Goal: Task Accomplishment & Management: Manage account settings

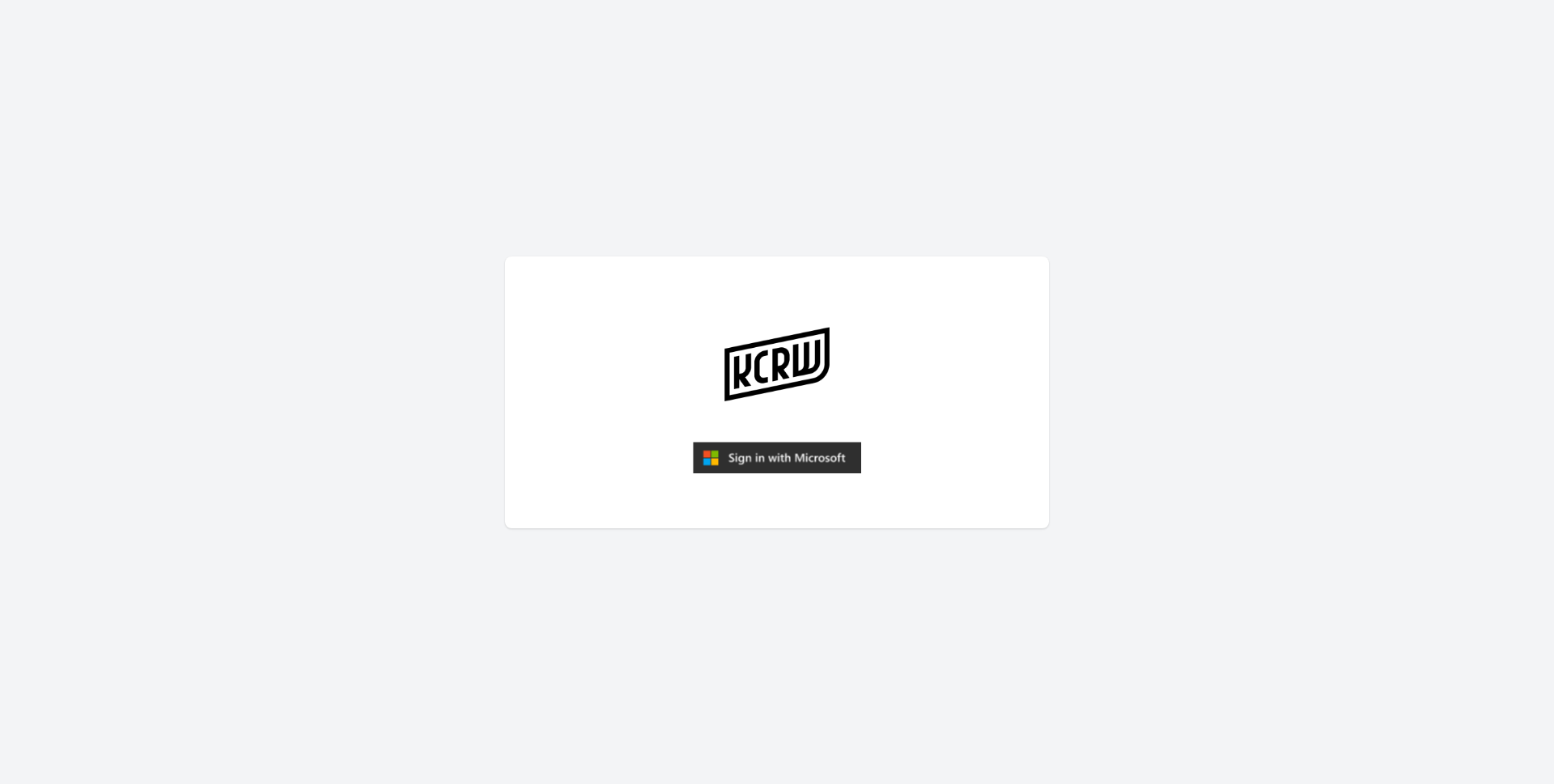
click at [759, 452] on img "submit" at bounding box center [777, 458] width 168 height 33
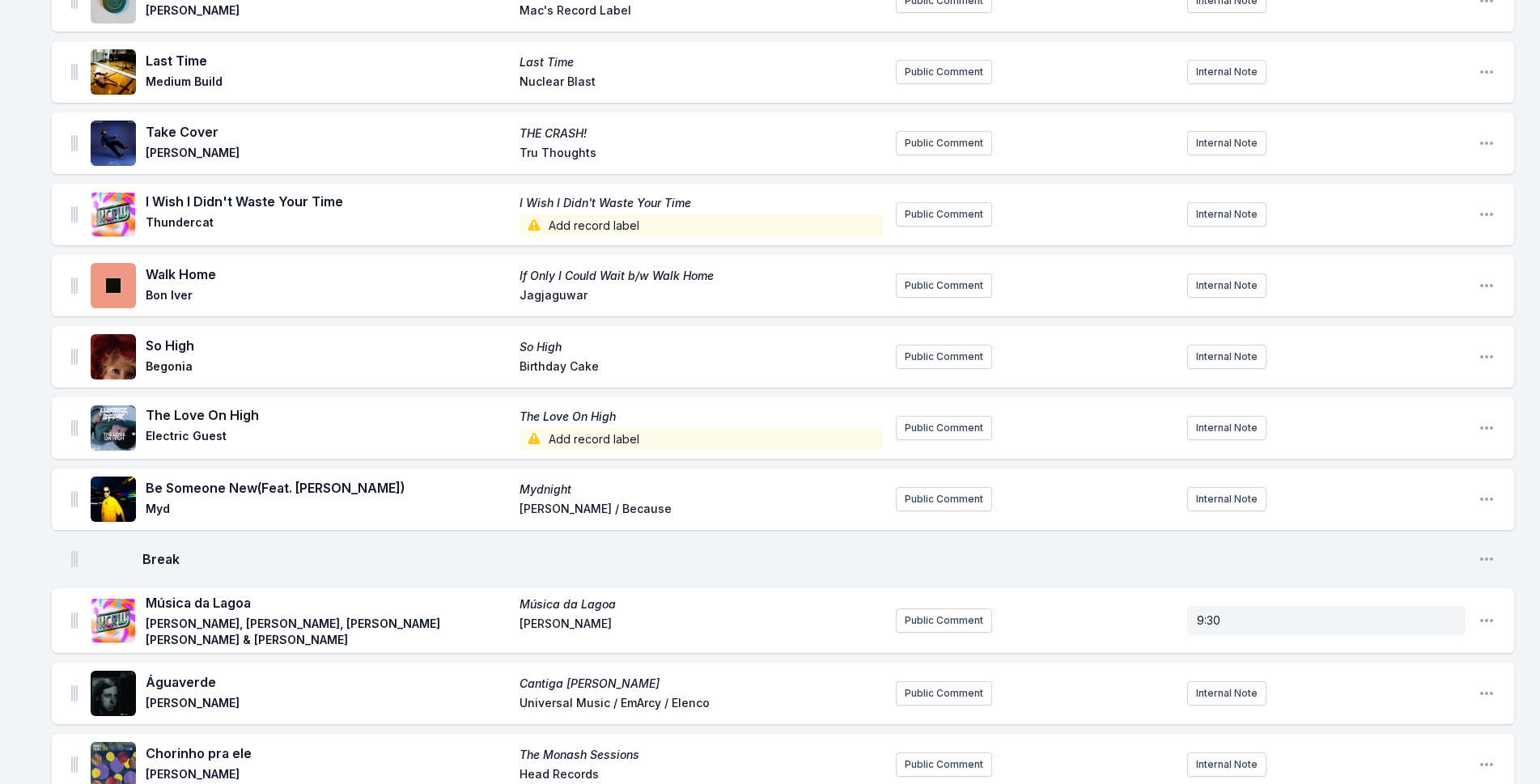
scroll to position [243, 0]
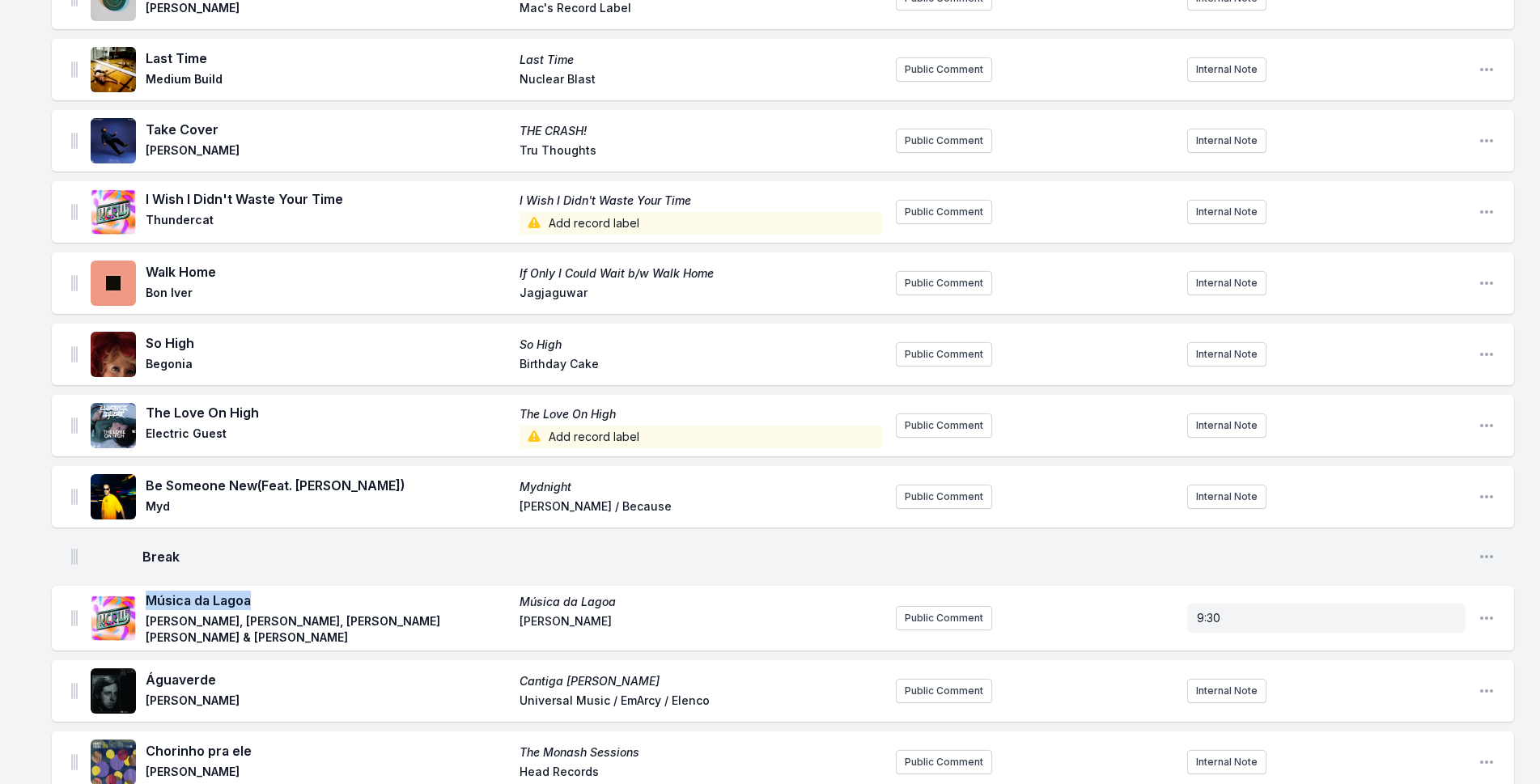
drag, startPoint x: 252, startPoint y: 597, endPoint x: 144, endPoint y: 602, distance: 108.1
click at [144, 602] on div "Música da [GEOGRAPHIC_DATA][PERSON_NAME], [PERSON_NAME], [PERSON_NAME] [PERSON_…" at bounding box center [486, 618] width 792 height 55
copy span "Música da Lagoa"
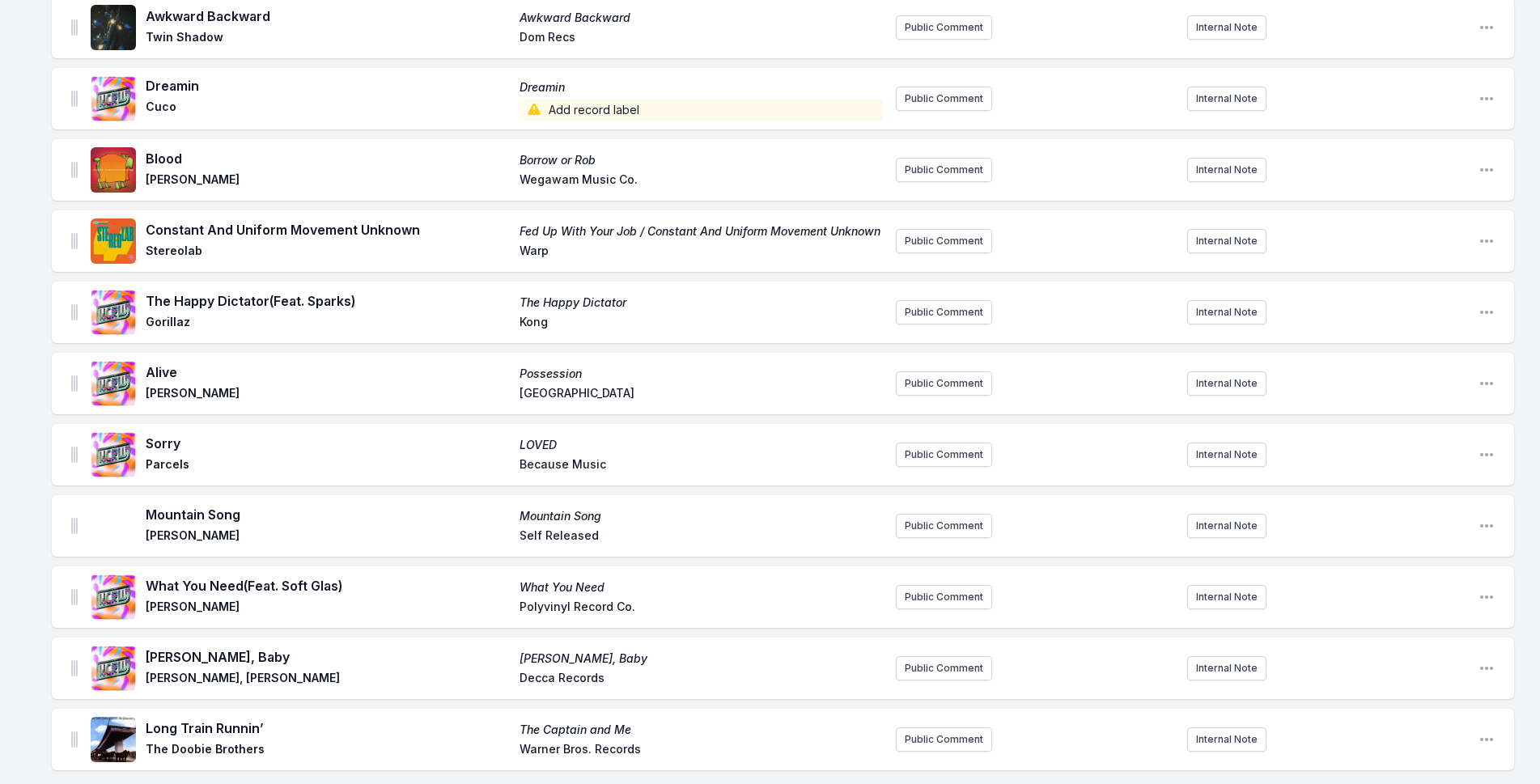
scroll to position [3478, 0]
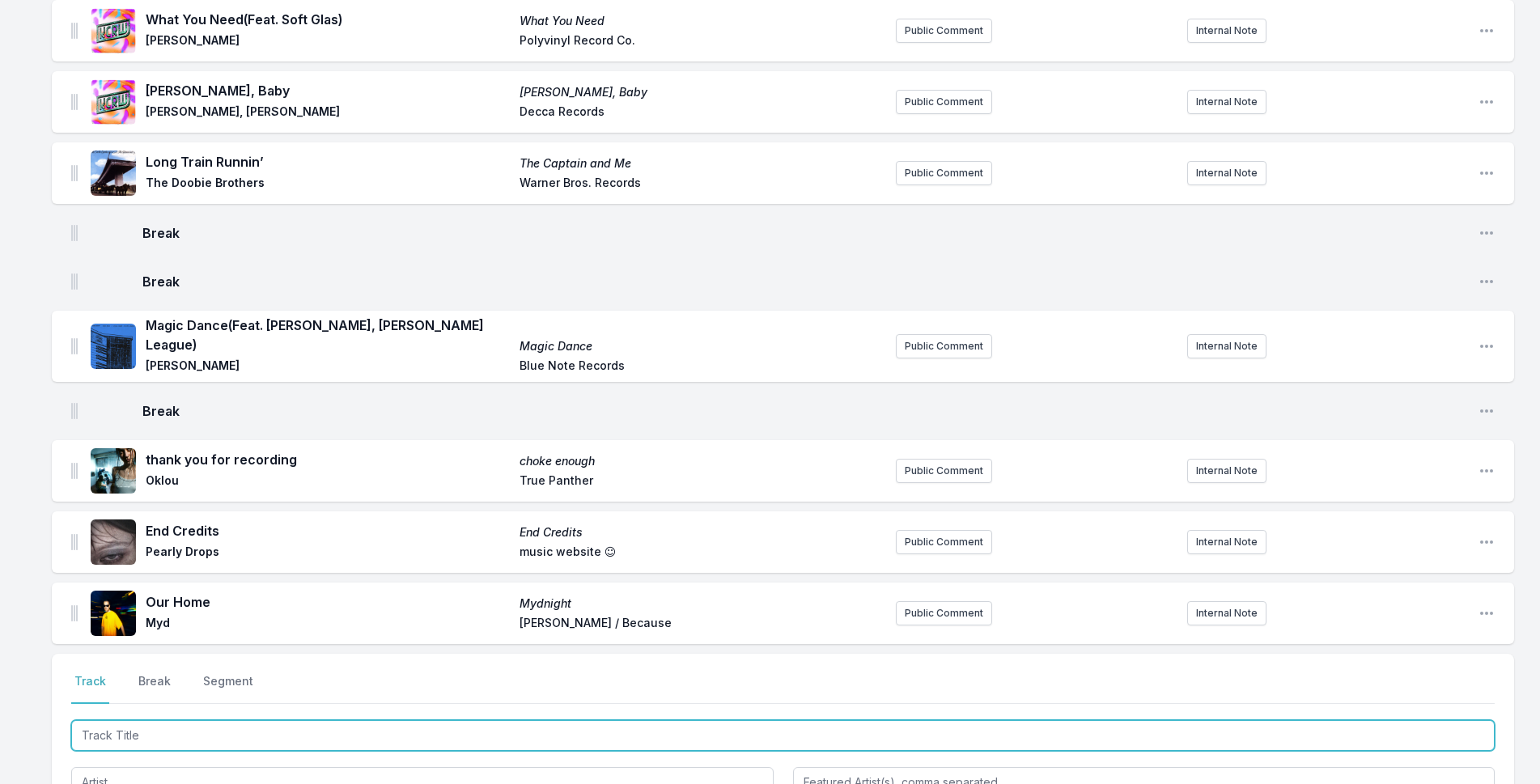
click at [275, 719] on input "Track Title" at bounding box center [782, 735] width 1423 height 31
type input "Glow"
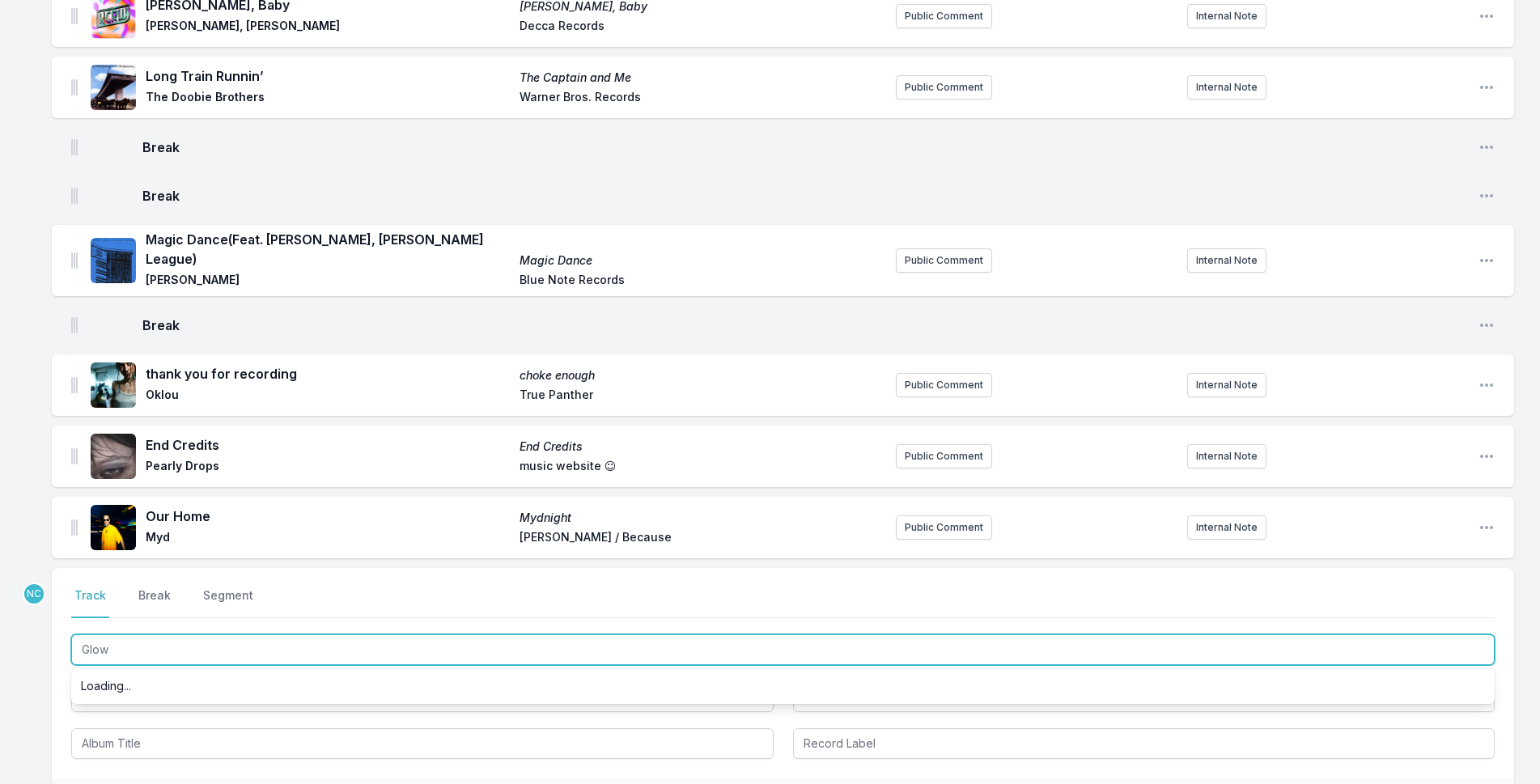
scroll to position [3639, 0]
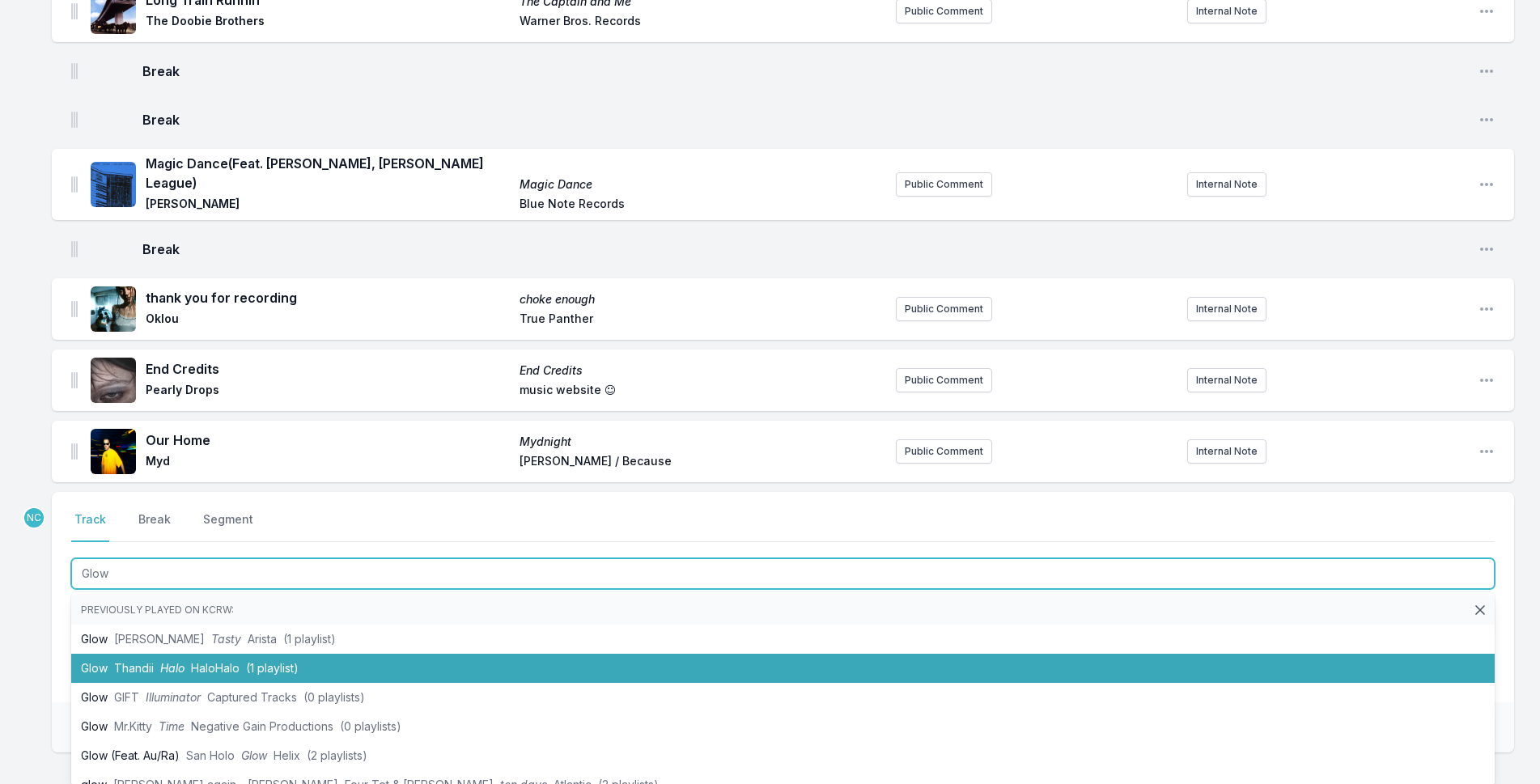
click at [341, 654] on li "Glow Thandii Halo HaloHalo (1 playlist)" at bounding box center [782, 668] width 1423 height 29
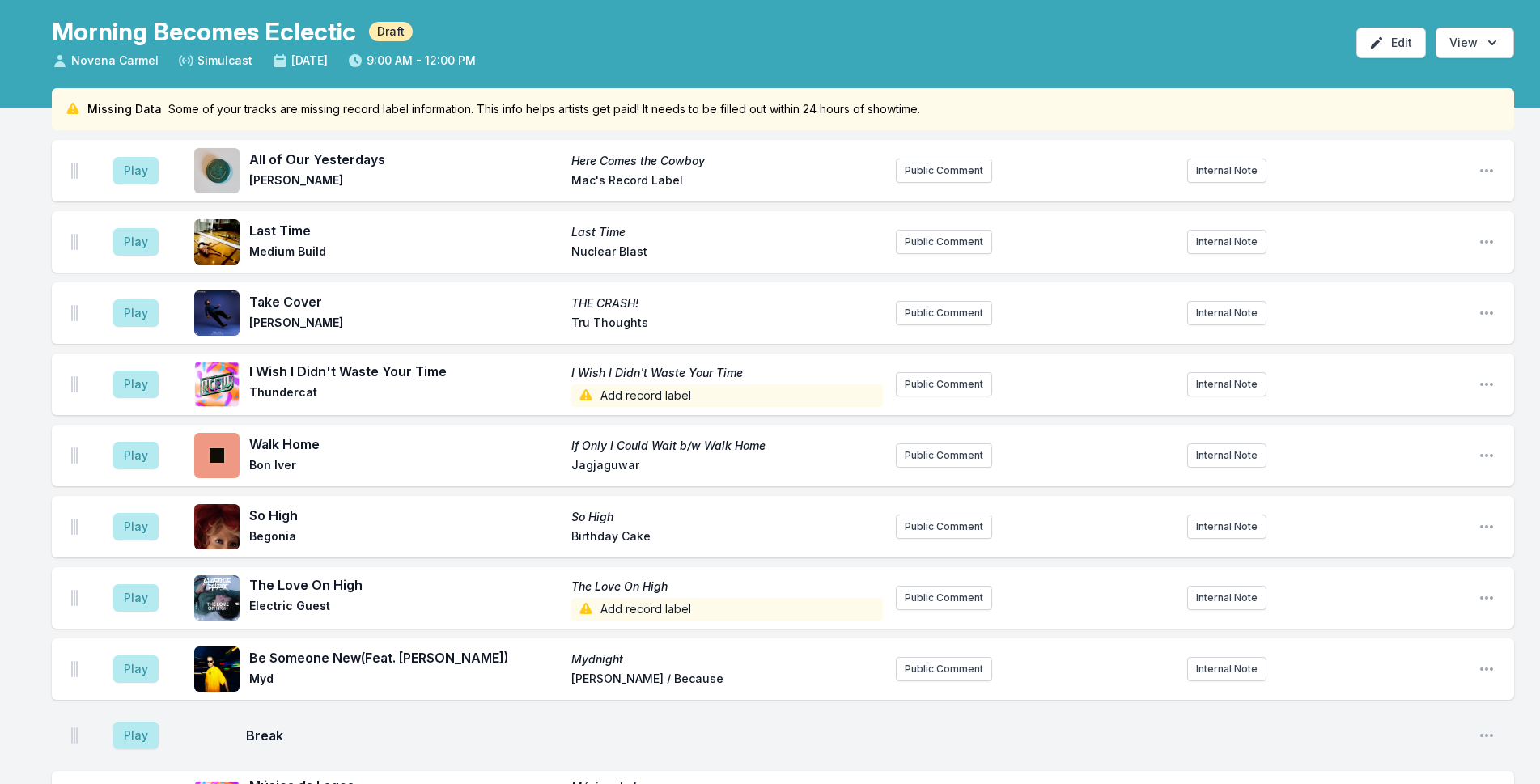
scroll to position [0, 0]
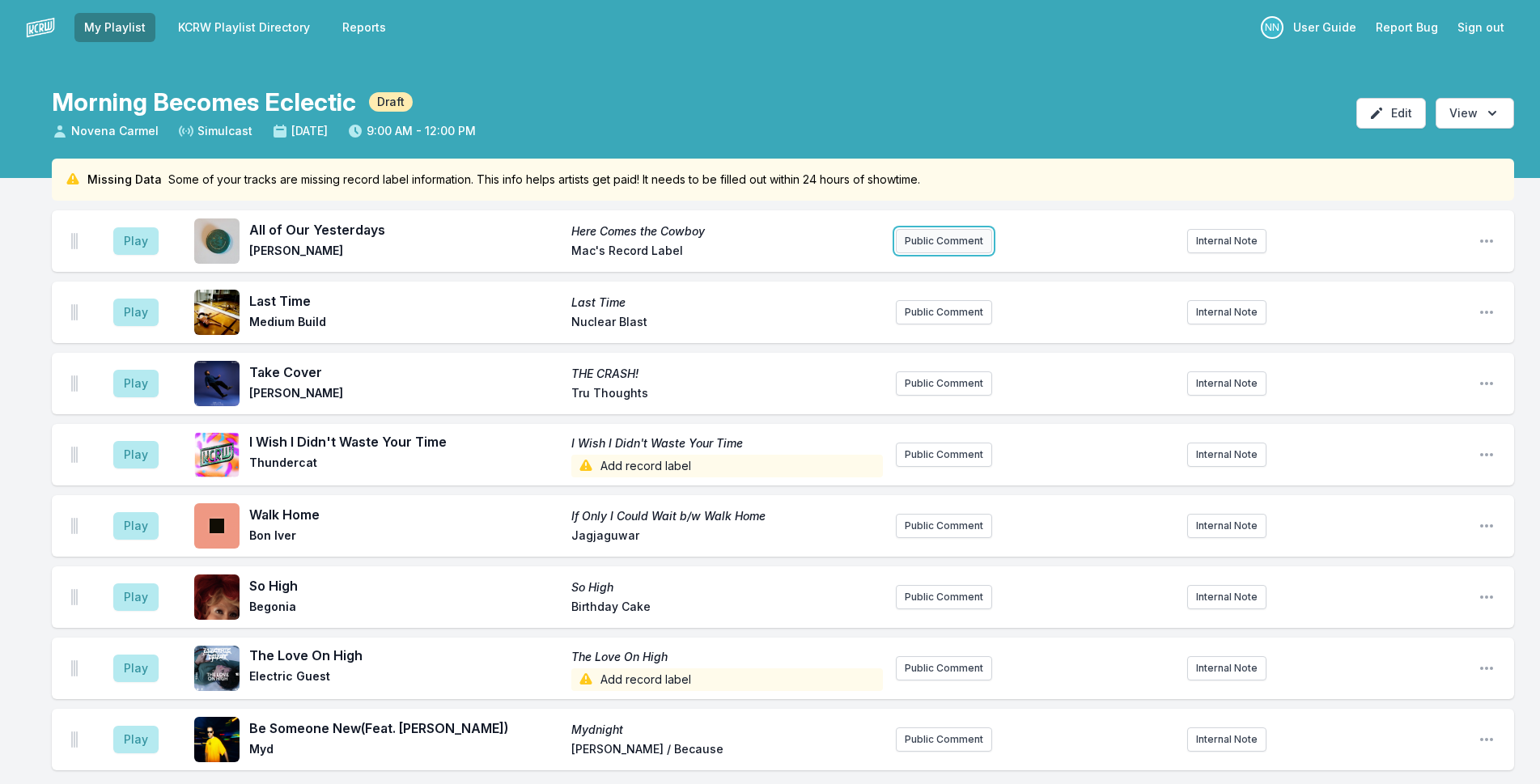
click at [949, 235] on button "Public Comment" at bounding box center [943, 241] width 96 height 24
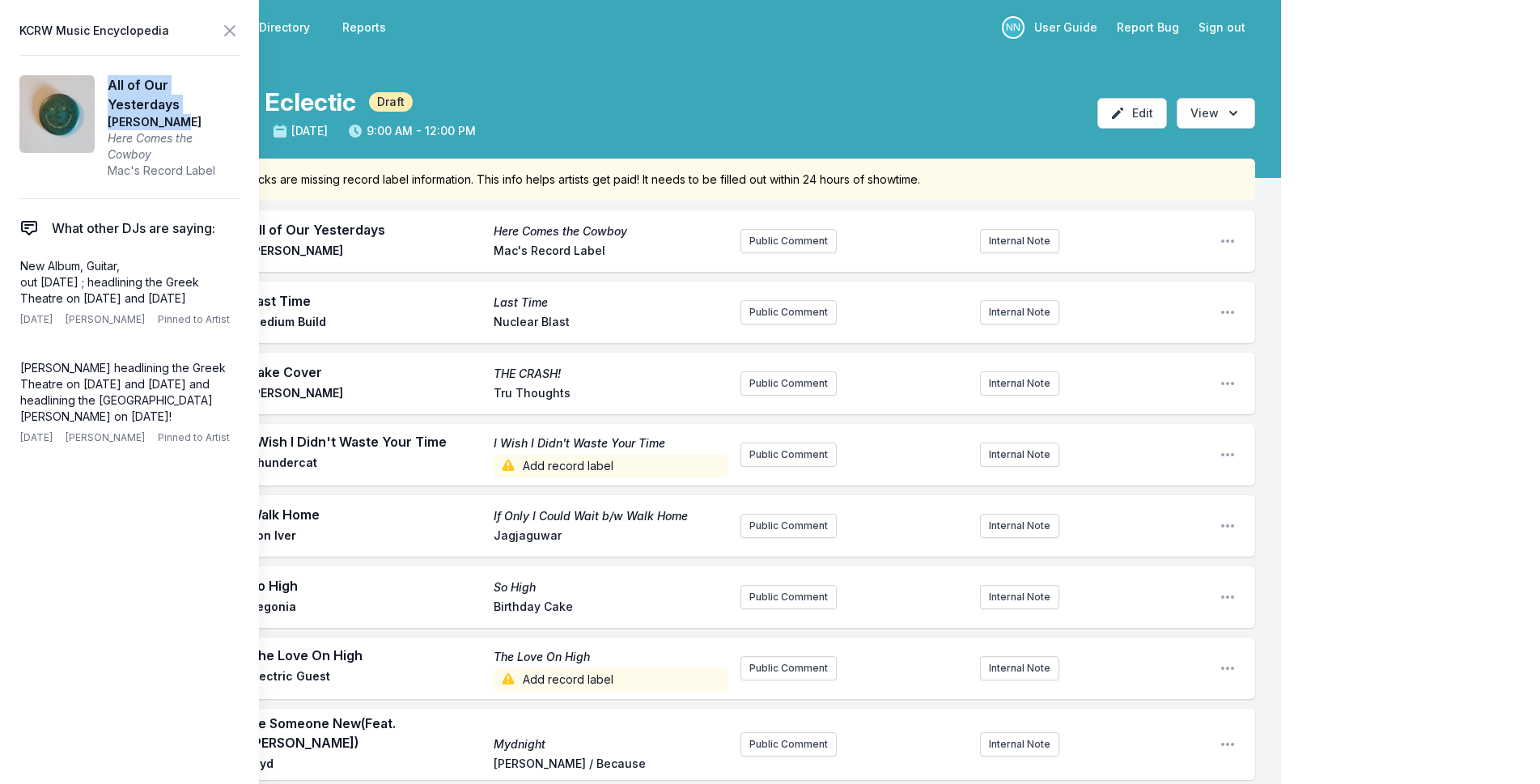
drag, startPoint x: 197, startPoint y: 119, endPoint x: 109, endPoint y: 83, distance: 95.1
click at [109, 83] on aside "All of Our Yesterdays [PERSON_NAME] Here Comes the Cowboy Mac's Record Label" at bounding box center [173, 127] width 132 height 103
click at [795, 242] on button "Public Comment" at bounding box center [789, 241] width 96 height 24
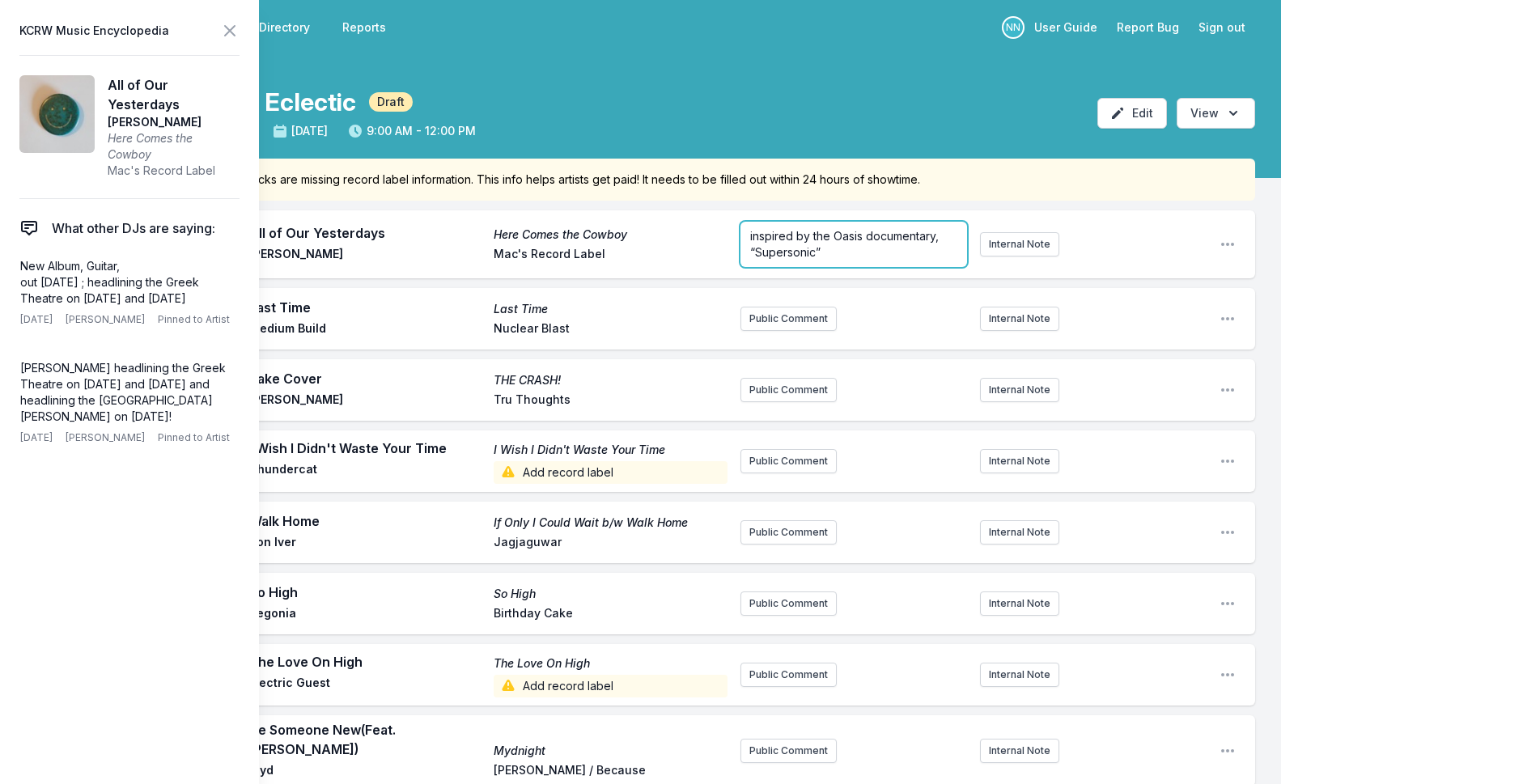
click at [836, 243] on p "inspired by the Oasis documentary, “Supersonic”" at bounding box center [853, 244] width 207 height 33
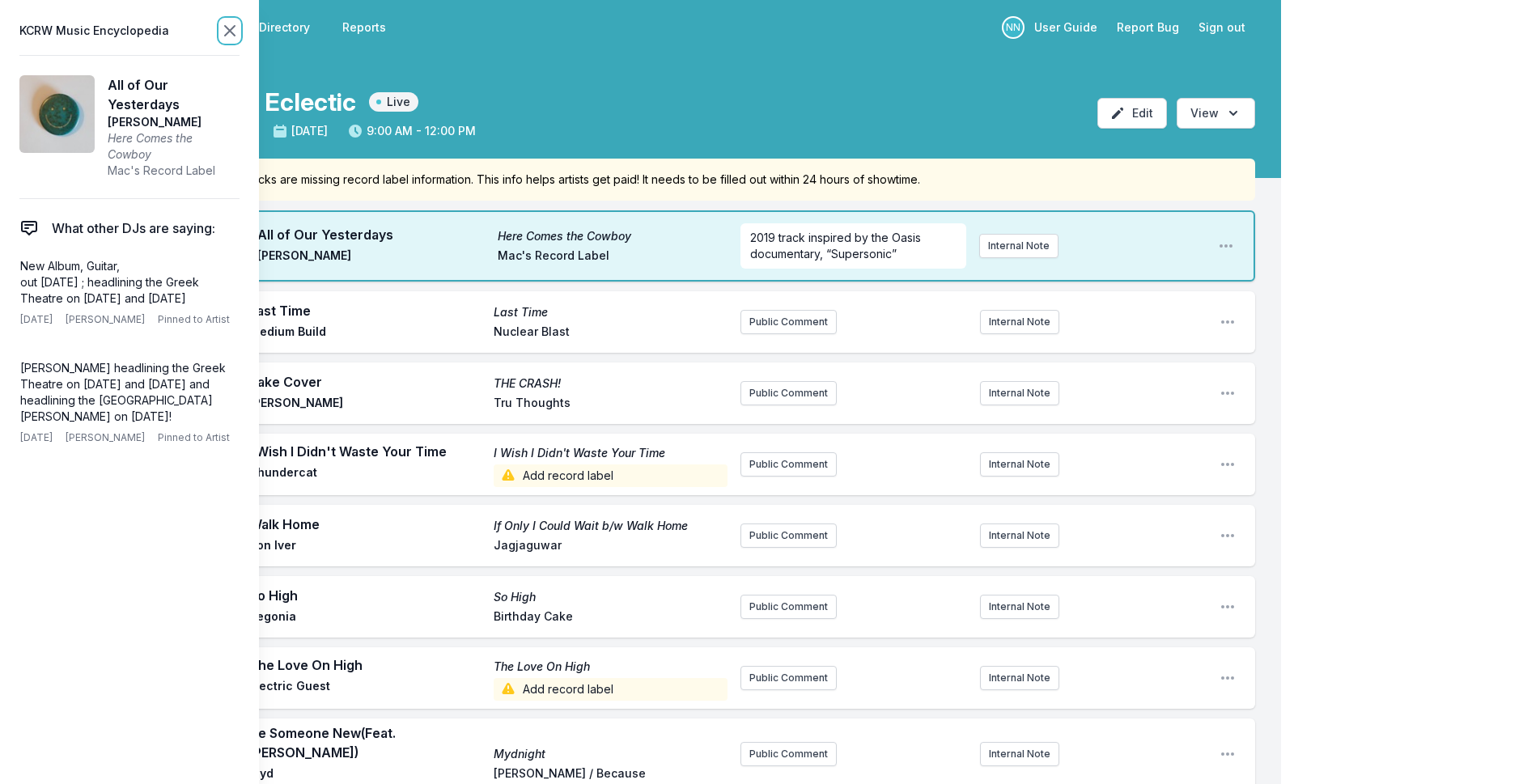
click at [223, 34] on icon at bounding box center [230, 30] width 20 height 20
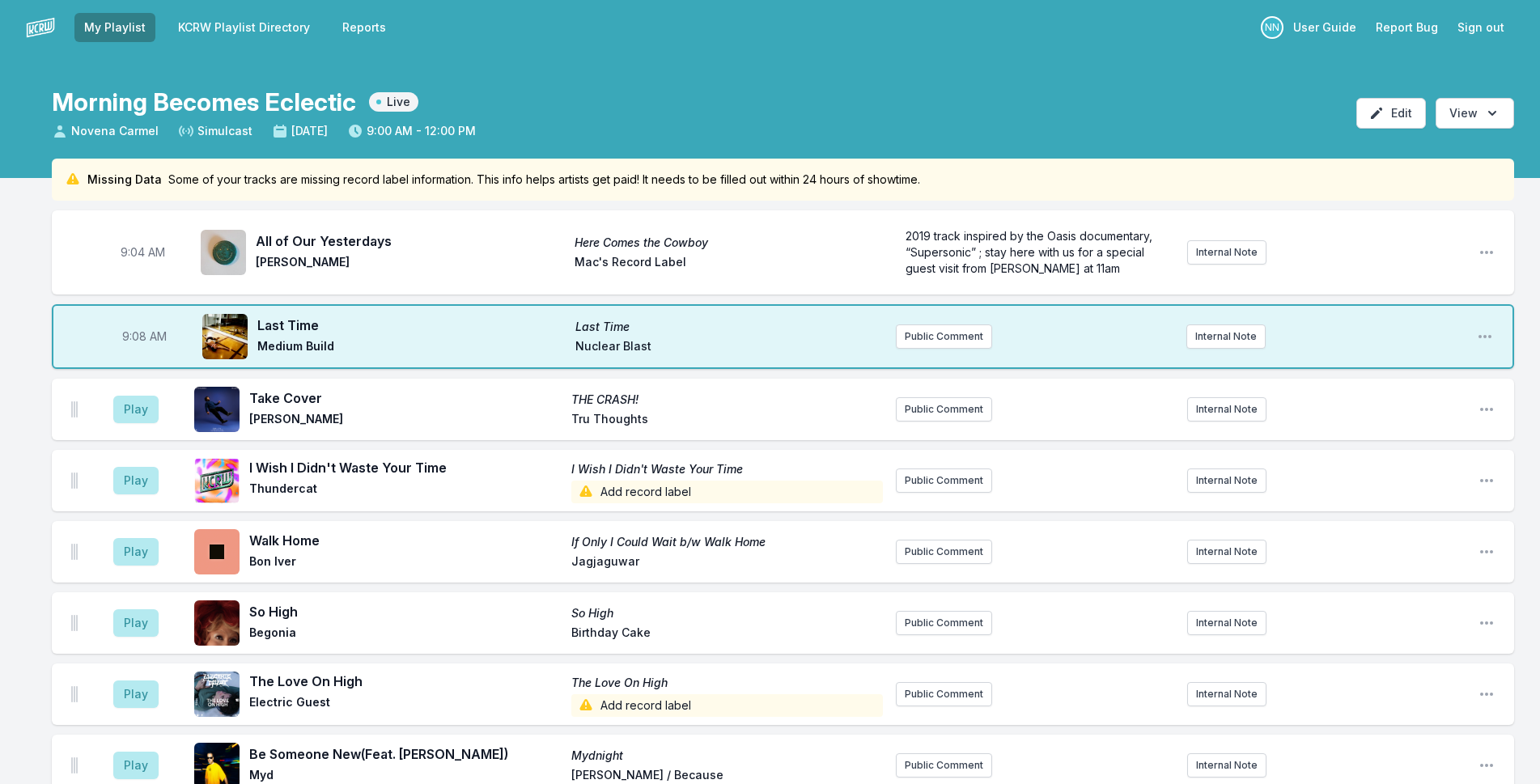
click at [287, 489] on span "Thundercat" at bounding box center [405, 491] width 312 height 22
copy span "Thundercat"
click at [949, 464] on div "Play I Wish I Didn't Waste Your Time I Wish I Didn't Waste Your Time Thundercat…" at bounding box center [782, 480] width 1462 height 61
click at [949, 478] on button "Public Comment" at bounding box center [943, 480] width 96 height 24
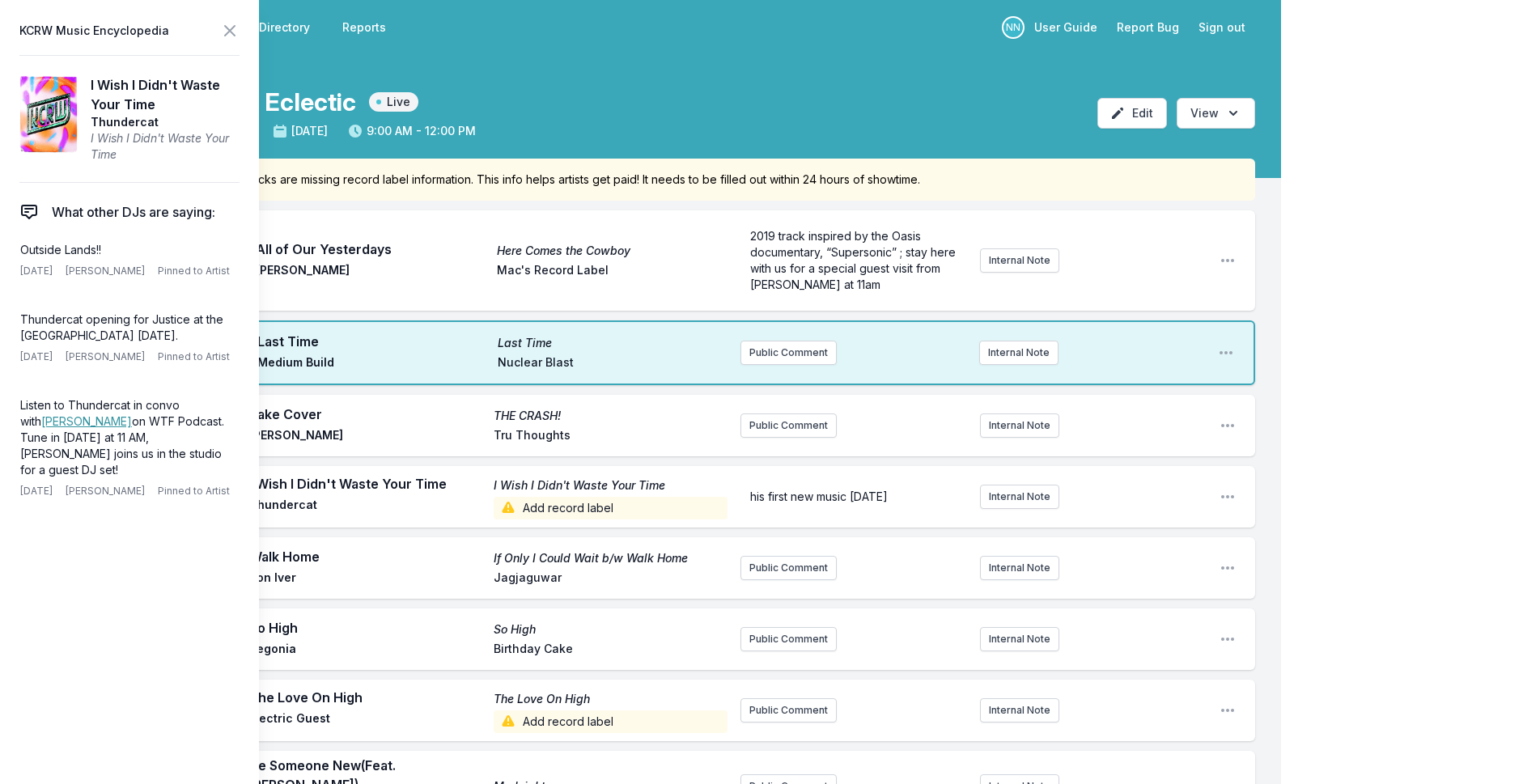
click at [605, 509] on span "Add record label" at bounding box center [610, 508] width 235 height 22
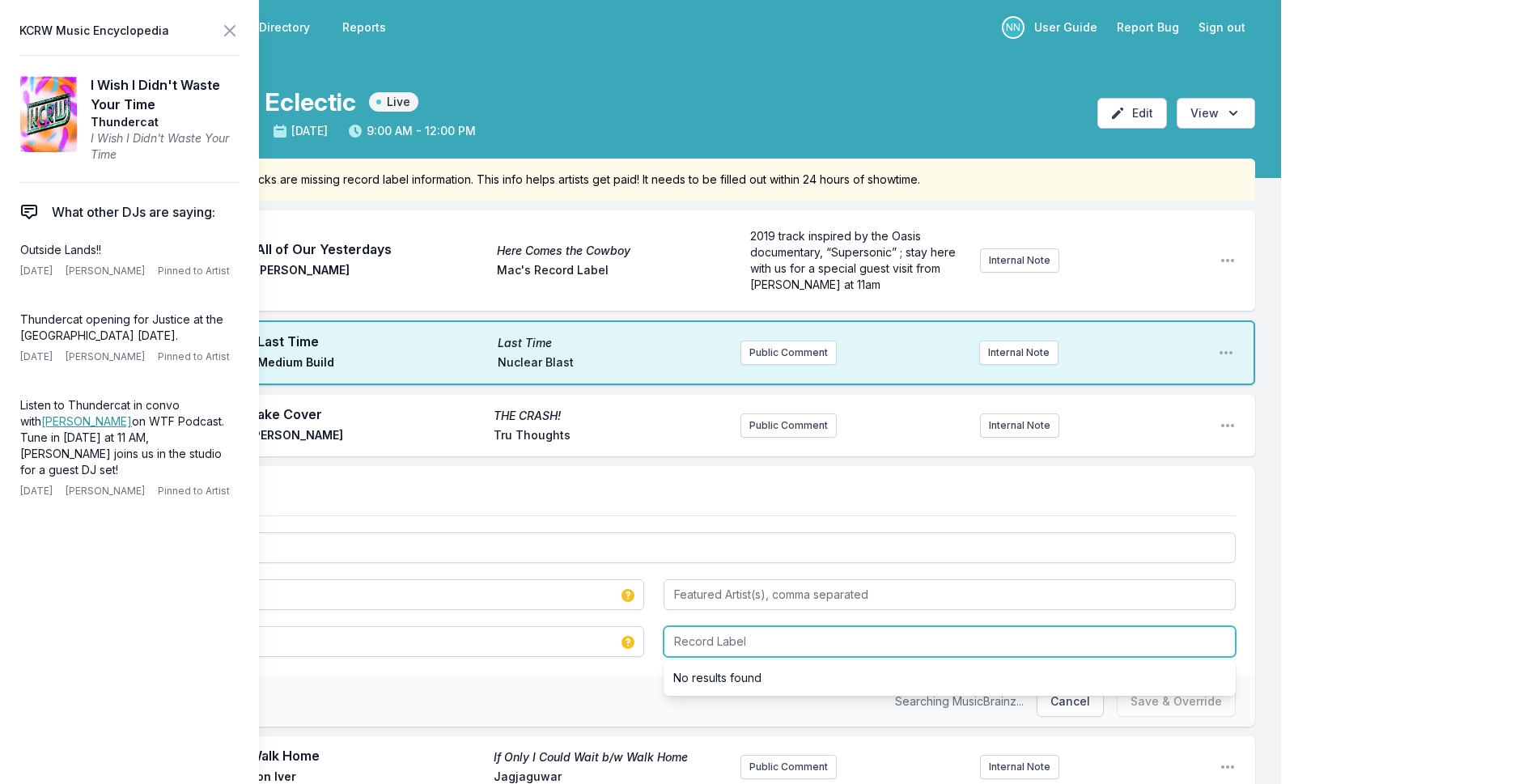
click at [777, 651] on input "Record Label" at bounding box center [949, 641] width 572 height 31
paste input "Brainfeeder"
type input "Brainfeeder"
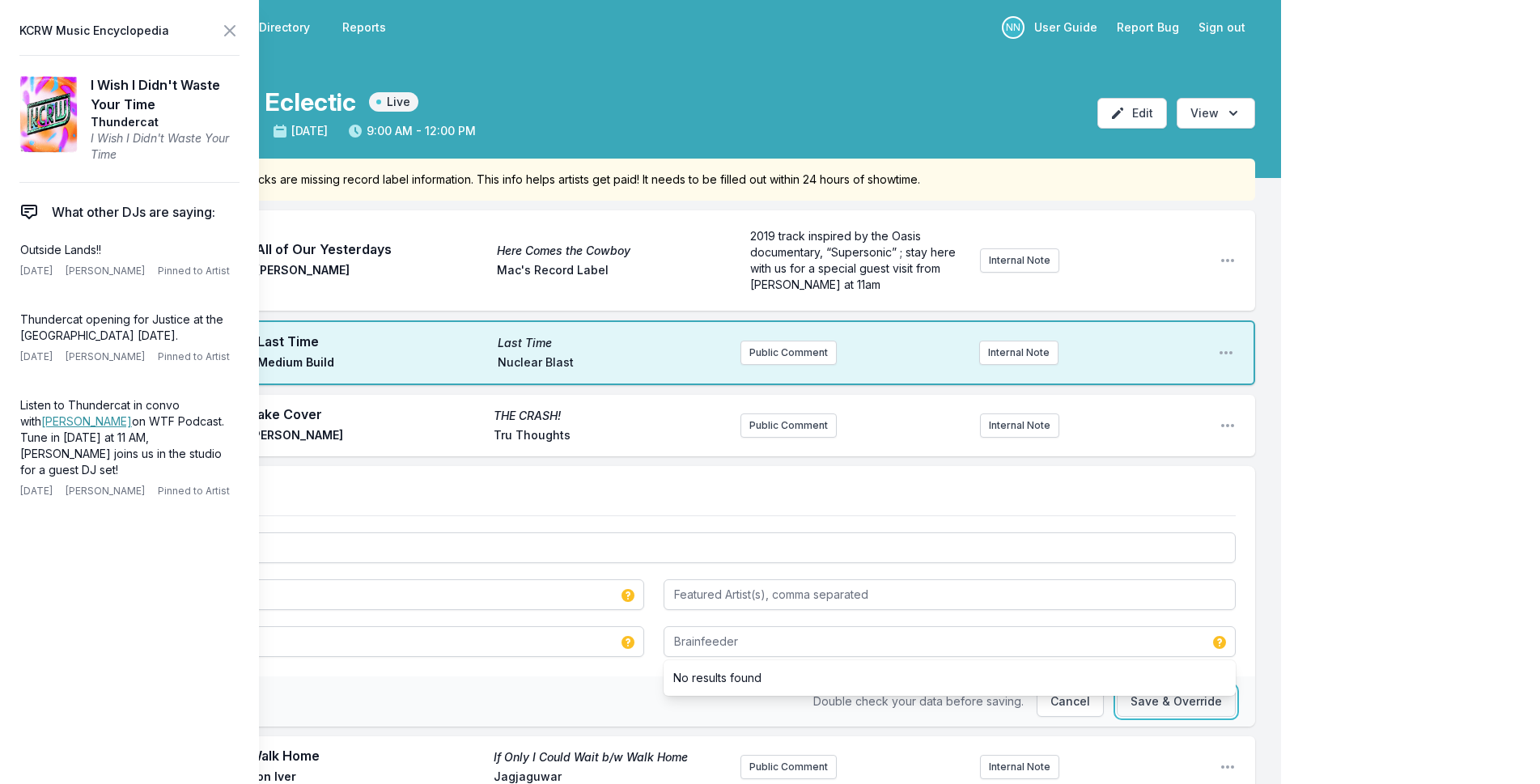
click at [1171, 701] on button "Save & Override" at bounding box center [1176, 701] width 119 height 31
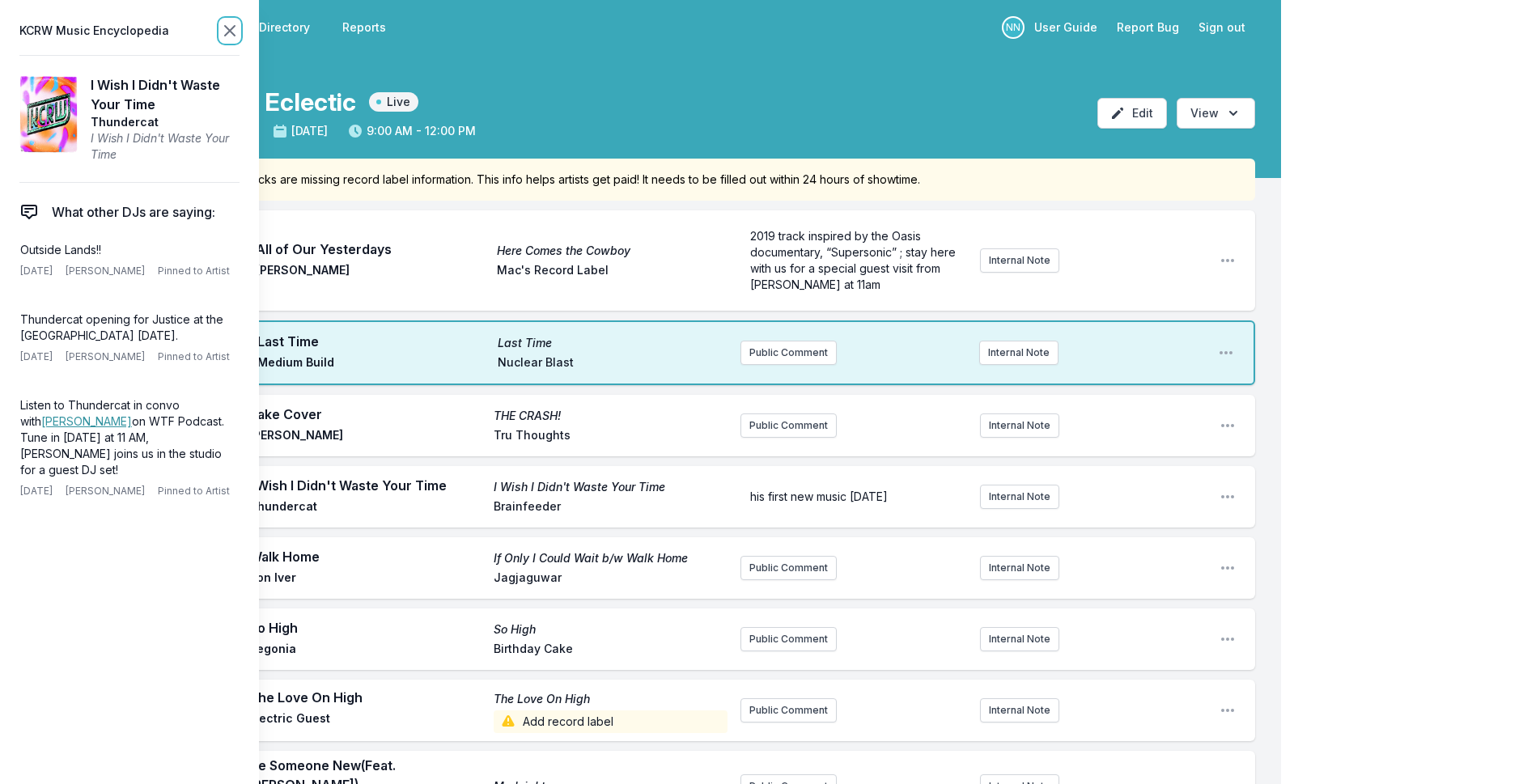
click at [230, 30] on icon at bounding box center [229, 30] width 9 height 9
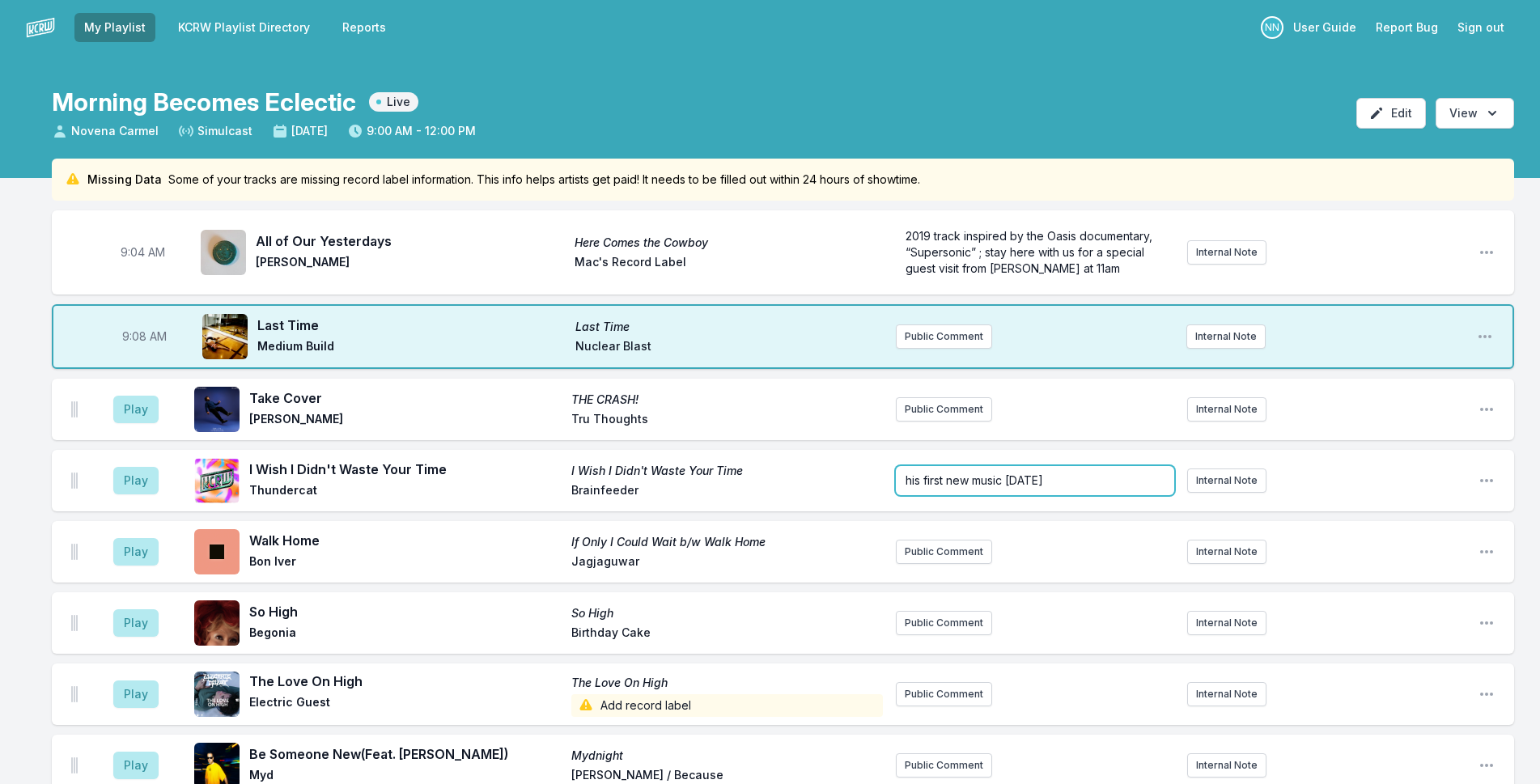
click at [976, 479] on span "his first new music [DATE]" at bounding box center [974, 480] width 138 height 14
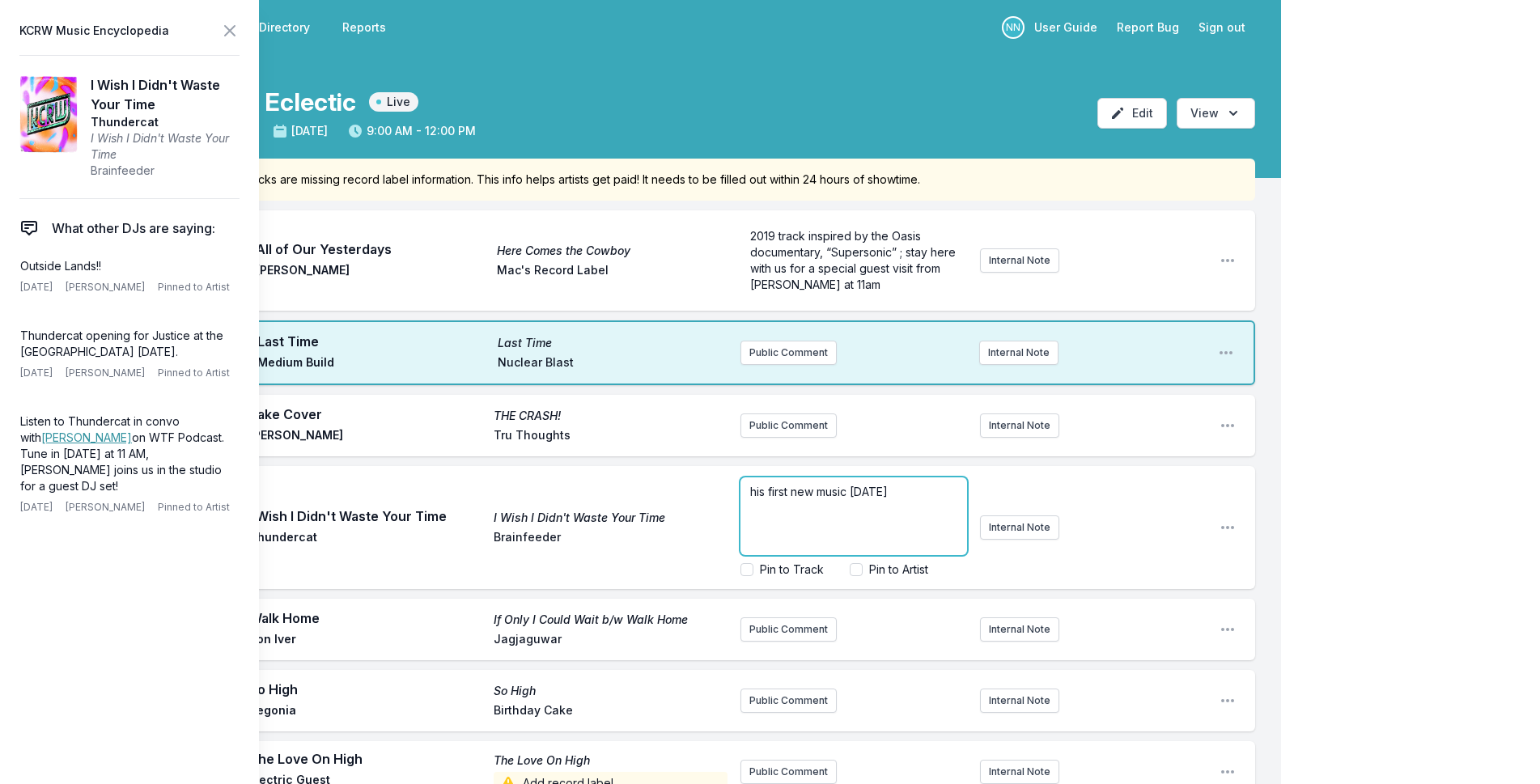
click at [935, 491] on p "his first new music [DATE]" at bounding box center [853, 491] width 207 height 16
click at [834, 480] on div "his first new music [DATE] + kicks off a tour of [GEOGRAPHIC_DATA] in a month" at bounding box center [853, 516] width 226 height 77
click at [746, 495] on div "his first new music [DATE] + kicks off a tour of [GEOGRAPHIC_DATA] in a month" at bounding box center [853, 516] width 226 height 77
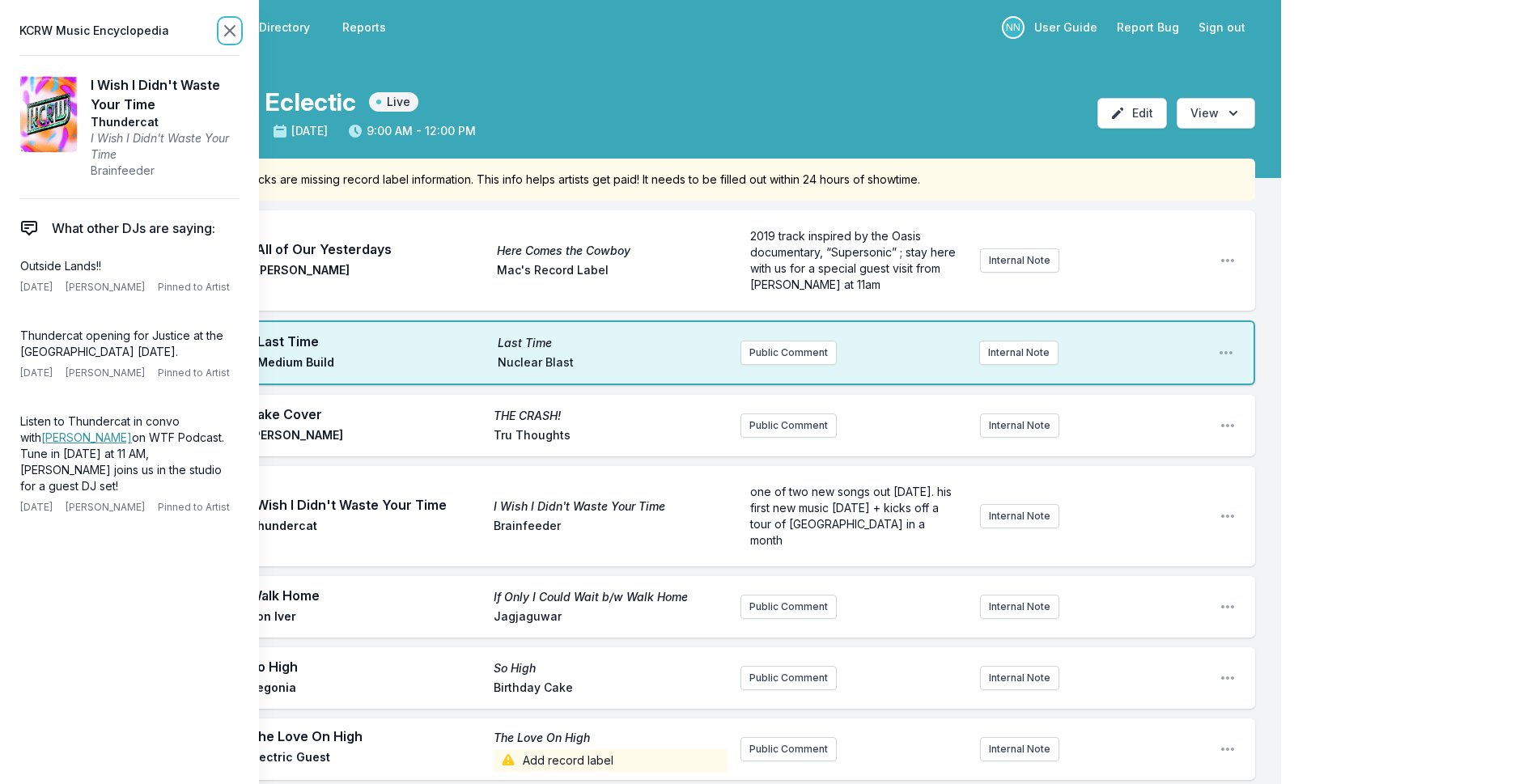
click at [235, 30] on icon at bounding box center [230, 30] width 20 height 20
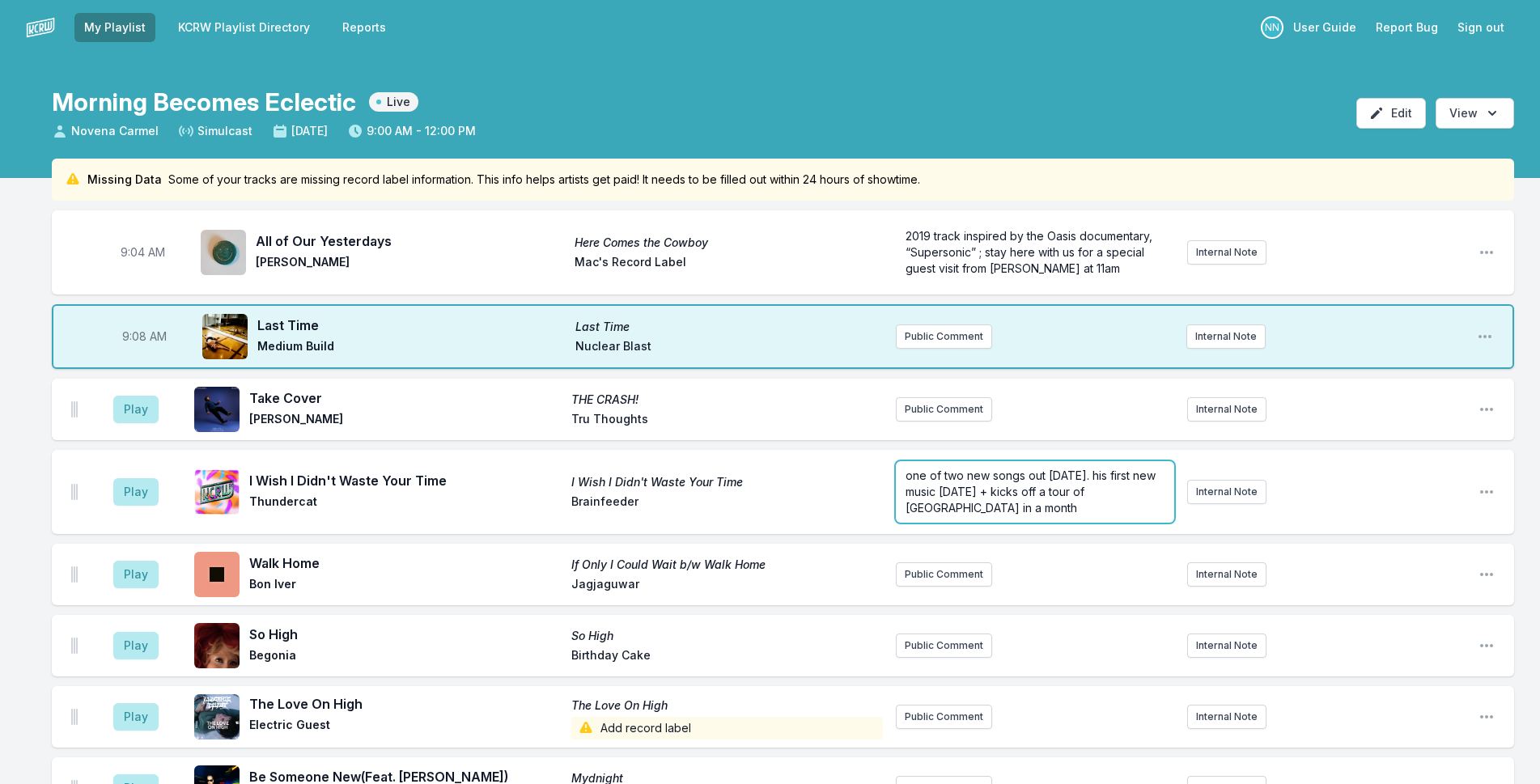
click at [1030, 517] on div "one of two new songs out [DATE]. his first new music [DATE] + kicks off a tour …" at bounding box center [1034, 491] width 278 height 61
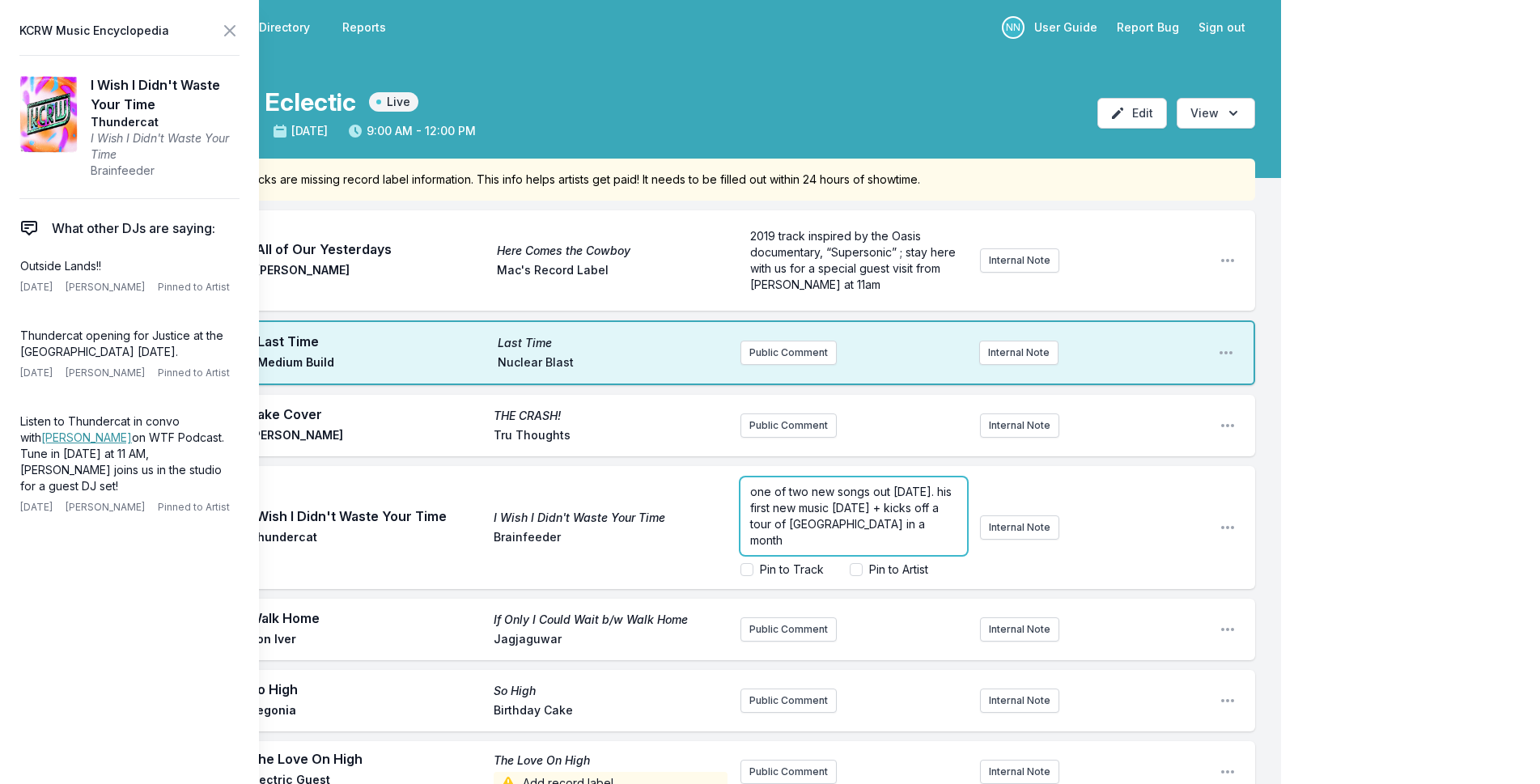
click at [946, 529] on p "one of two new songs out [DATE]. his first new music [DATE] + kicks off a tour …" at bounding box center [853, 515] width 207 height 65
click at [919, 498] on p "one of two new songs out [DATE]. his first new music [DATE] + kicks off a tour …" at bounding box center [853, 483] width 207 height 65
click at [895, 508] on p "one of two new songs out [DATE]. his first new music [DATE] + kicks off a tour …" at bounding box center [853, 483] width 207 height 65
drag, startPoint x: 935, startPoint y: 522, endPoint x: 914, endPoint y: 523, distance: 21.0
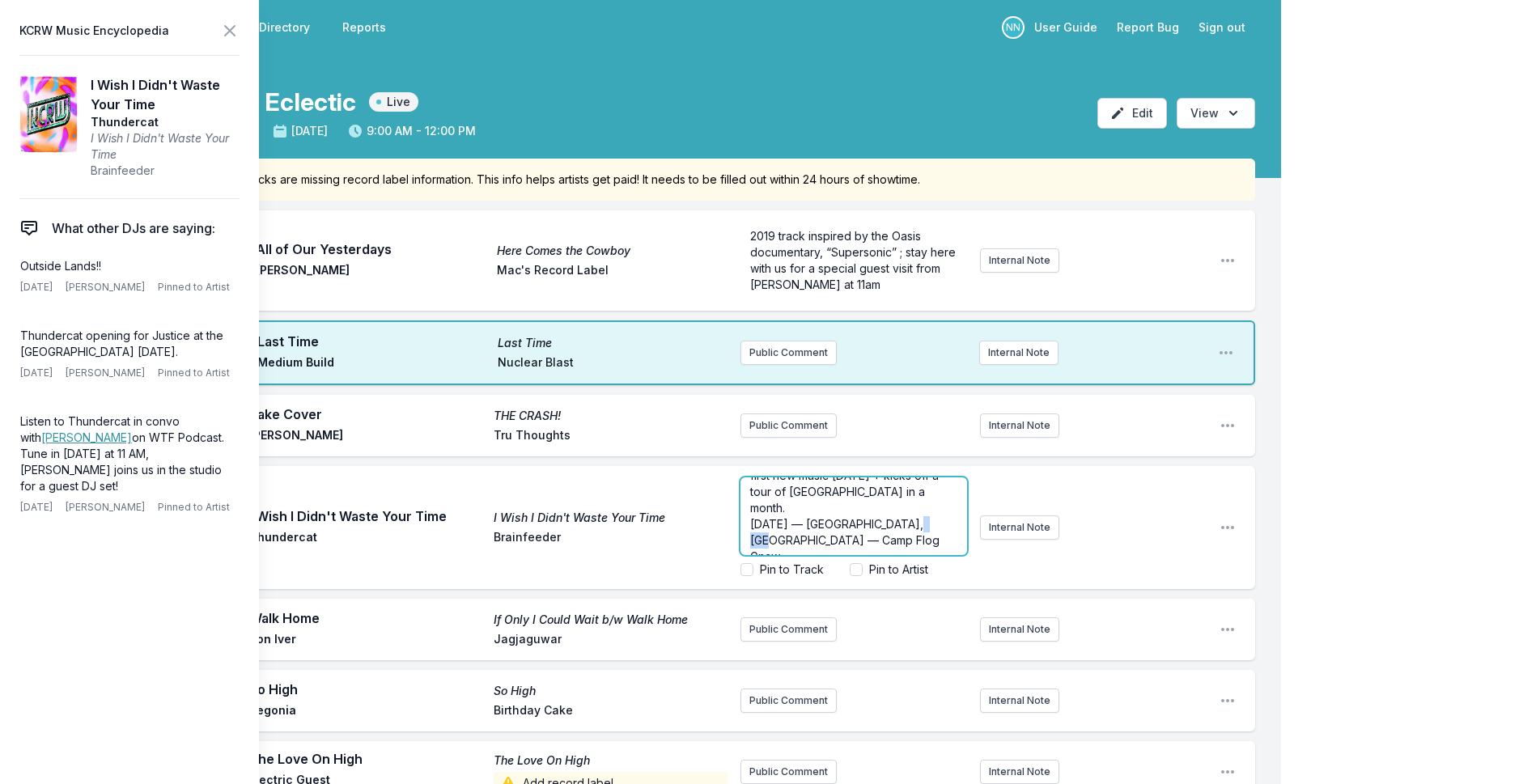
click at [914, 523] on span "[DATE] — [GEOGRAPHIC_DATA], [GEOGRAPHIC_DATA] — Camp Flog Gnaw" at bounding box center [846, 540] width 193 height 46
drag, startPoint x: 932, startPoint y: 522, endPoint x: 920, endPoint y: 521, distance: 12.0
click at [920, 521] on p "[DATE] — [GEOGRAPHIC_DATA] — Camp Flog Gnaw" at bounding box center [853, 533] width 207 height 33
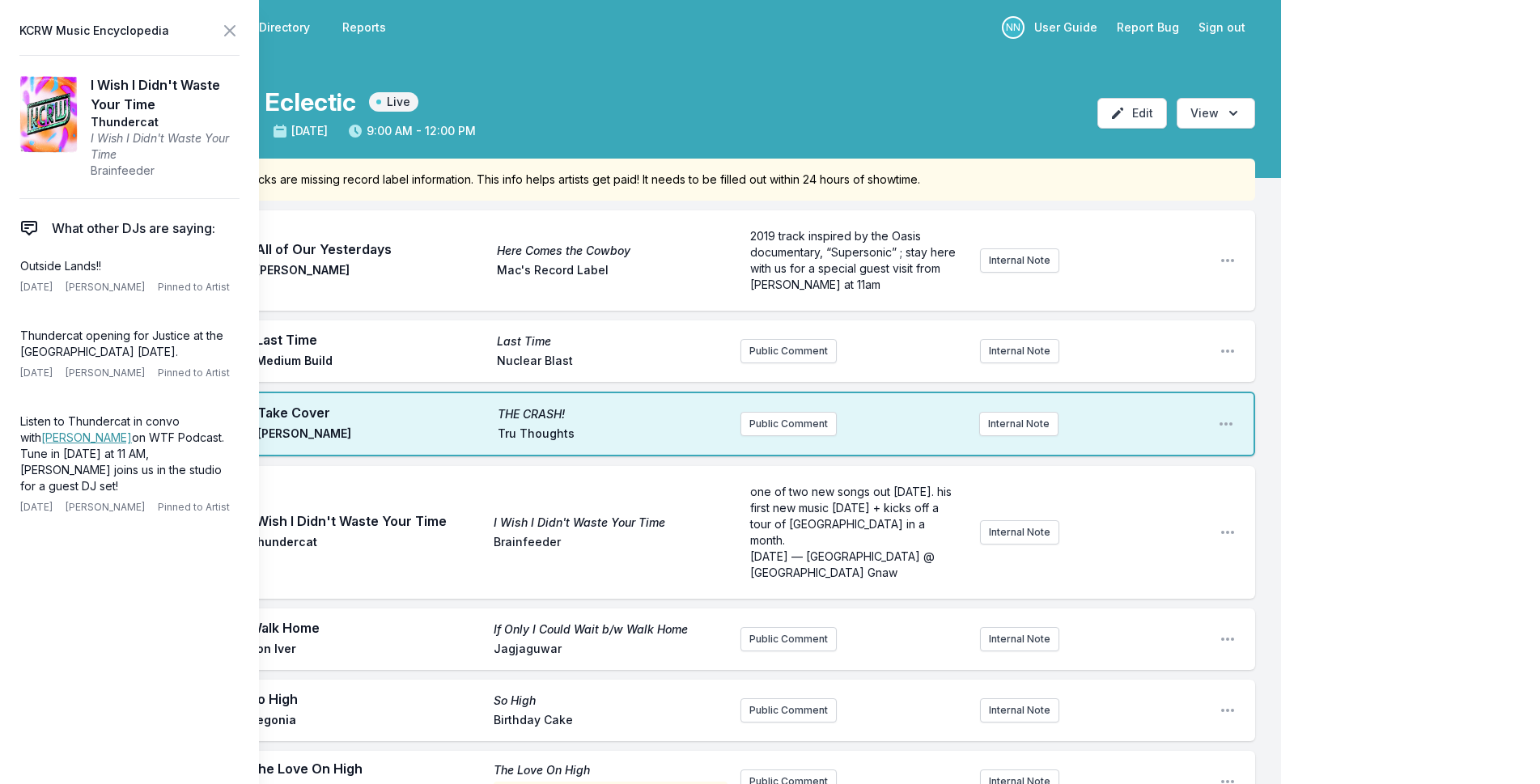
scroll to position [0, 0]
click at [224, 23] on icon at bounding box center [230, 30] width 20 height 20
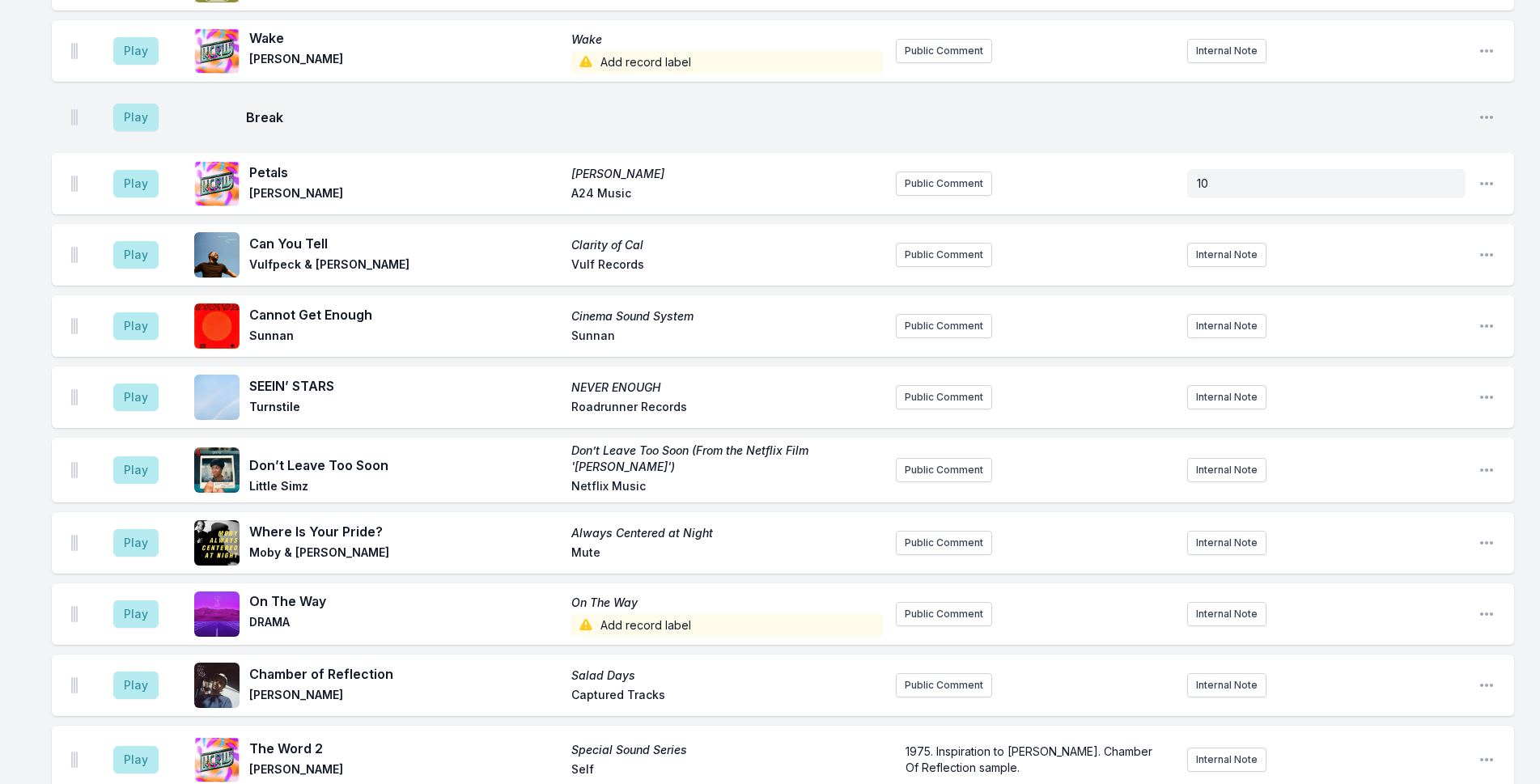
scroll to position [1537, 0]
click at [962, 186] on button "Public Comment" at bounding box center [943, 182] width 96 height 24
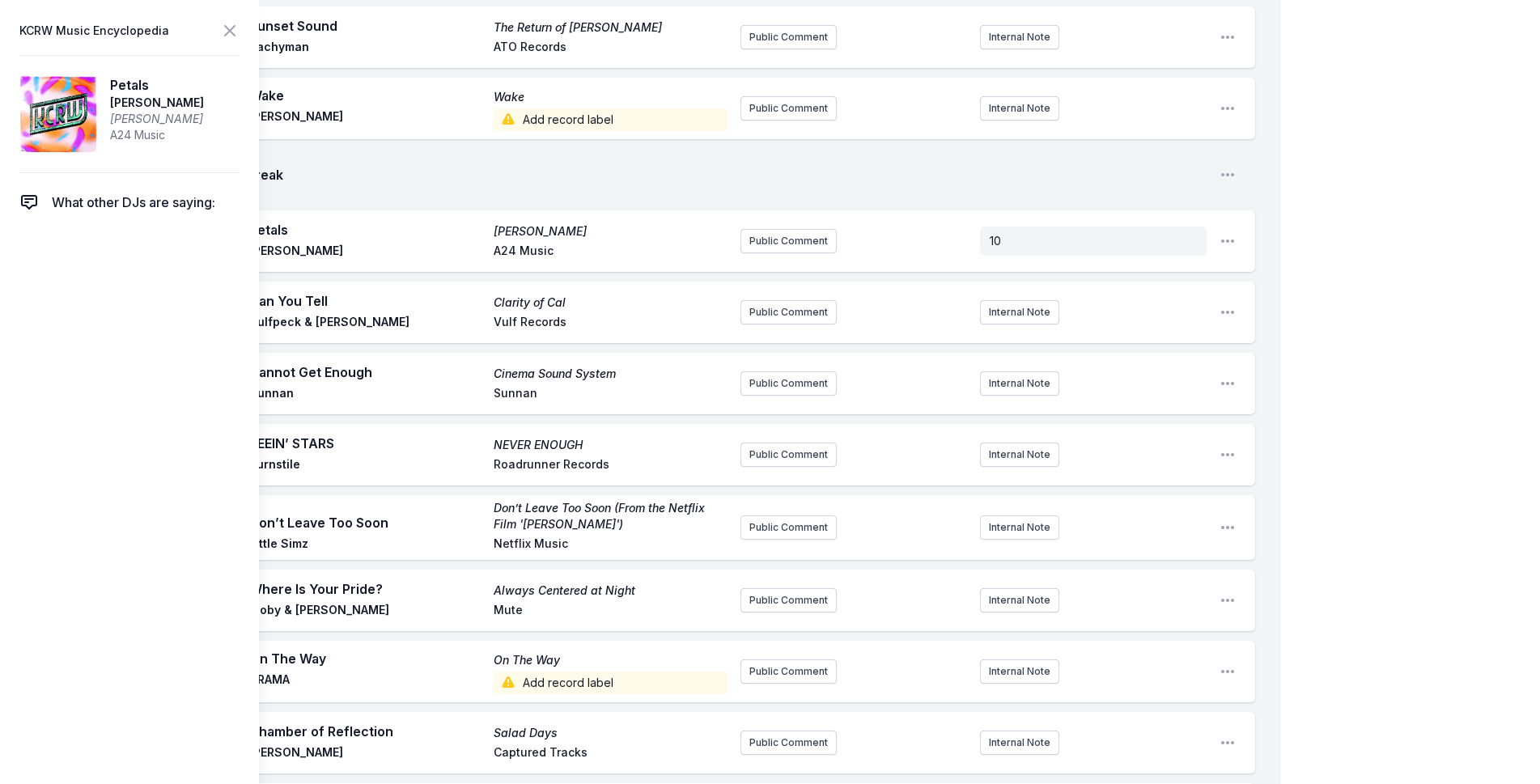
drag, startPoint x: 223, startPoint y: 101, endPoint x: 109, endPoint y: 104, distance: 114.0
click at [109, 104] on article "Petals [PERSON_NAME] [PERSON_NAME] [PERSON_NAME] A24 Music" at bounding box center [130, 114] width 220 height 118
copy span "[PERSON_NAME]"
click at [751, 229] on button "Public Comment" at bounding box center [789, 241] width 96 height 24
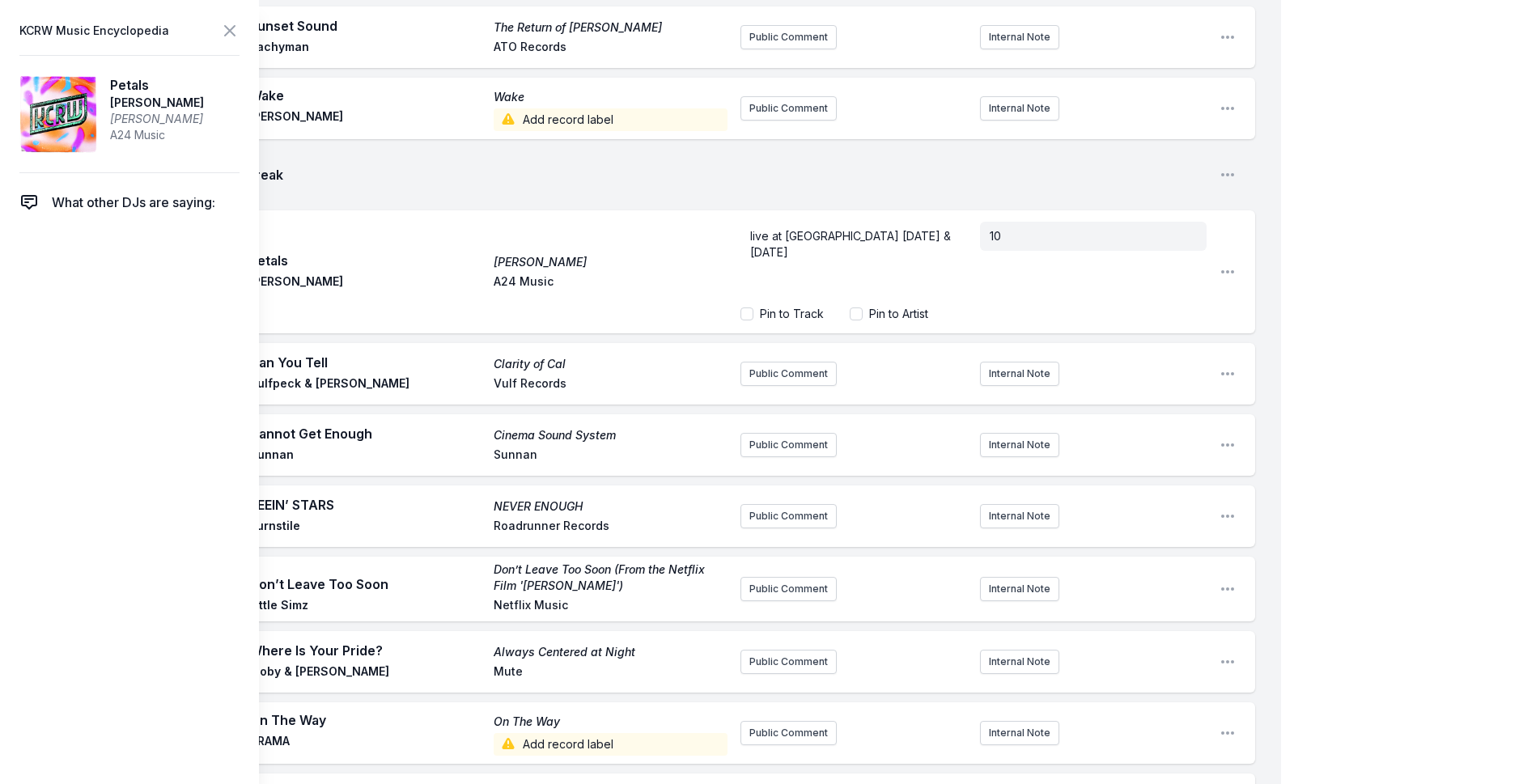
click at [906, 306] on label "Pin to Artist" at bounding box center [898, 313] width 59 height 16
click at [863, 307] on input "Pin to Artist" at bounding box center [856, 313] width 13 height 13
checkbox input "false"
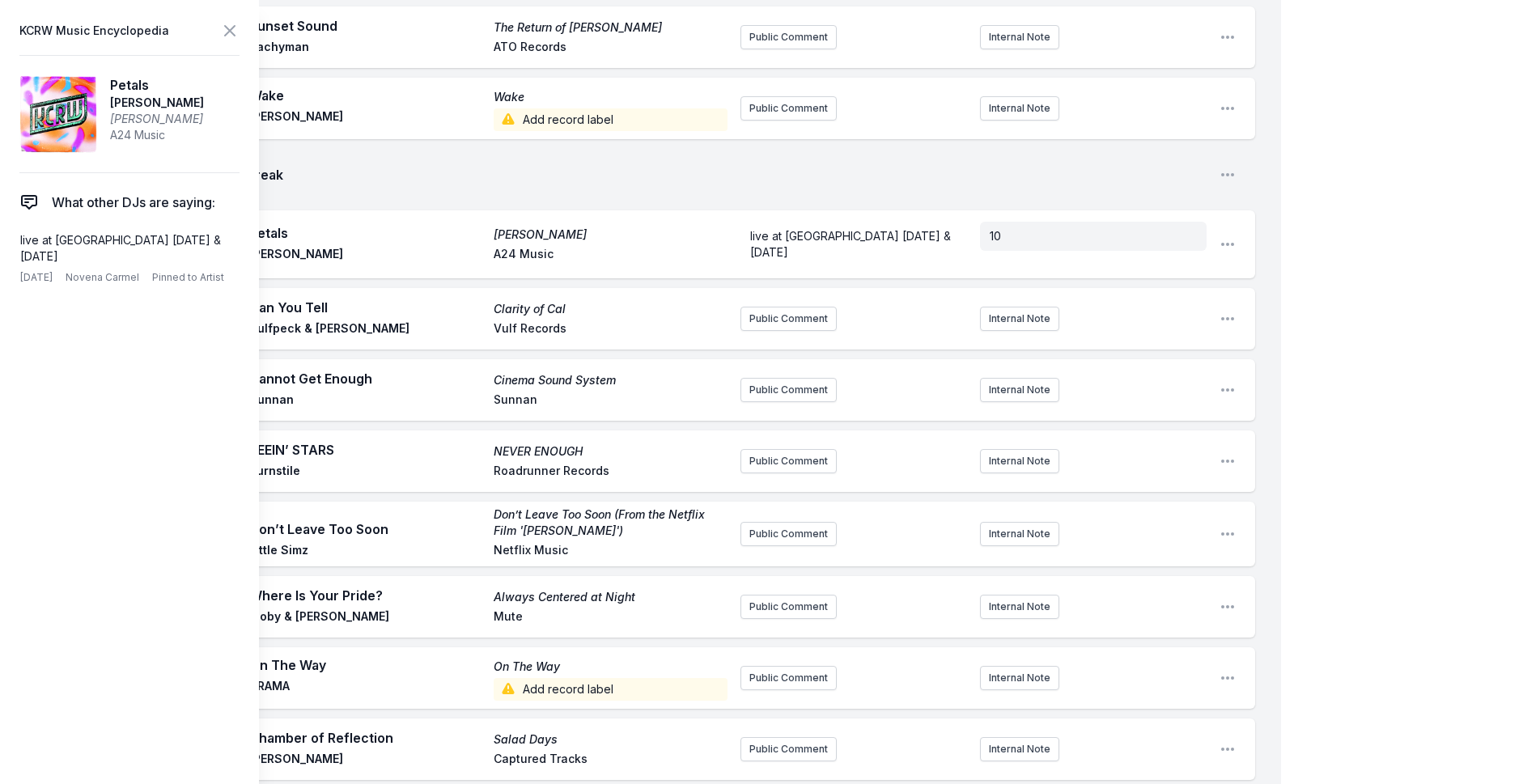
click at [846, 215] on aside "live at [GEOGRAPHIC_DATA] [DATE] & [DATE]" at bounding box center [853, 244] width 226 height 59
click at [864, 229] on span "live at [GEOGRAPHIC_DATA] [DATE] & [DATE]" at bounding box center [851, 244] width 204 height 30
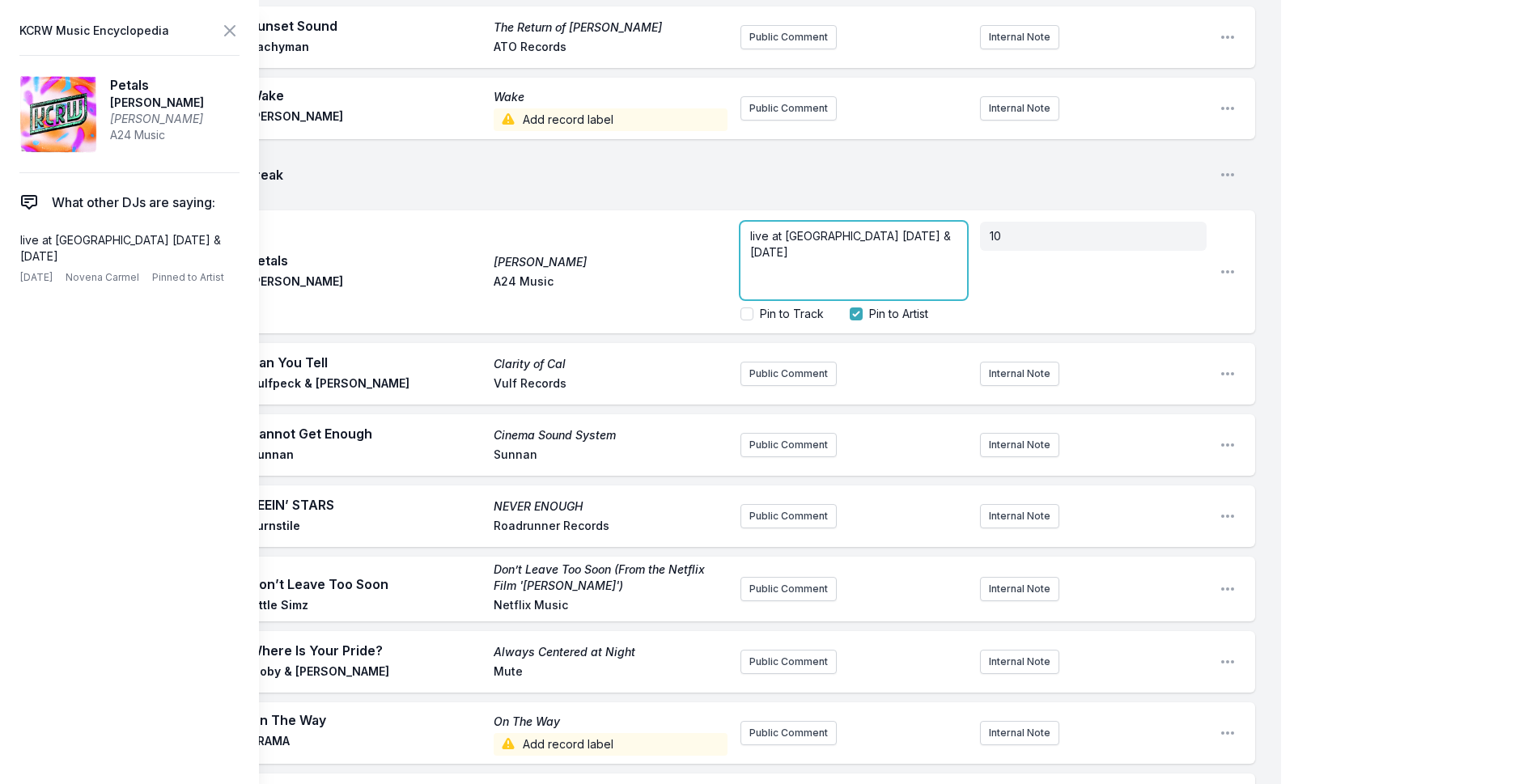
click at [929, 222] on div "live at [GEOGRAPHIC_DATA] [DATE] & [DATE]" at bounding box center [853, 261] width 226 height 77
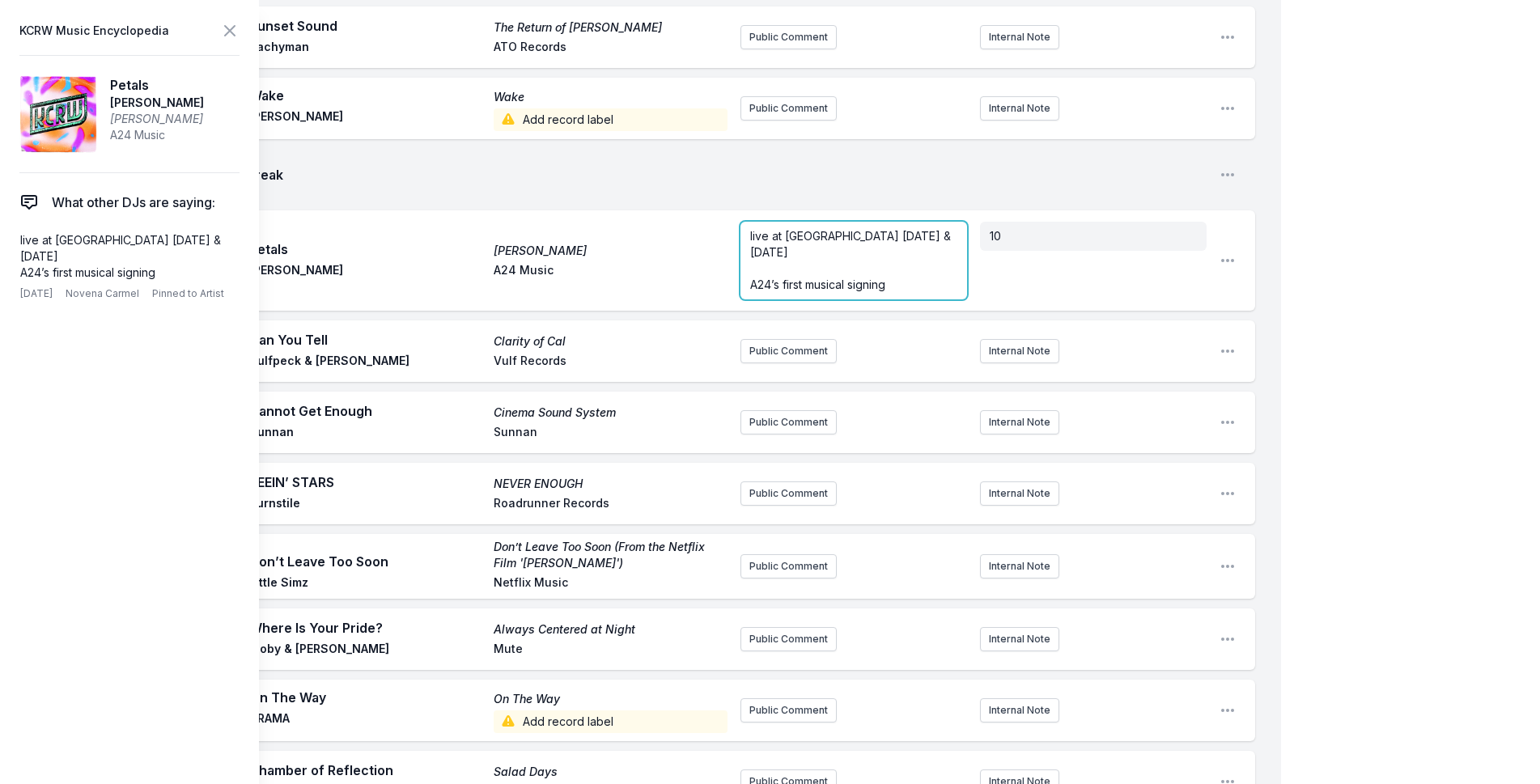
click at [756, 229] on span "live at [GEOGRAPHIC_DATA] [DATE] & [DATE]" at bounding box center [851, 244] width 204 height 30
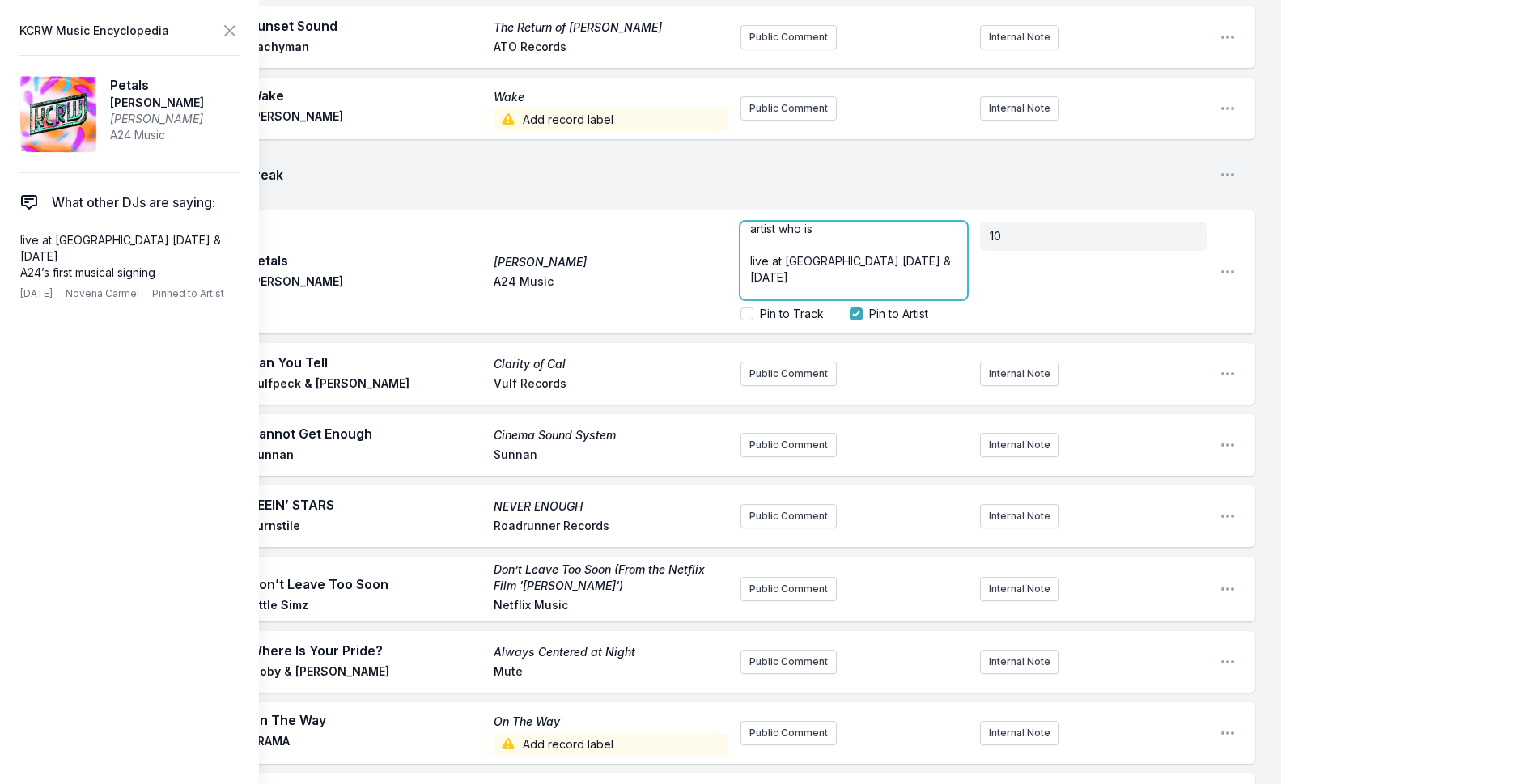
scroll to position [48, 0]
drag, startPoint x: 918, startPoint y: 266, endPoint x: 728, endPoint y: 240, distance: 191.8
click at [728, 240] on div "Play Petals [PERSON_NAME] [PERSON_NAME] [PERSON_NAME] A24 Music somewhat spooky…" at bounding box center [653, 271] width 1203 height 123
click at [854, 222] on p "somewhat spooky baritone vocals + harmonica from the South London artist who is" at bounding box center [853, 236] width 207 height 48
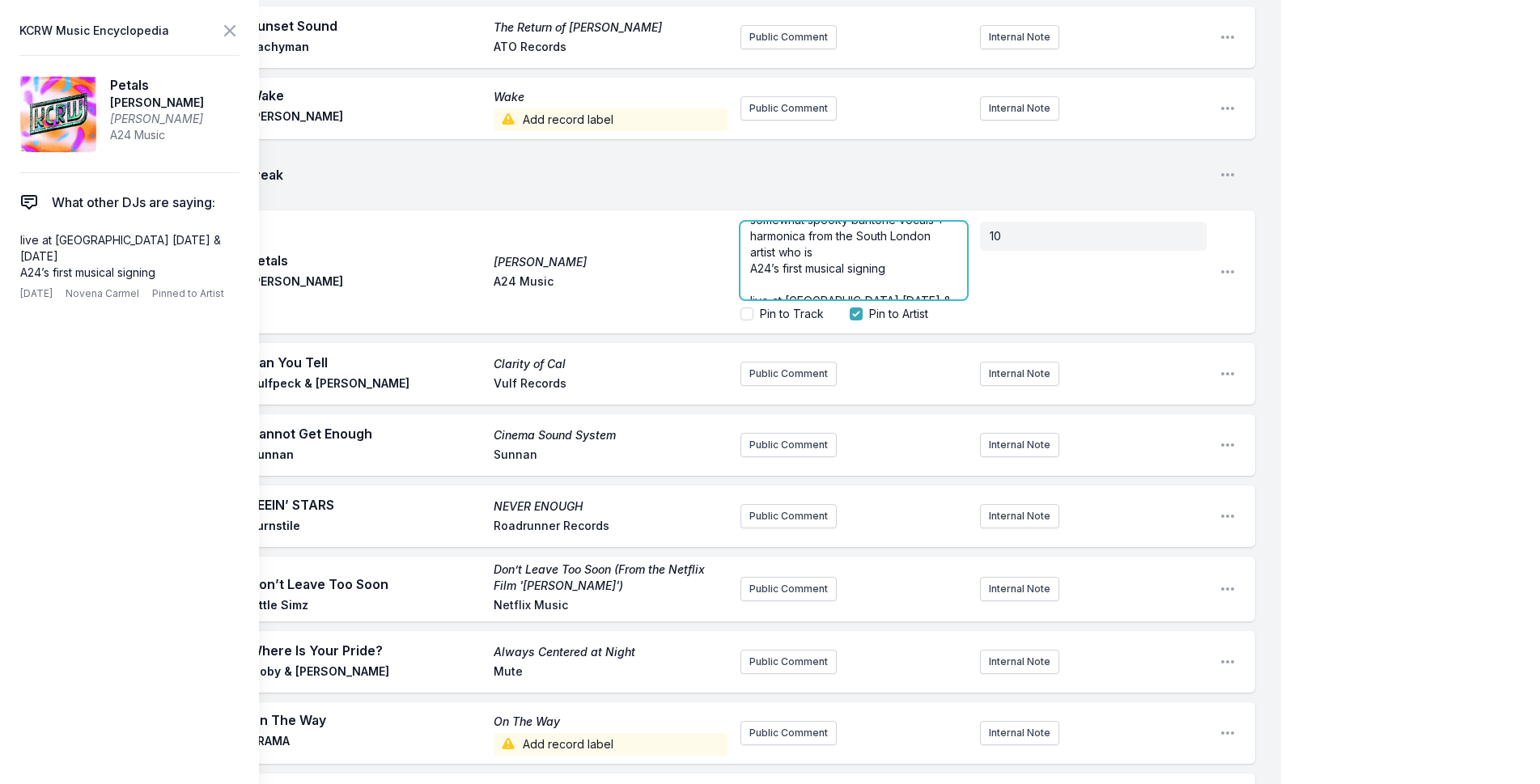
scroll to position [33, 0]
click at [747, 222] on div "somewhat spooky baritone vocals + harmonica from the South London artist who is…" at bounding box center [853, 261] width 226 height 77
click at [835, 232] on p "somewhat spooky baritone vocals + harmonica from the South London artist who is…" at bounding box center [853, 219] width 207 height 48
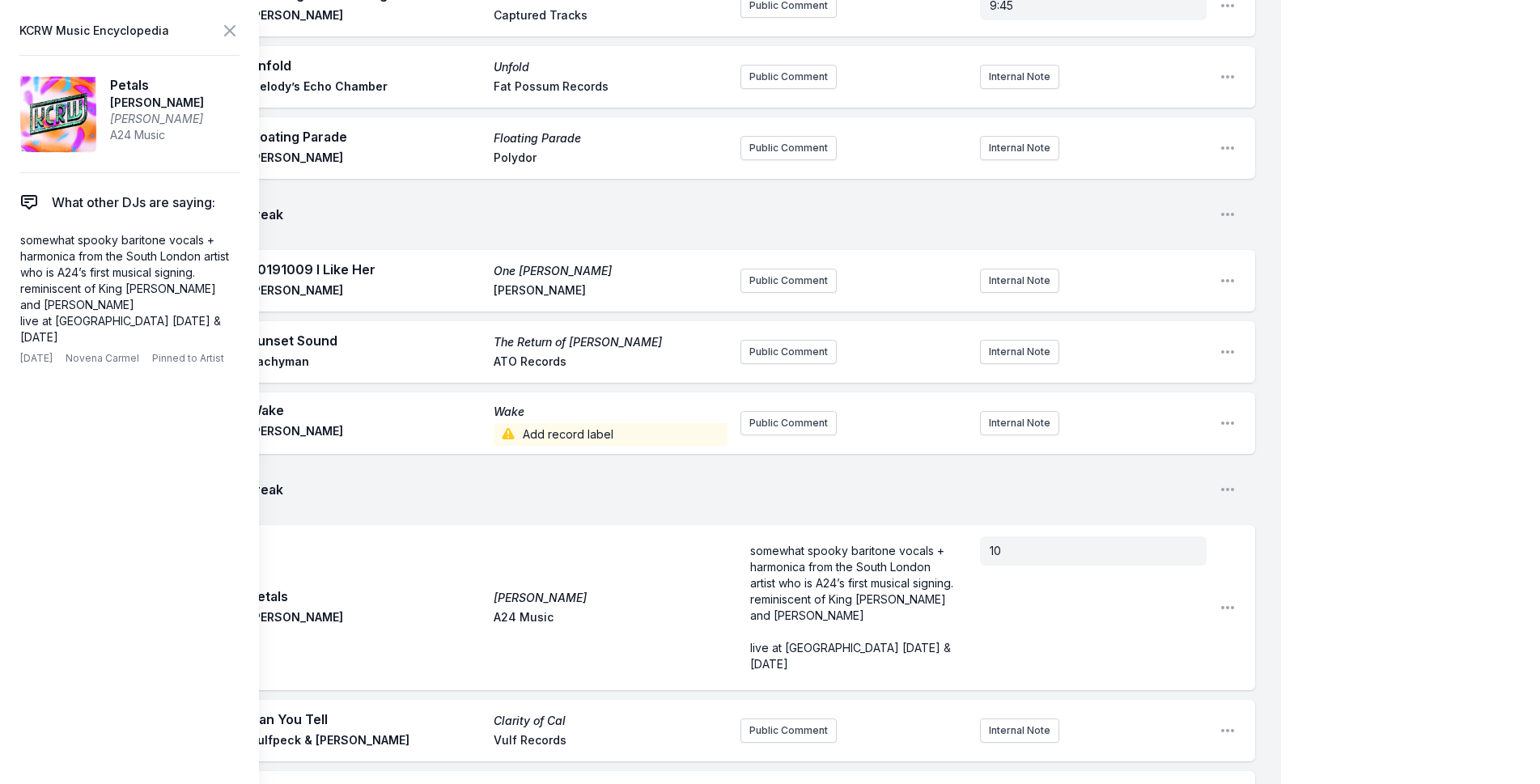
scroll to position [1213, 0]
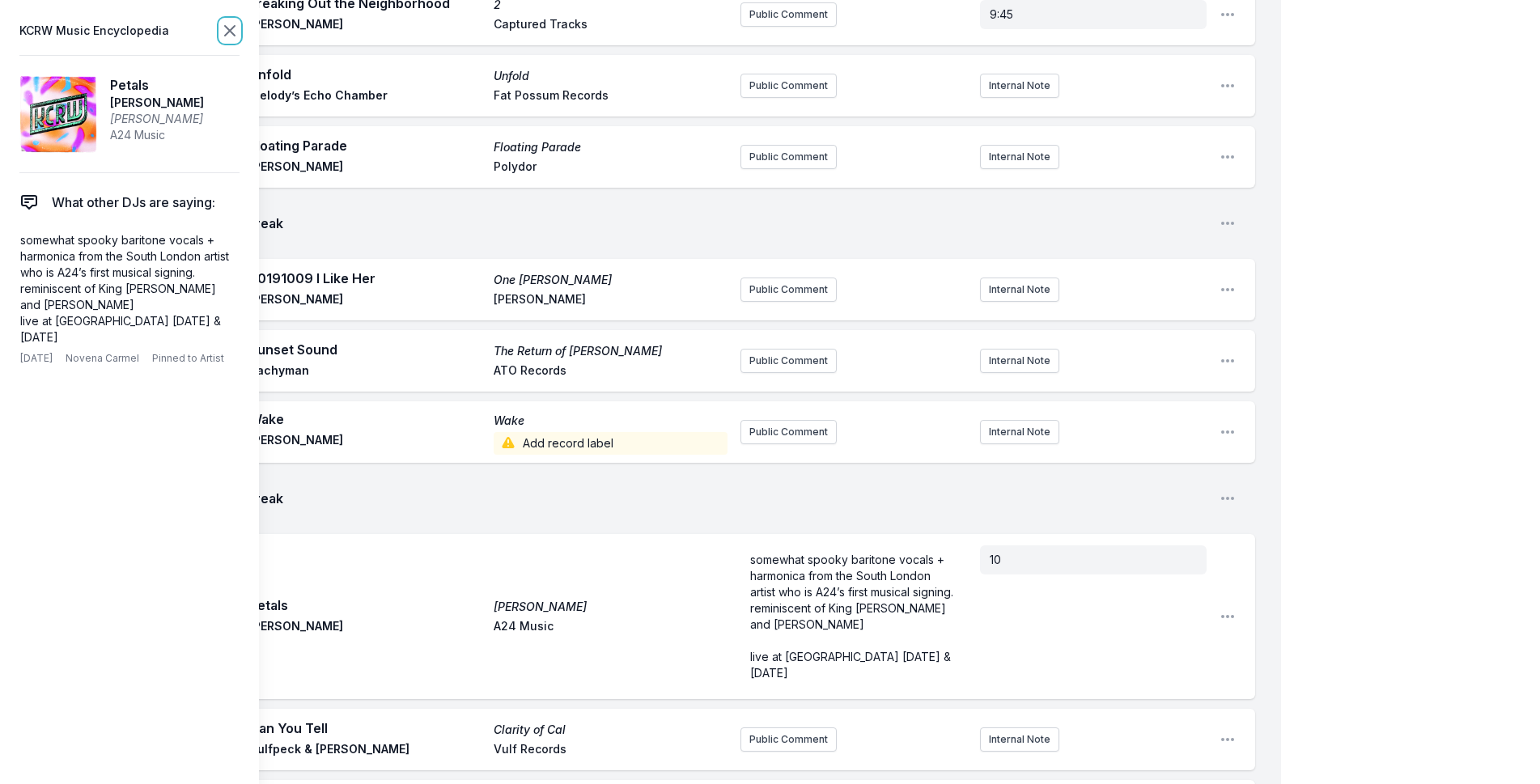
click at [223, 33] on icon at bounding box center [230, 30] width 20 height 20
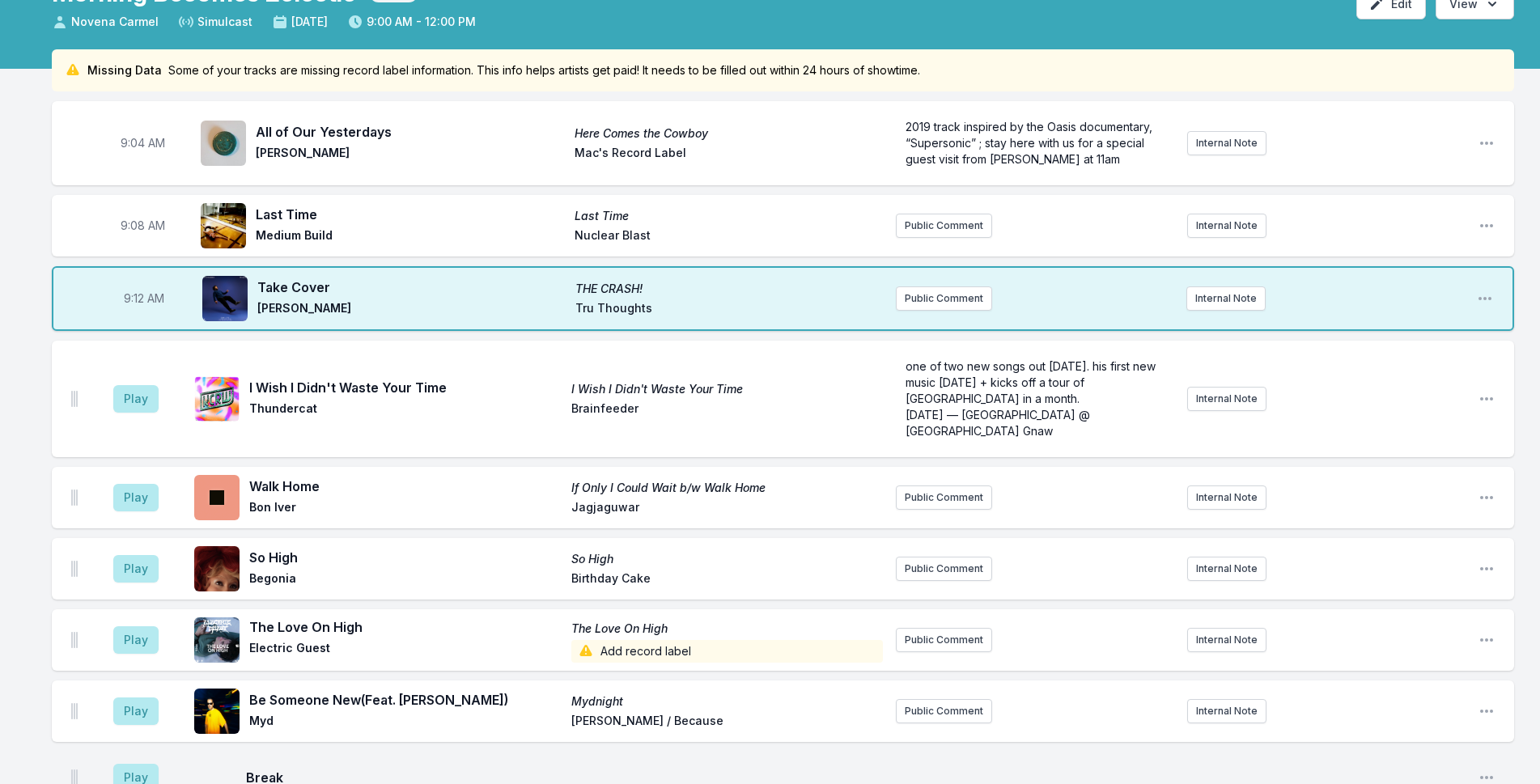
scroll to position [81, 0]
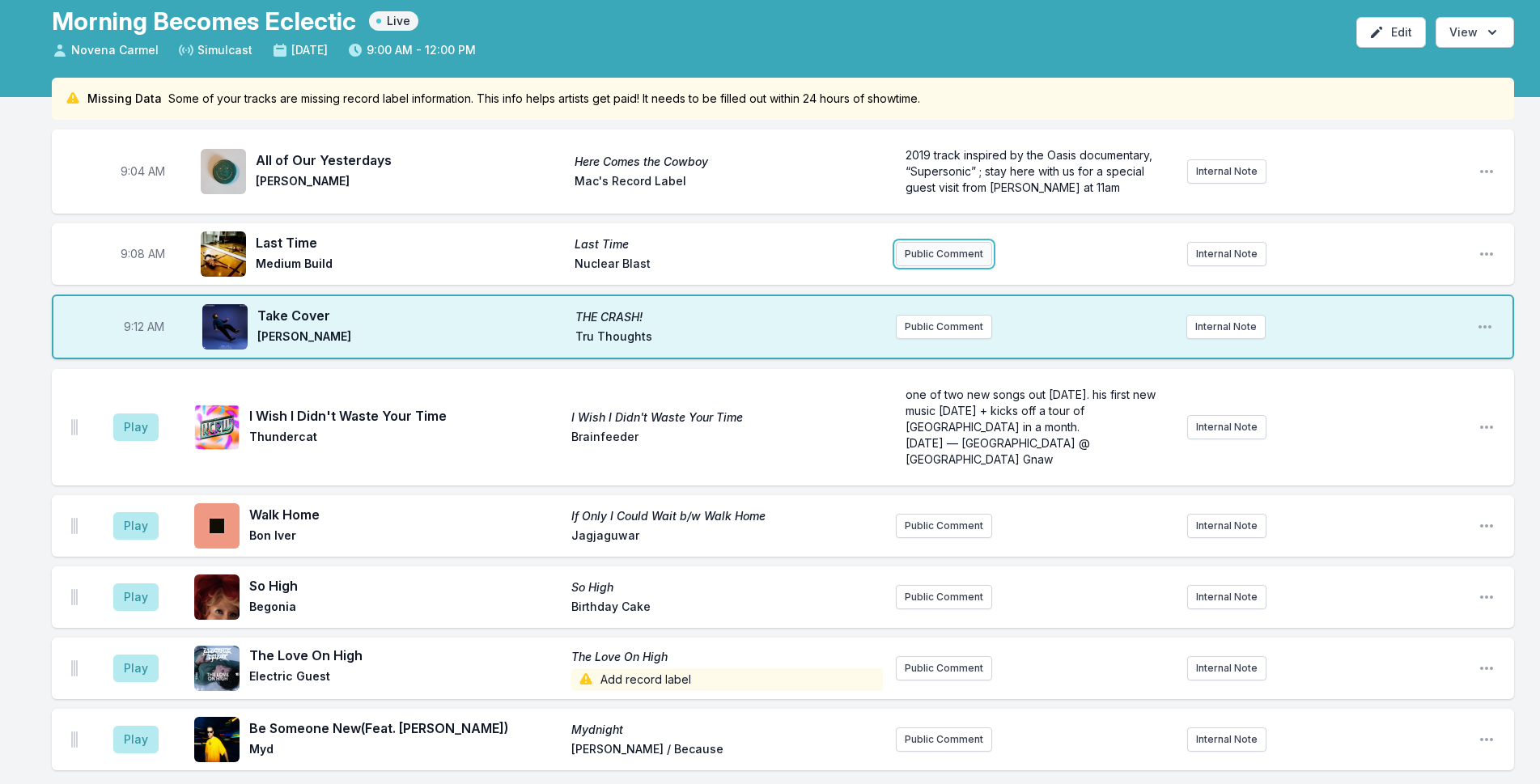
click at [970, 247] on button "Public Comment" at bounding box center [943, 254] width 96 height 24
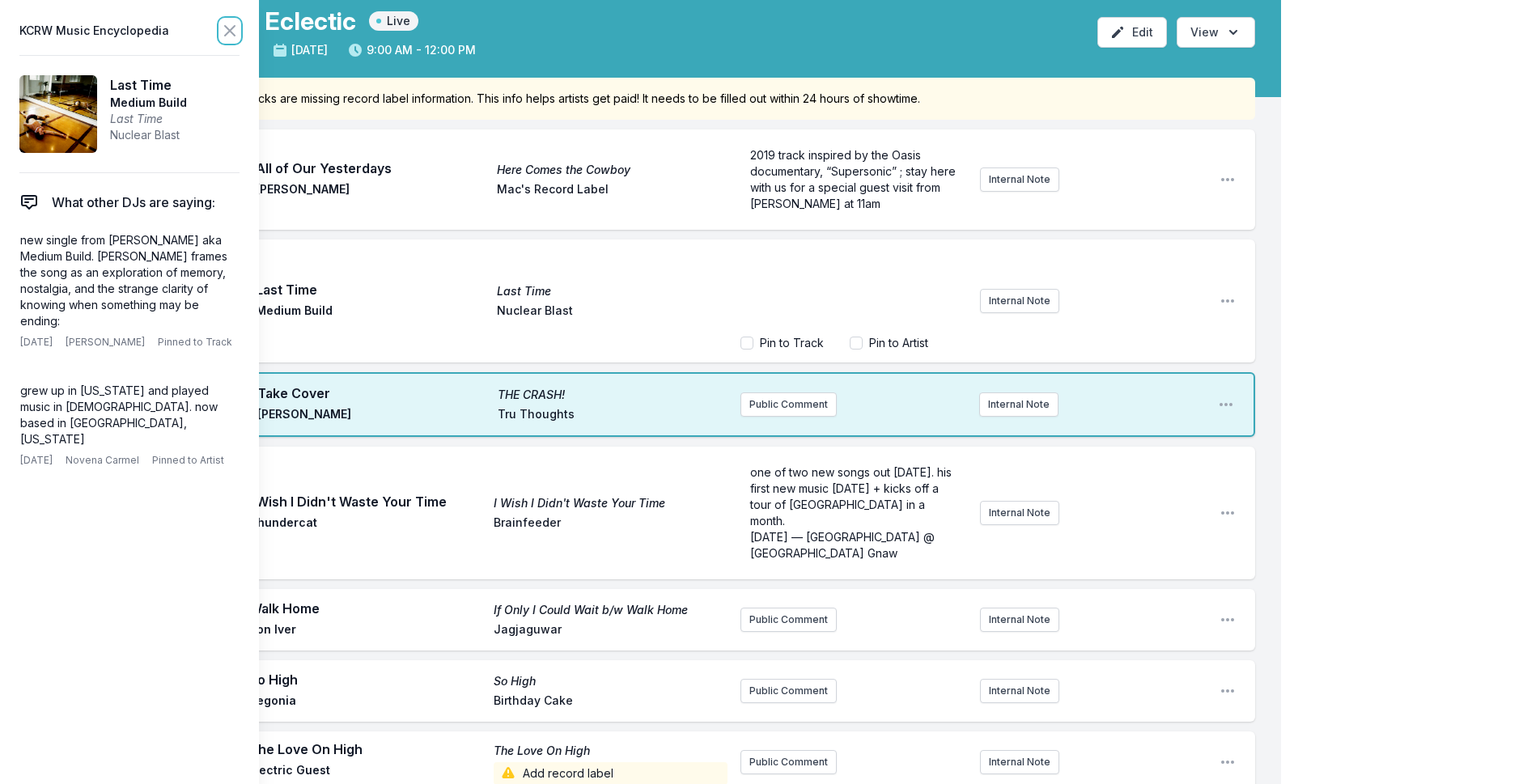
click at [226, 34] on icon at bounding box center [230, 30] width 20 height 20
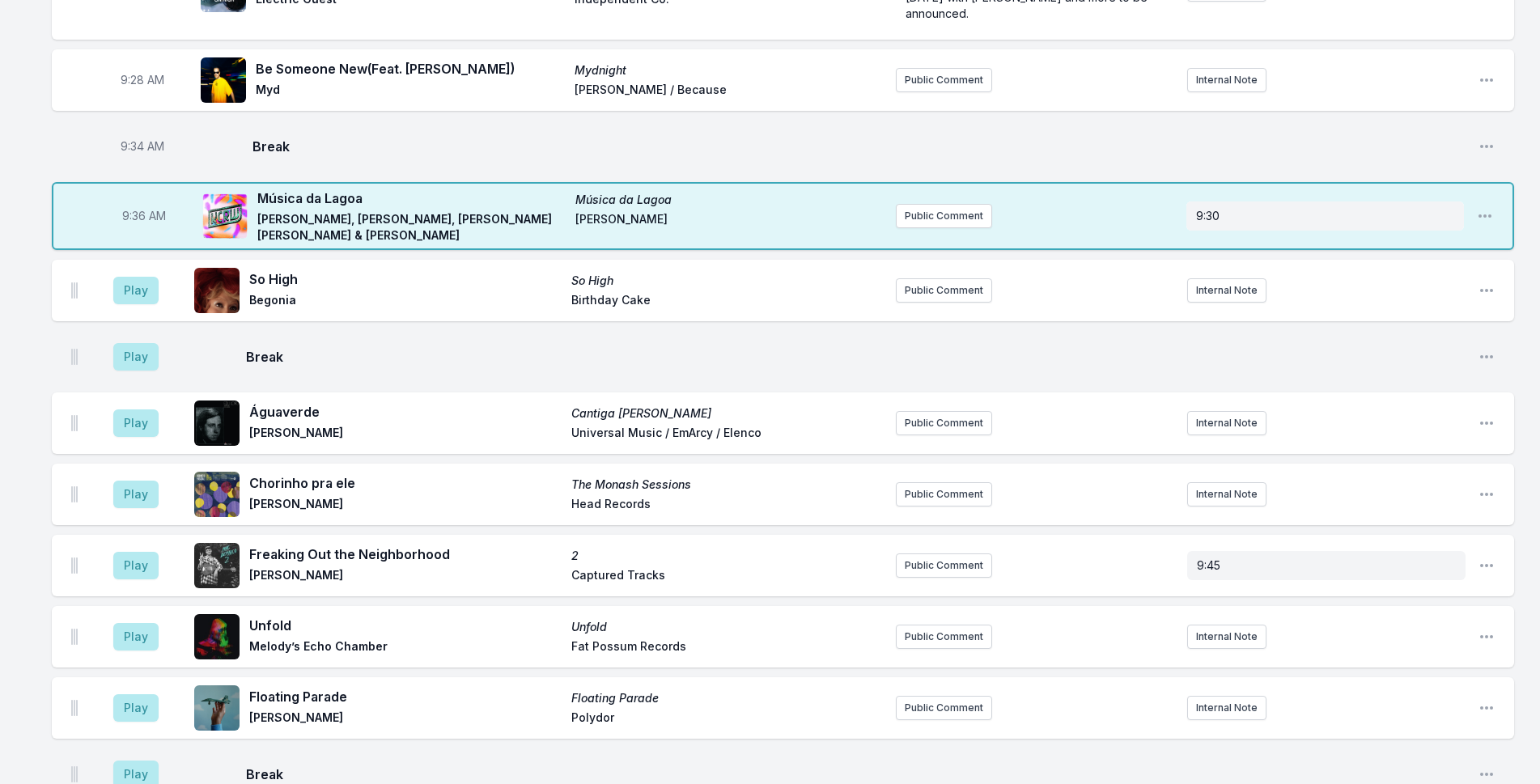
scroll to position [728, 0]
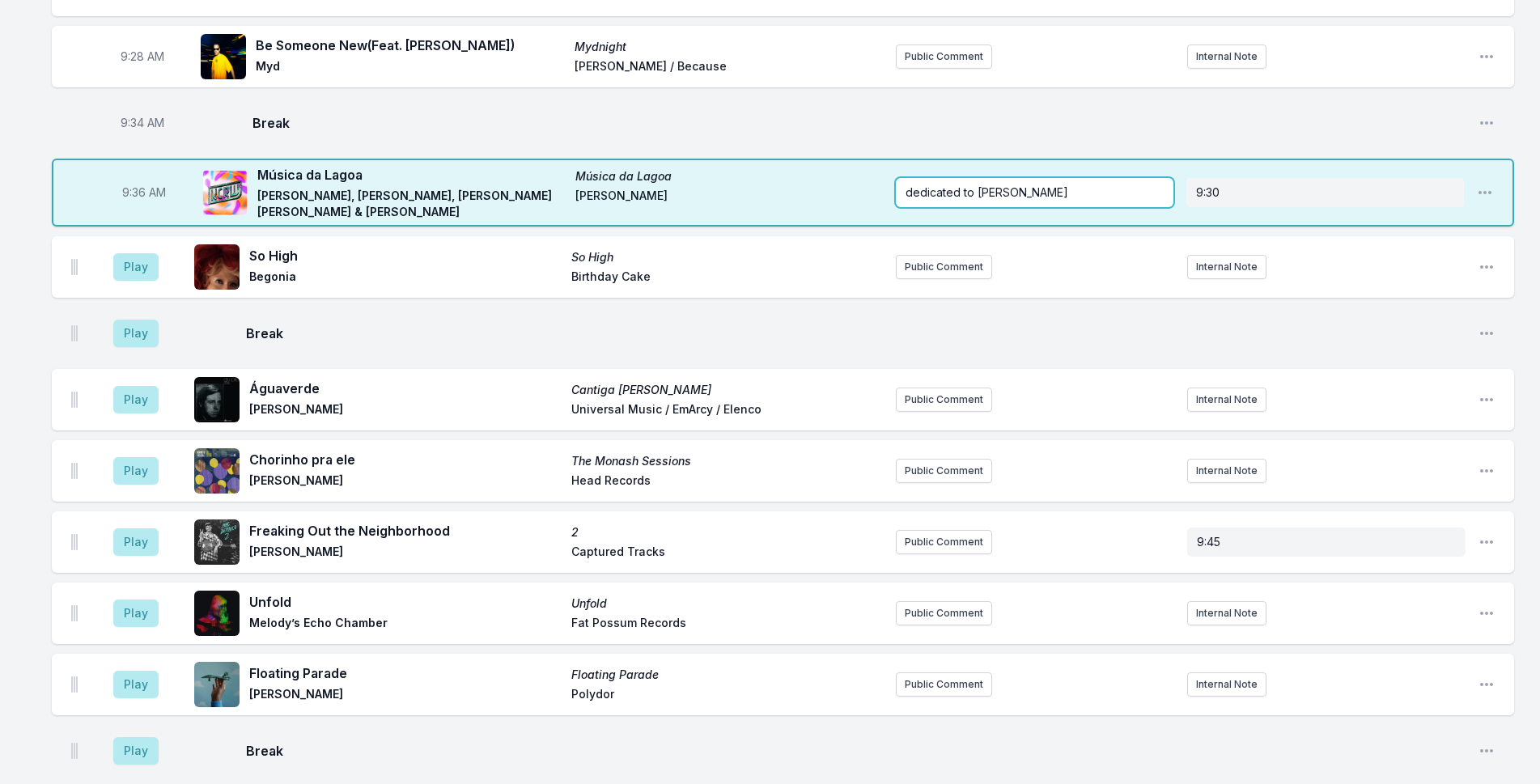
click at [1074, 184] on p "dedicated to [PERSON_NAME]" at bounding box center [1035, 192] width 258 height 16
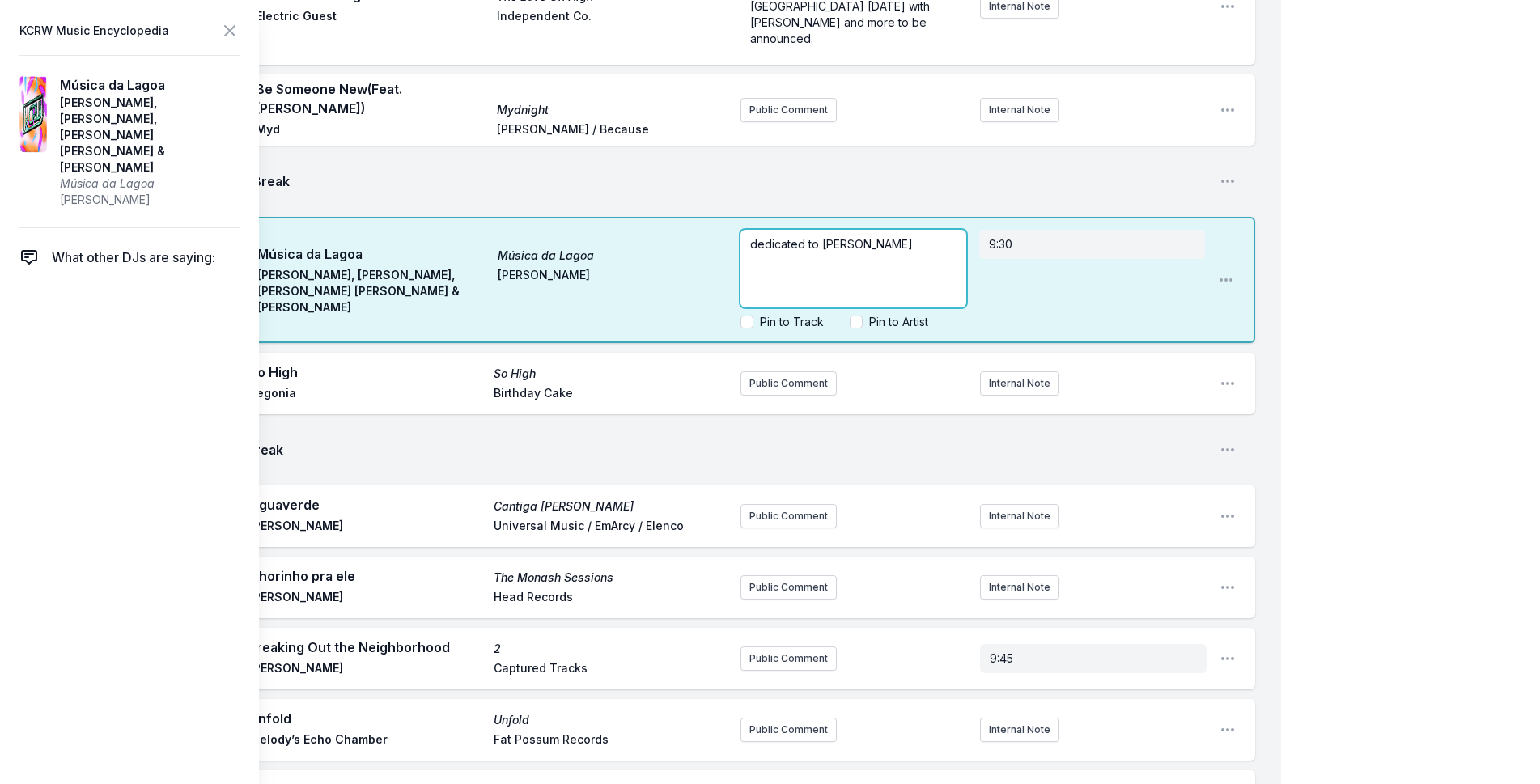
click at [944, 230] on div "dedicated to [PERSON_NAME]" at bounding box center [853, 269] width 226 height 77
drag, startPoint x: 805, startPoint y: 218, endPoint x: 744, endPoint y: 219, distance: 61.0
click at [744, 230] on div "dedicated to [PERSON_NAME] Check out the incredible video of him performing thi…" at bounding box center [853, 269] width 226 height 77
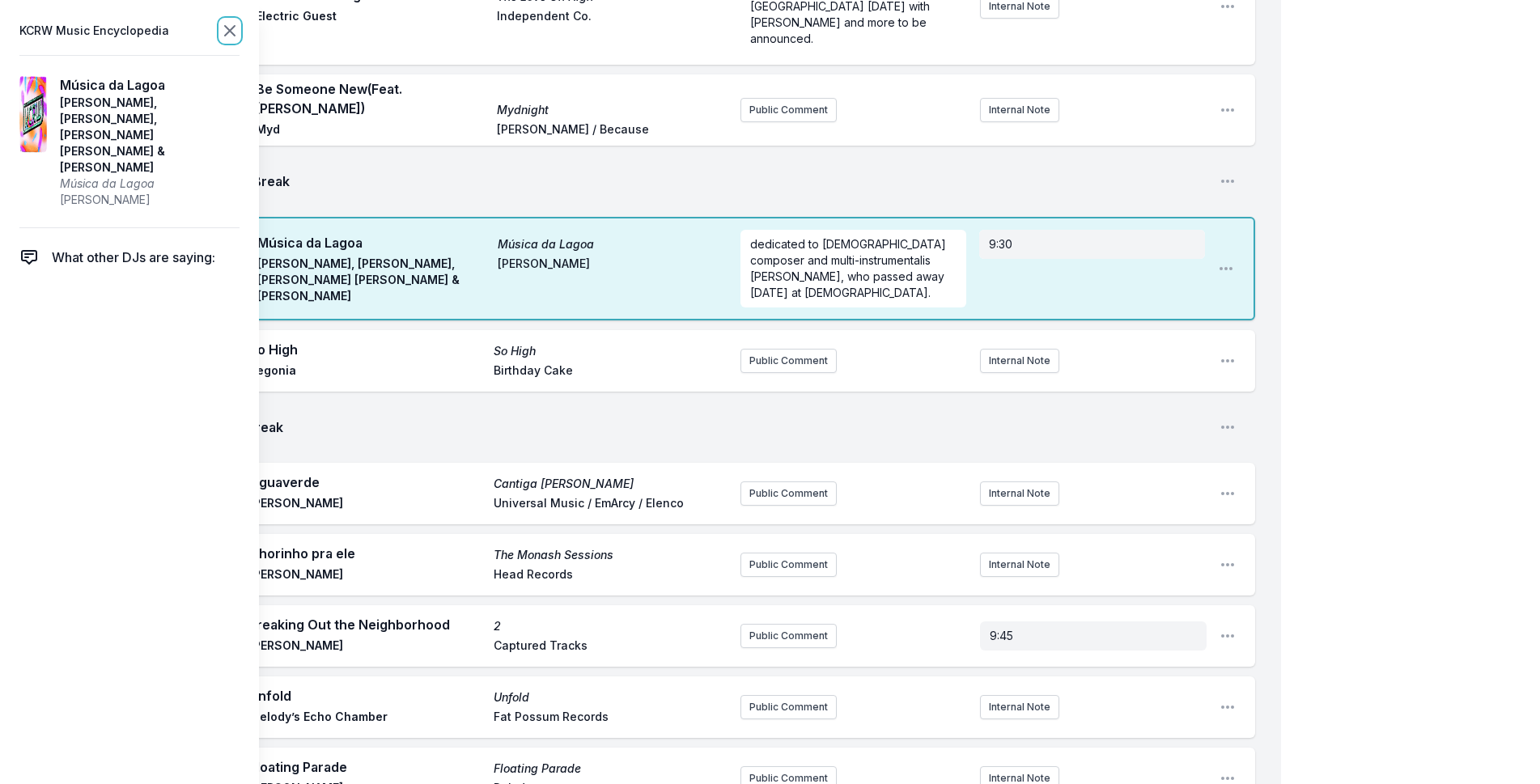
click at [235, 28] on icon at bounding box center [230, 30] width 20 height 20
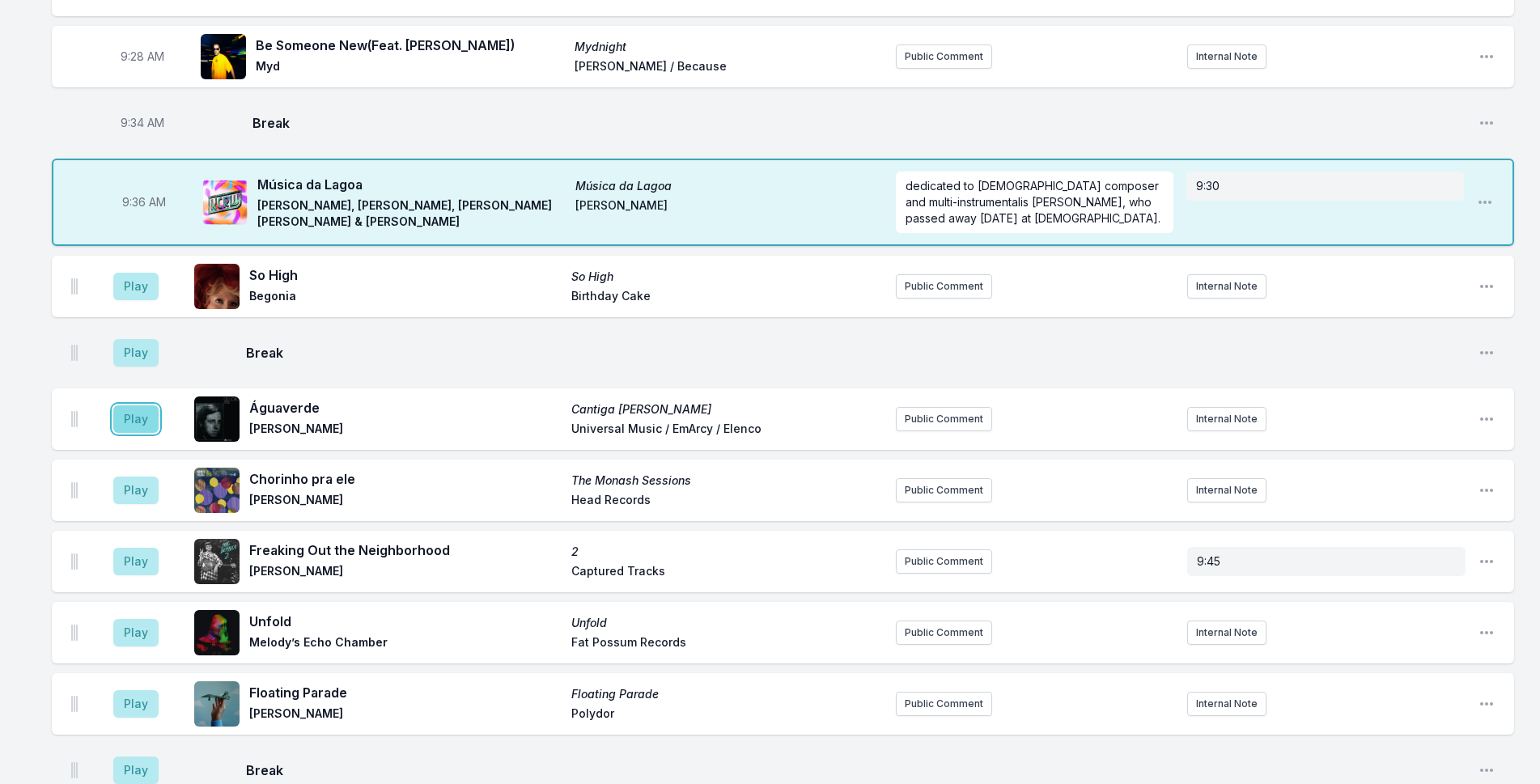
click at [141, 408] on button "Play" at bounding box center [136, 419] width 46 height 28
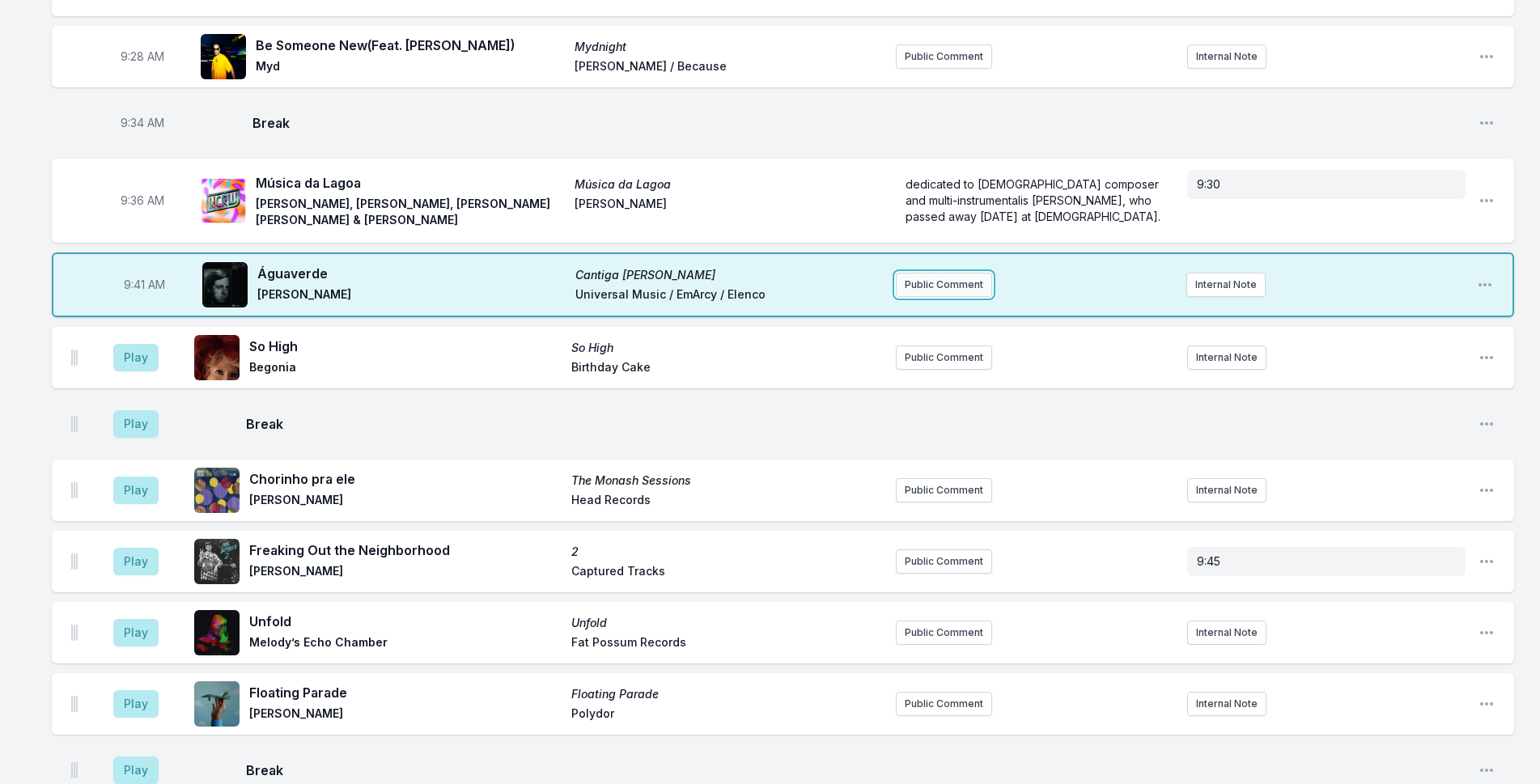
click at [973, 273] on button "Public Comment" at bounding box center [943, 285] width 96 height 24
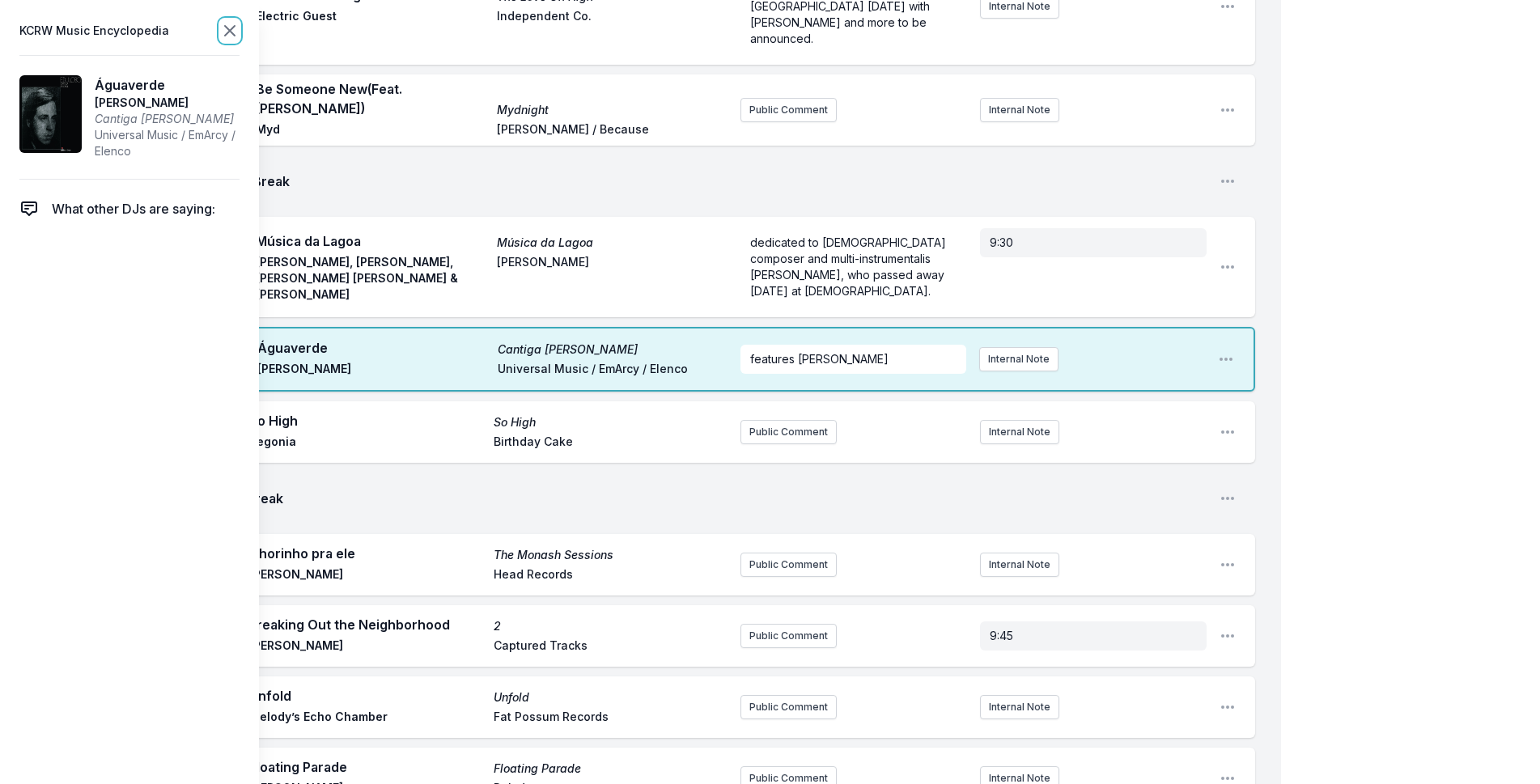
click at [235, 27] on icon at bounding box center [229, 30] width 9 height 9
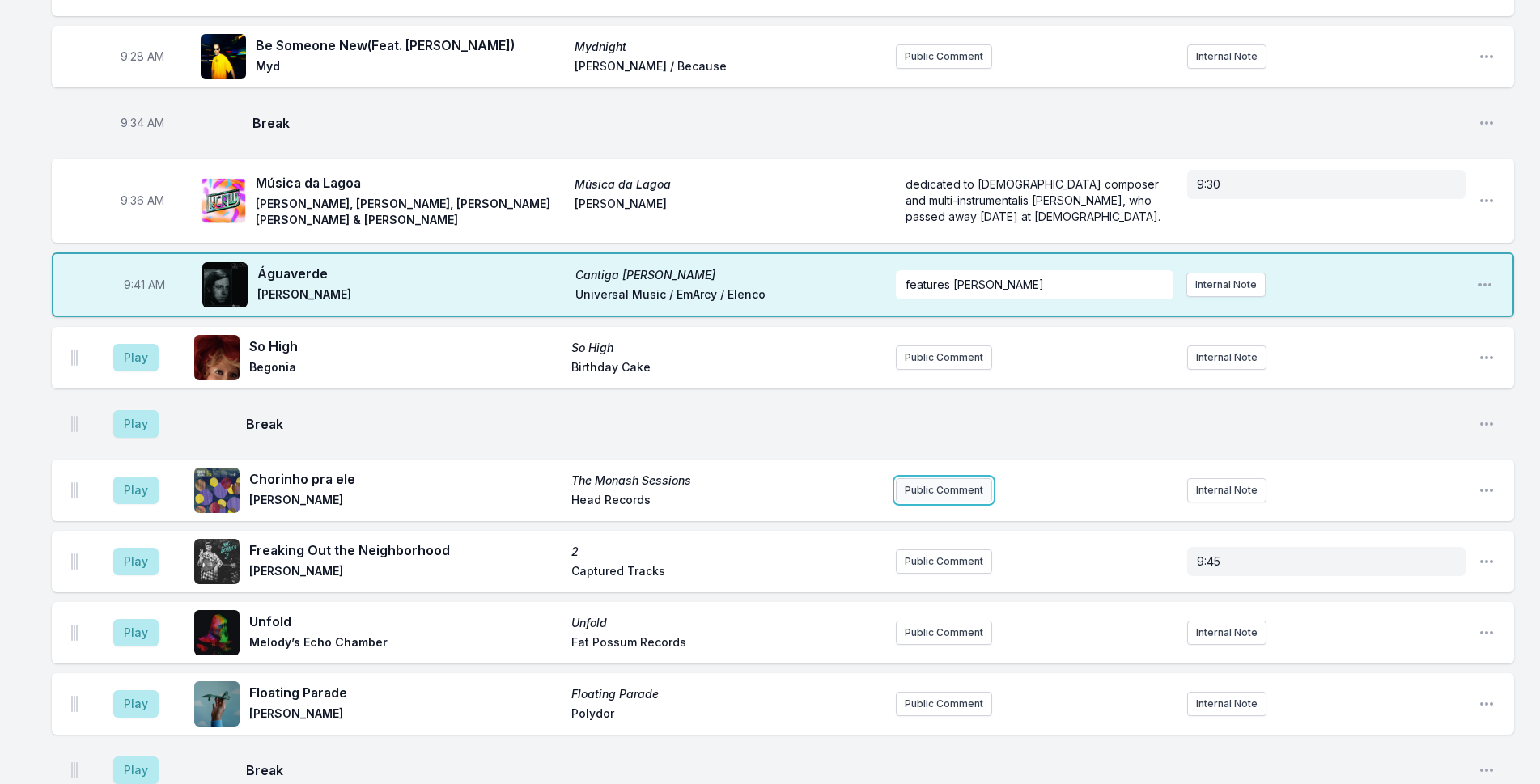
click at [930, 478] on button "Public Comment" at bounding box center [943, 490] width 96 height 24
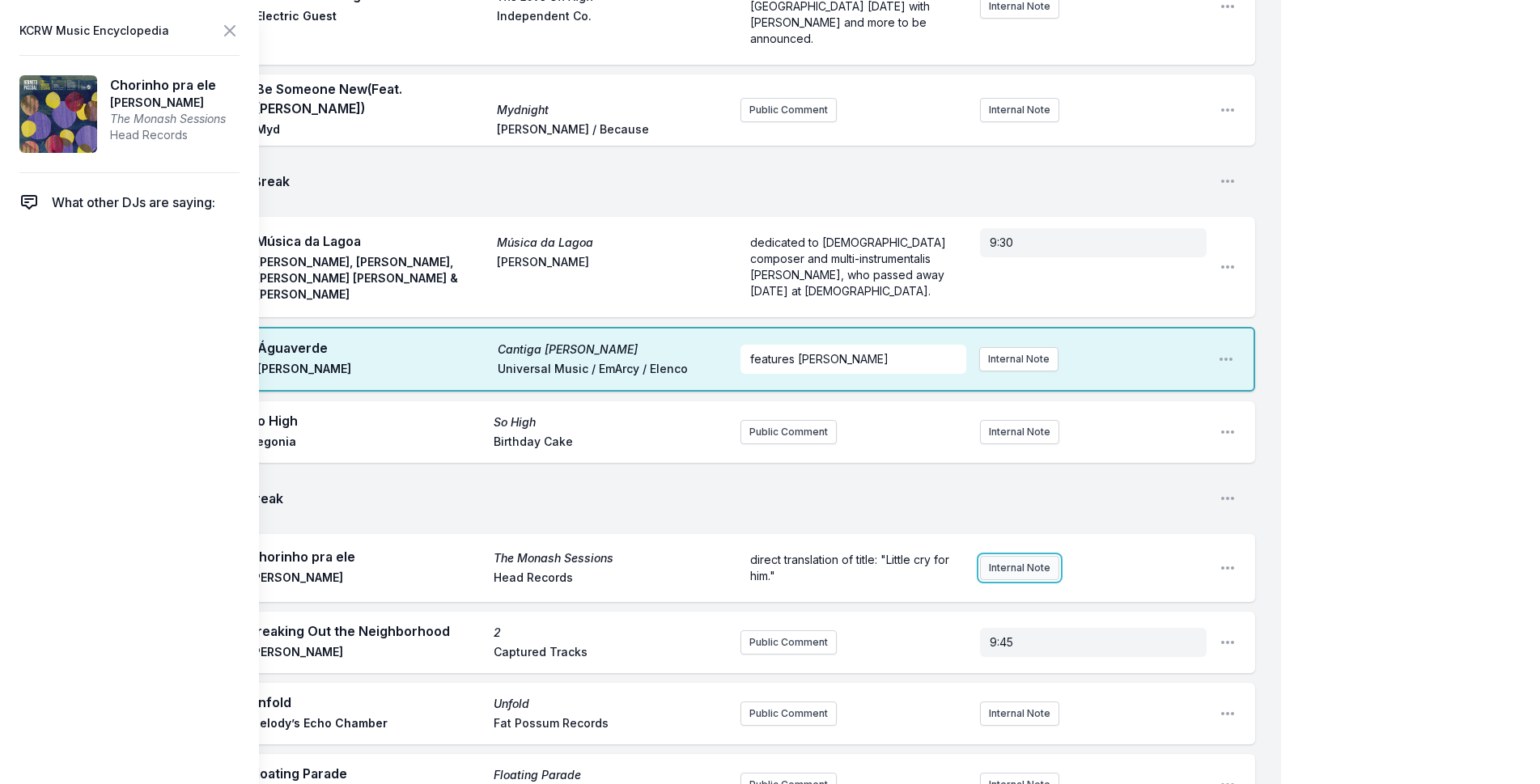
click at [1013, 556] on button "Internal Note" at bounding box center [1019, 568] width 79 height 24
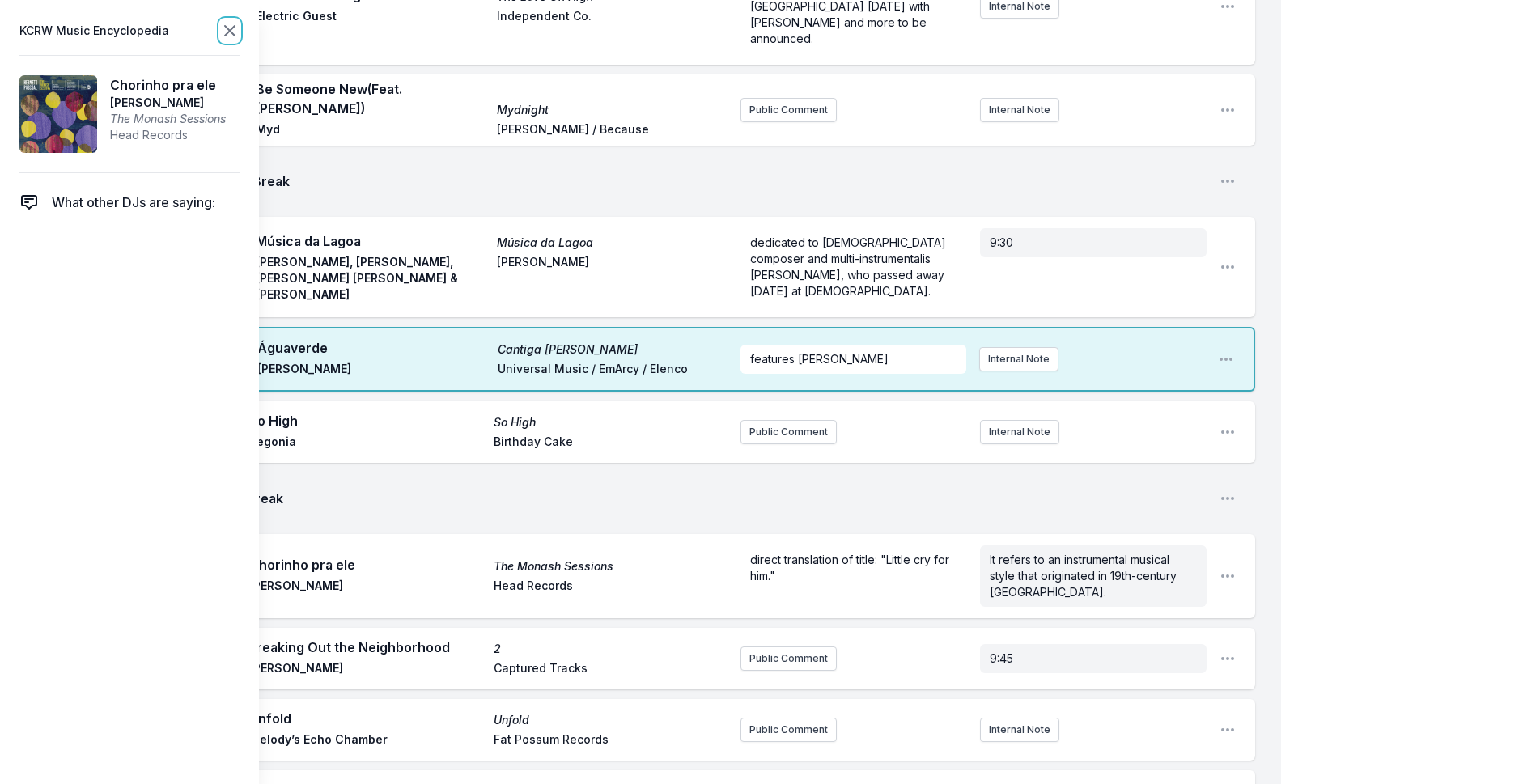
click at [232, 29] on icon at bounding box center [229, 30] width 9 height 9
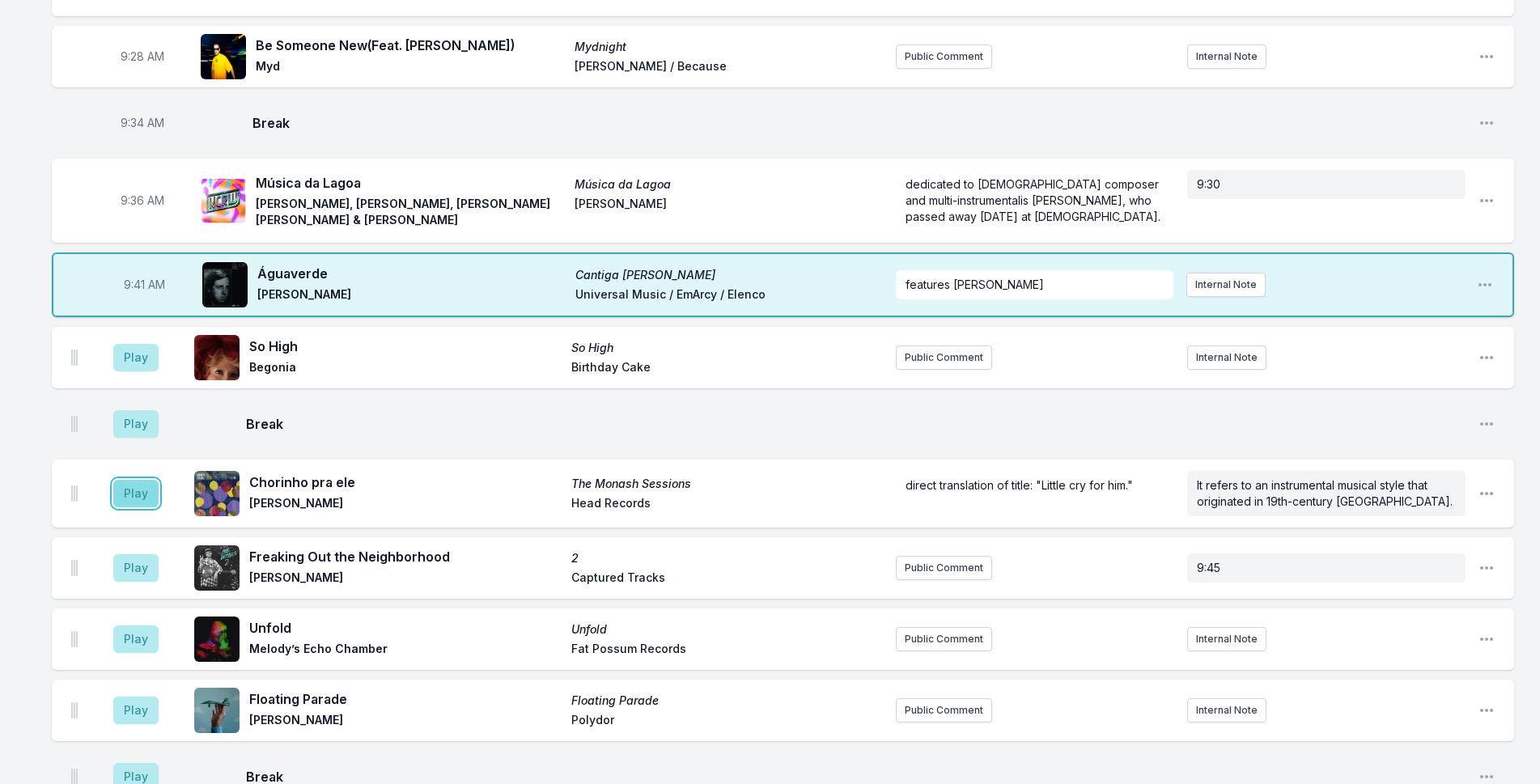
click at [133, 479] on button "Play" at bounding box center [136, 493] width 46 height 28
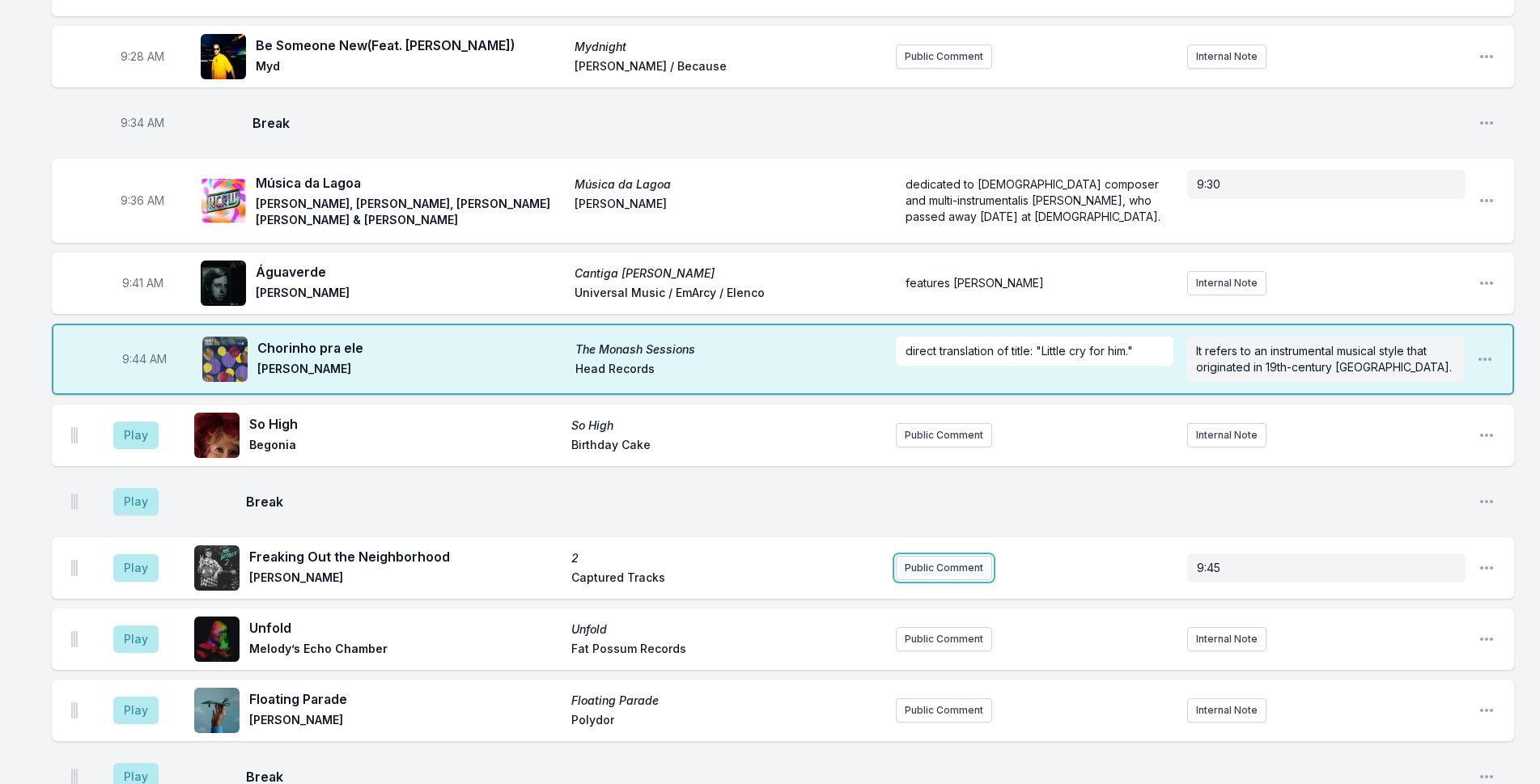
click at [956, 556] on button "Public Comment" at bounding box center [943, 568] width 96 height 24
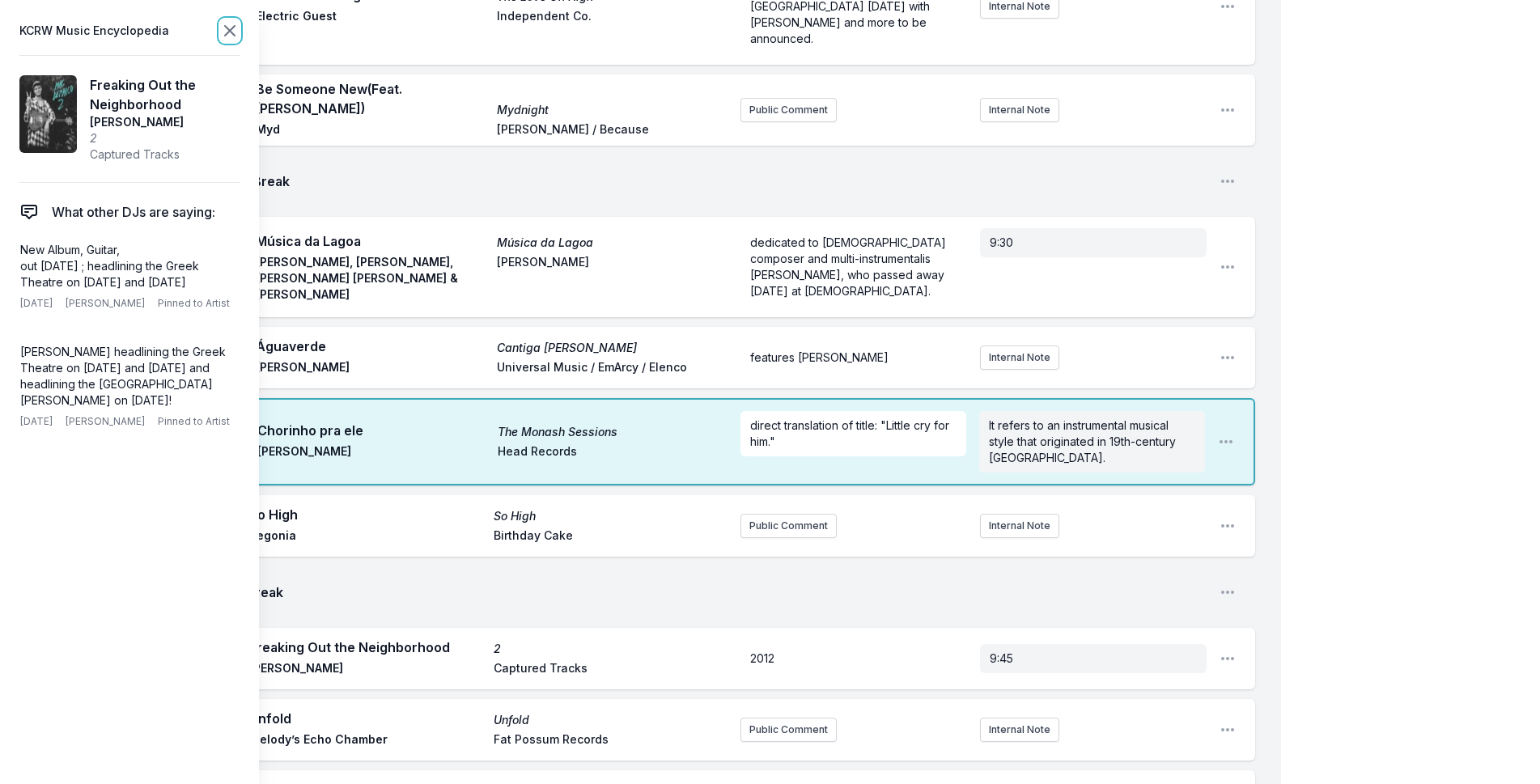
click at [236, 23] on icon at bounding box center [230, 30] width 20 height 20
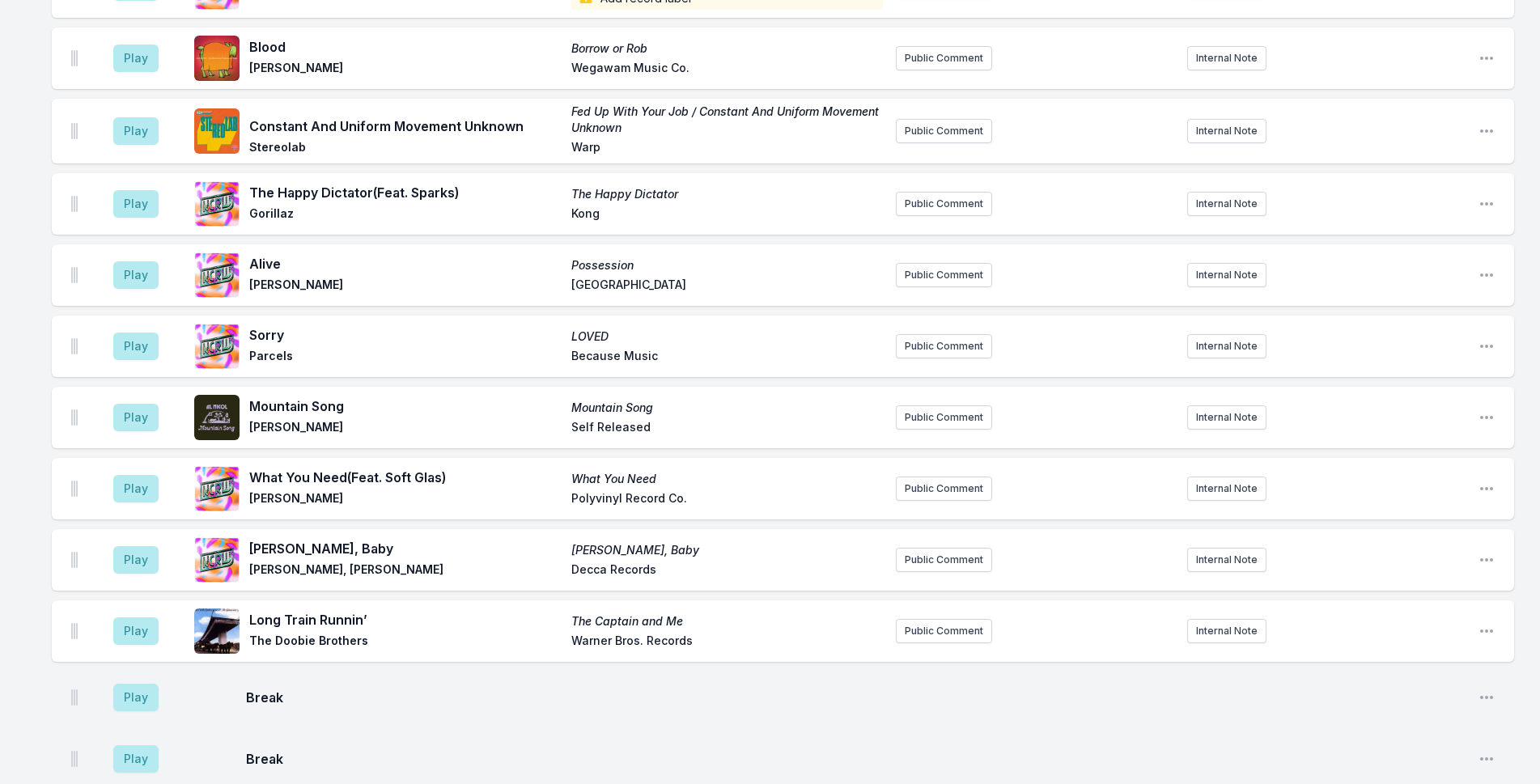
scroll to position [3478, 0]
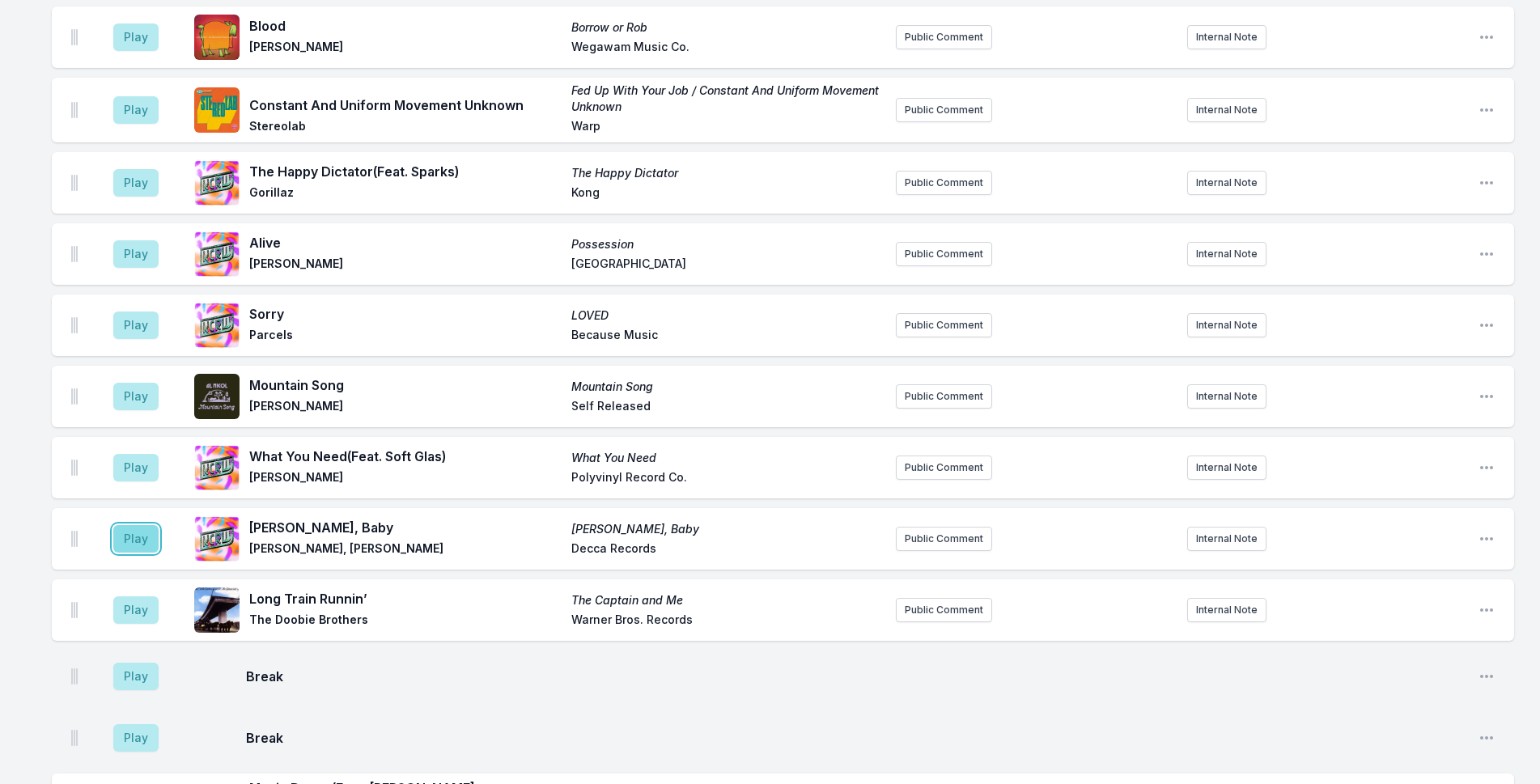
click at [122, 525] on button "Play" at bounding box center [136, 539] width 46 height 28
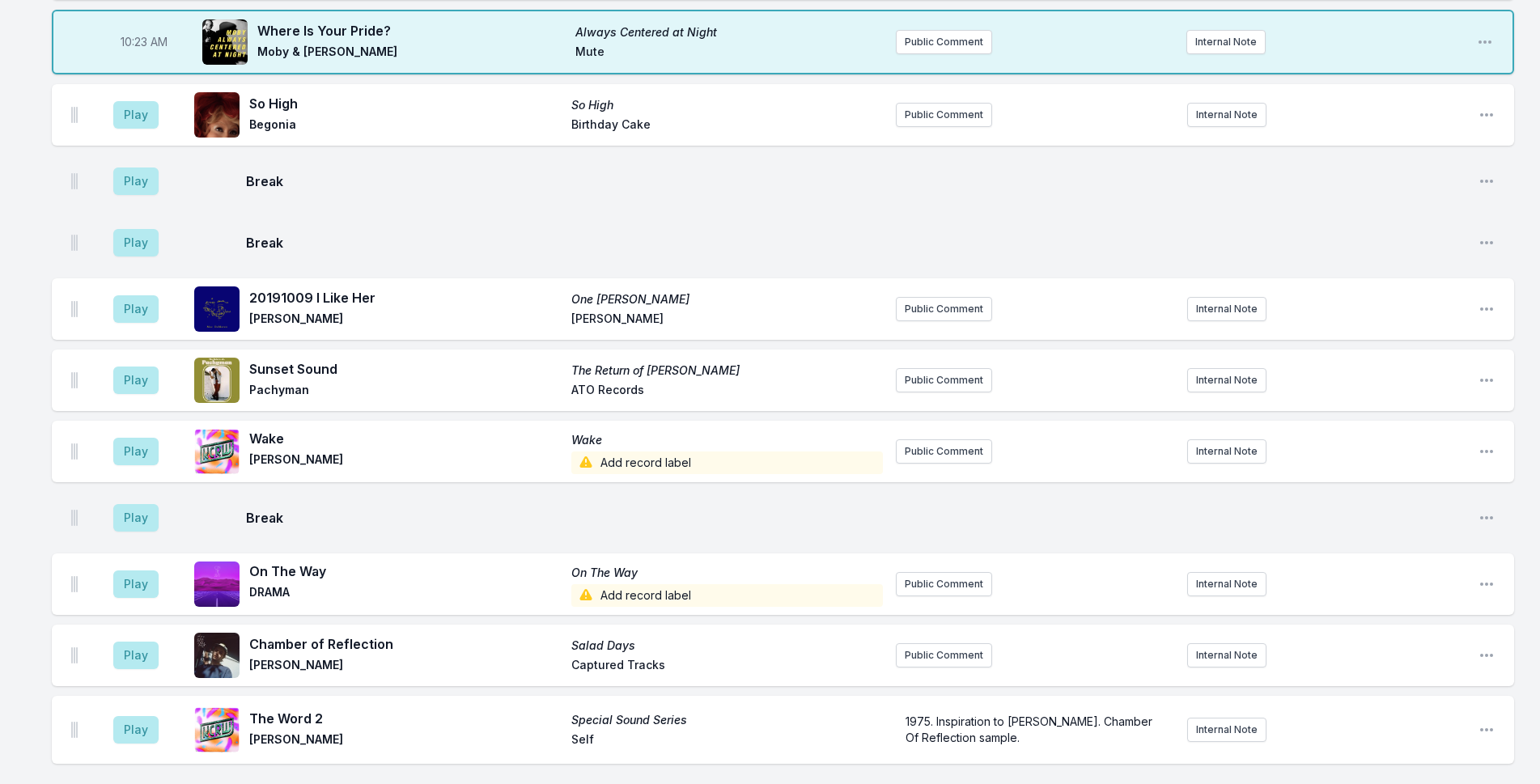
scroll to position [1857, 0]
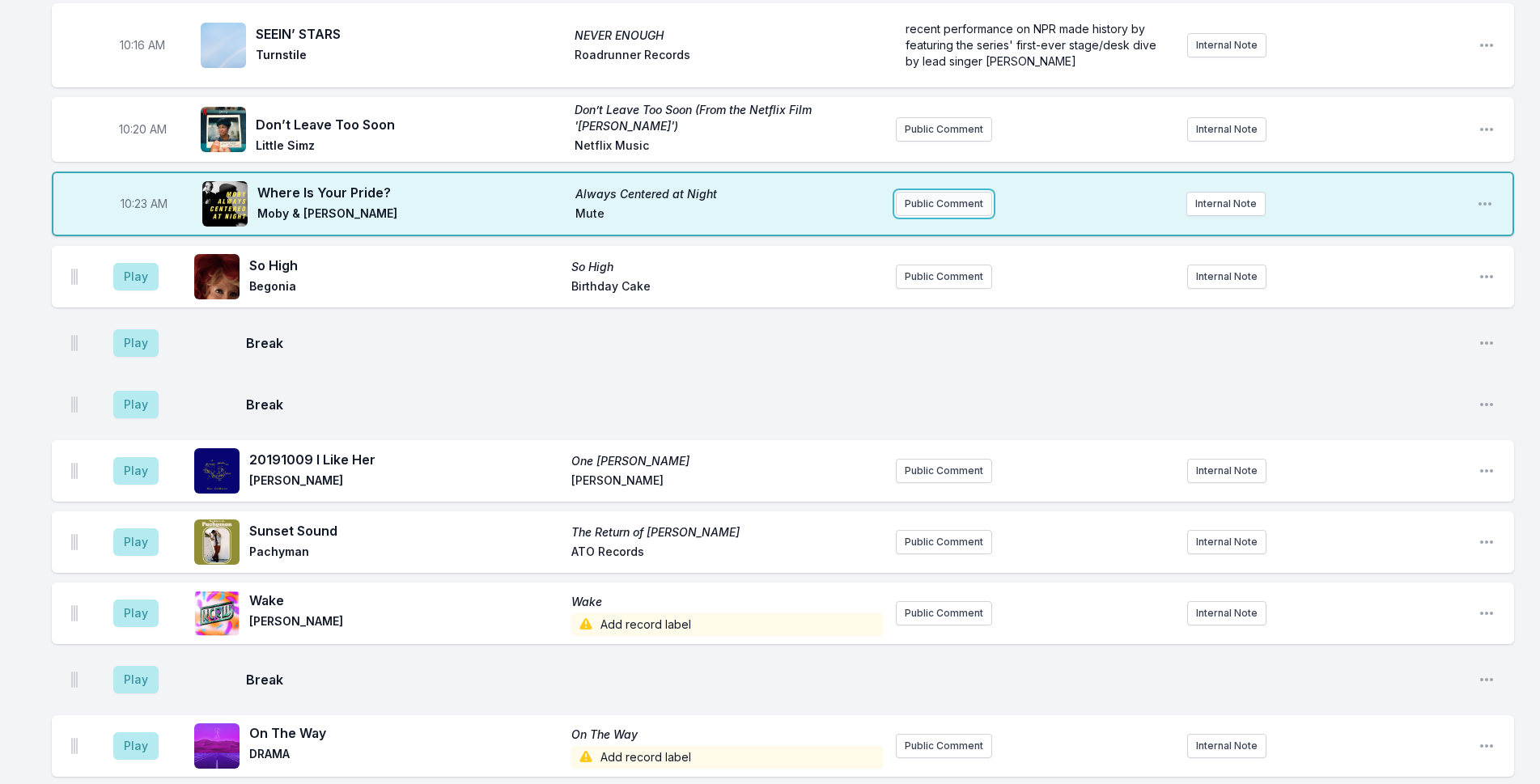
click at [906, 192] on button "Public Comment" at bounding box center [943, 204] width 96 height 24
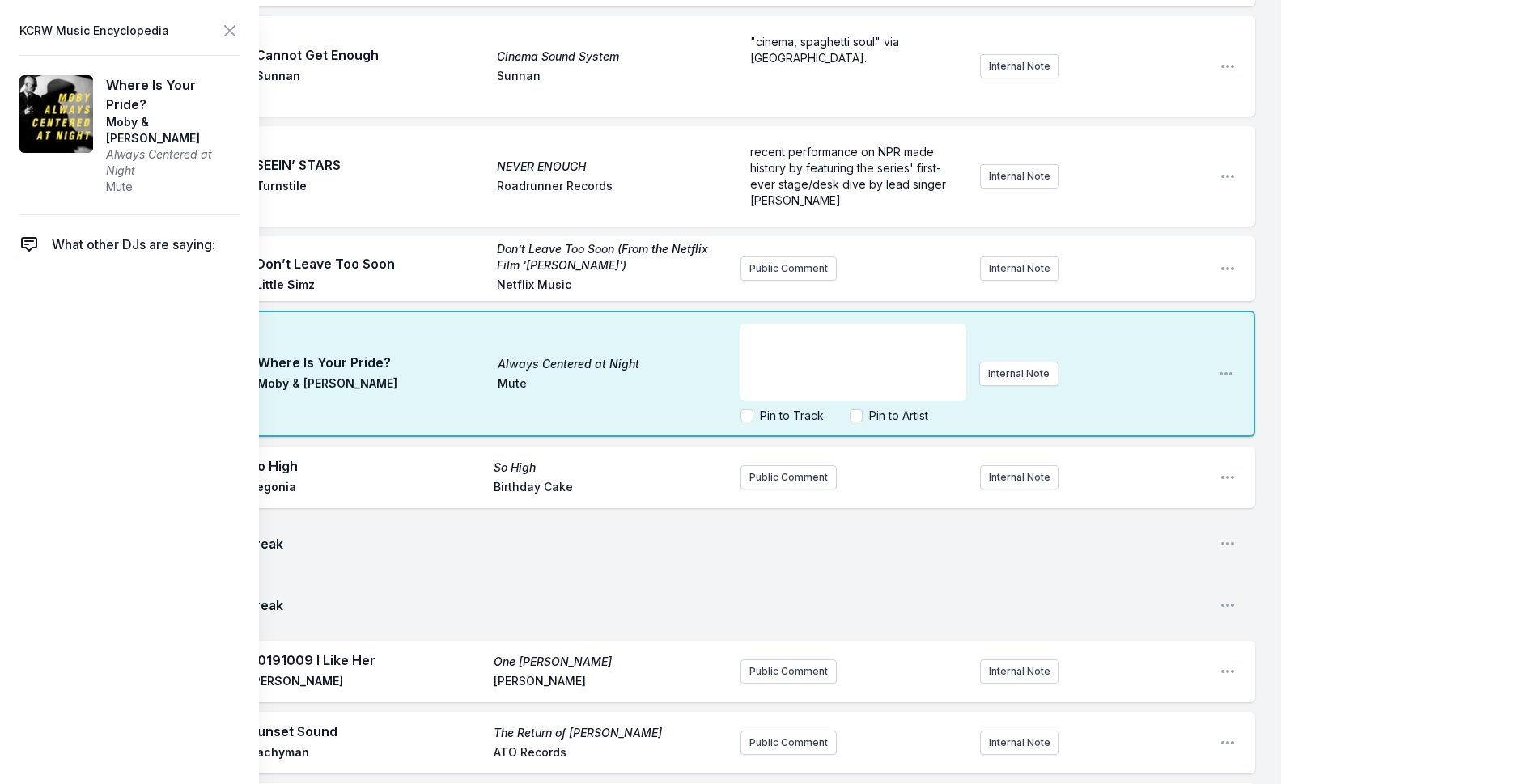
click at [239, 26] on aside "KCRW Music Encyclopedia Where Is Your Pride? [PERSON_NAME] & [PERSON_NAME] Alwa…" at bounding box center [129, 392] width 259 height 784
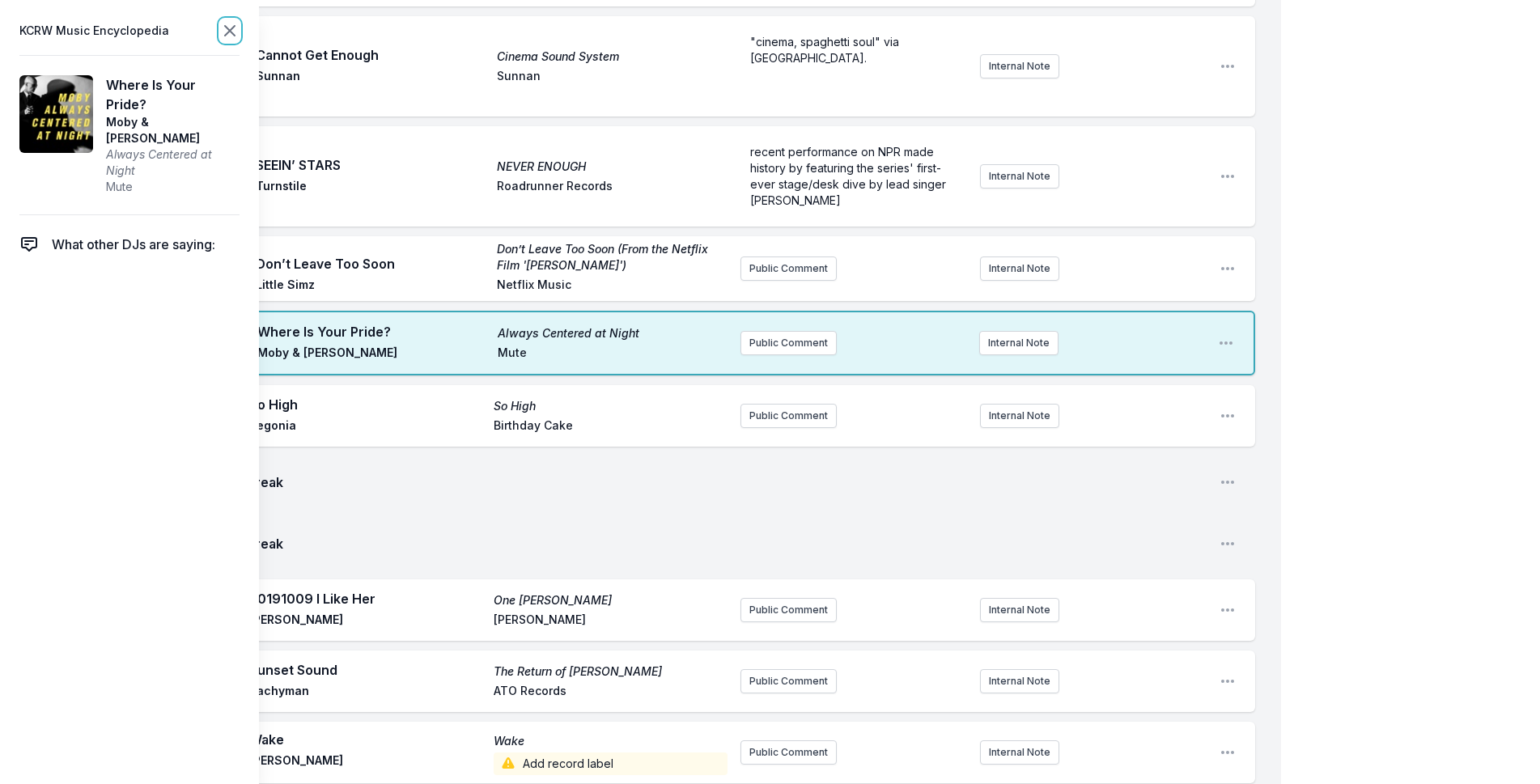
click at [234, 25] on icon at bounding box center [230, 30] width 20 height 20
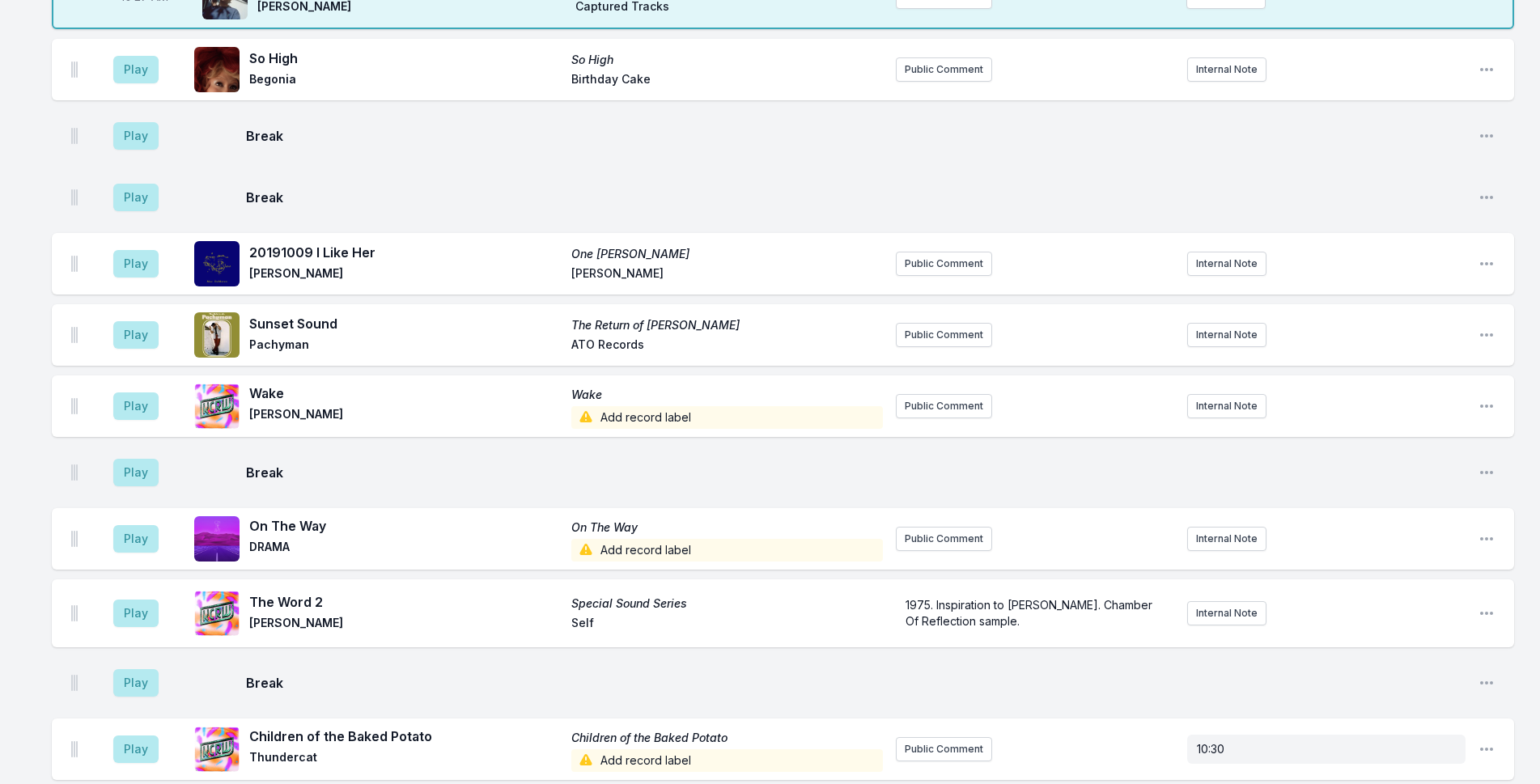
scroll to position [2100, 0]
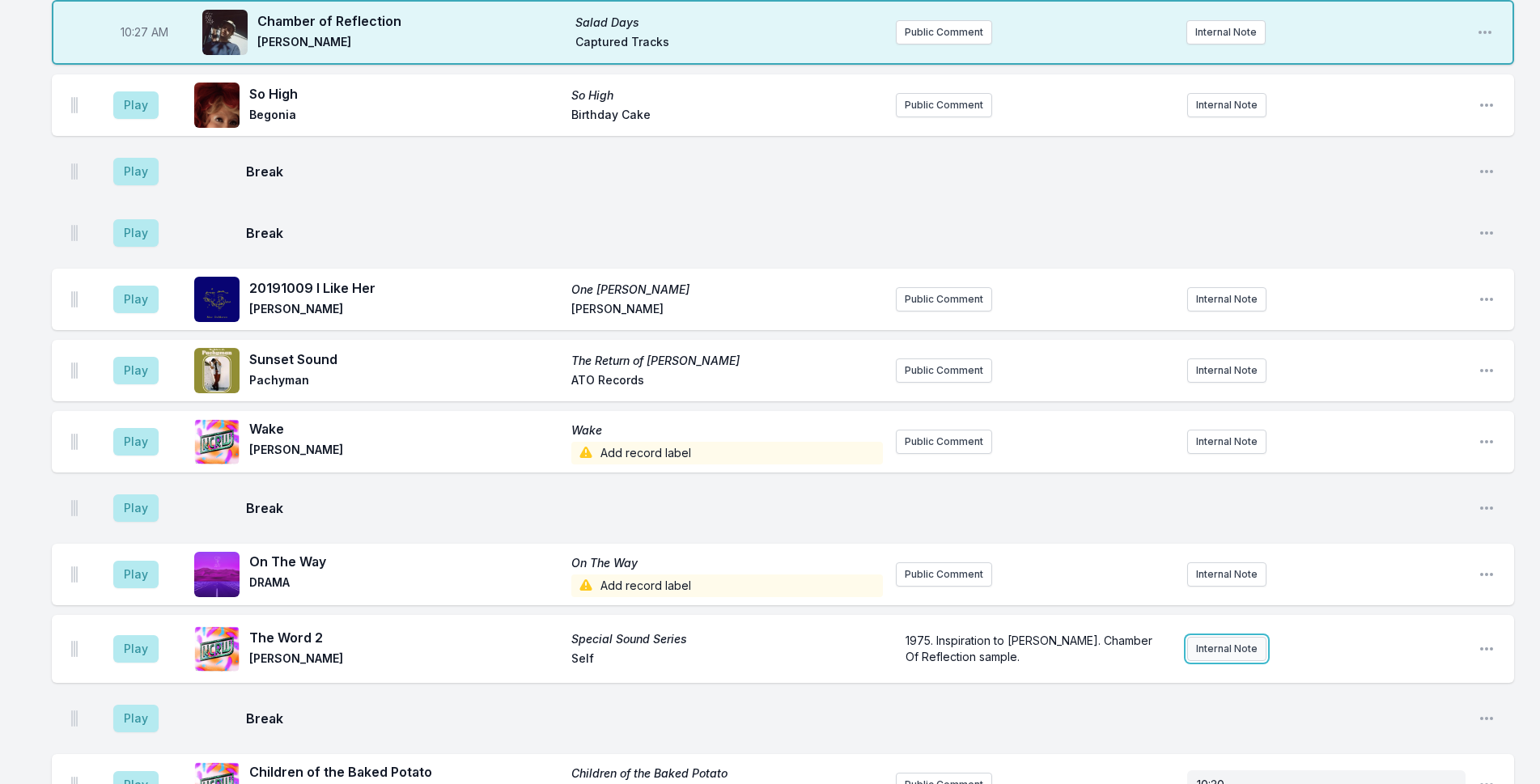
click at [1227, 637] on button "Internal Note" at bounding box center [1227, 649] width 79 height 24
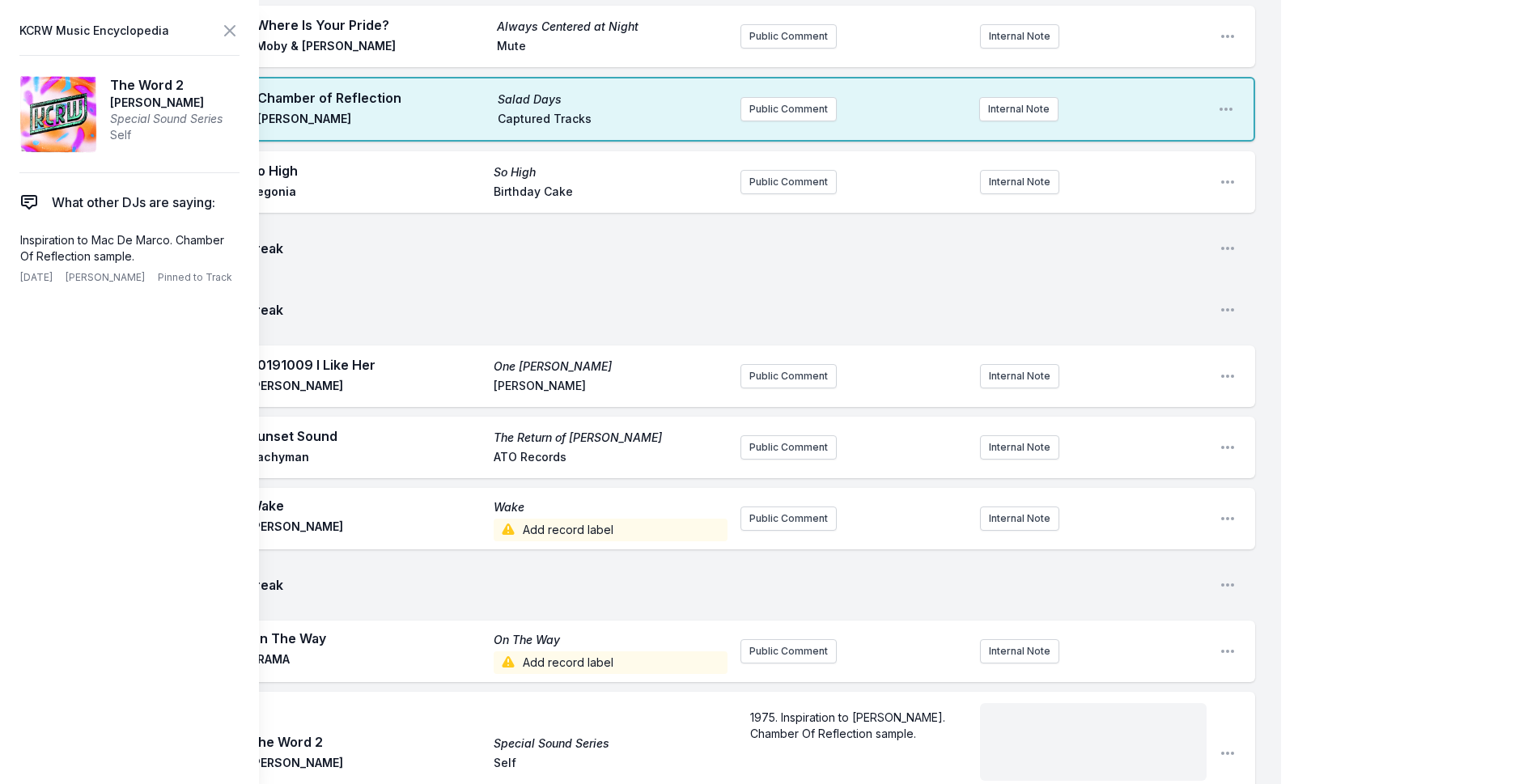
scroll to position [2262, 0]
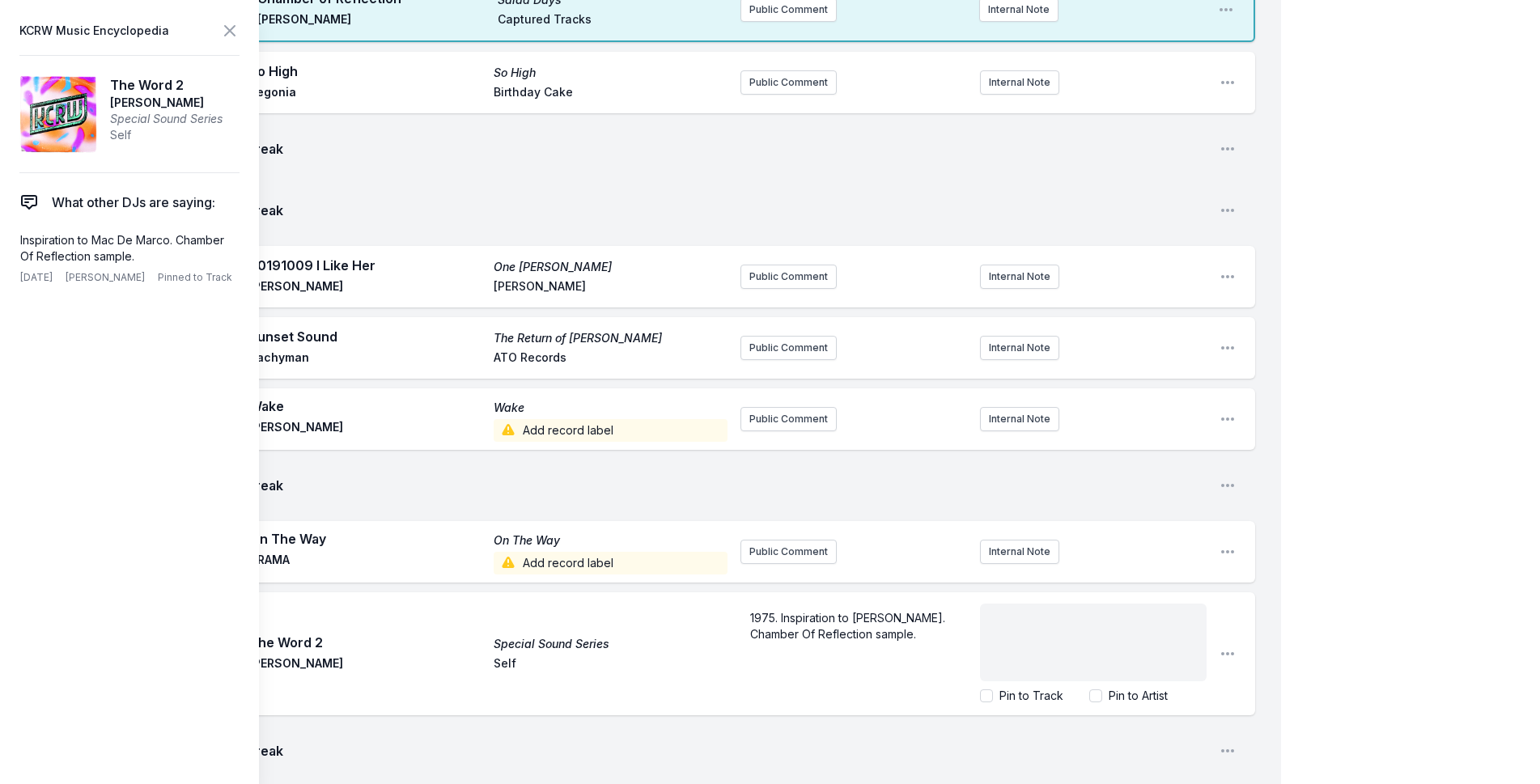
drag, startPoint x: 1069, startPoint y: 560, endPoint x: 263, endPoint y: 3, distance: 979.7
click at [1336, 335] on div "My Playlist KCRW Playlist Directory Reports NN User Guide Report Bug Sign out M…" at bounding box center [770, 575] width 1540 height 5673
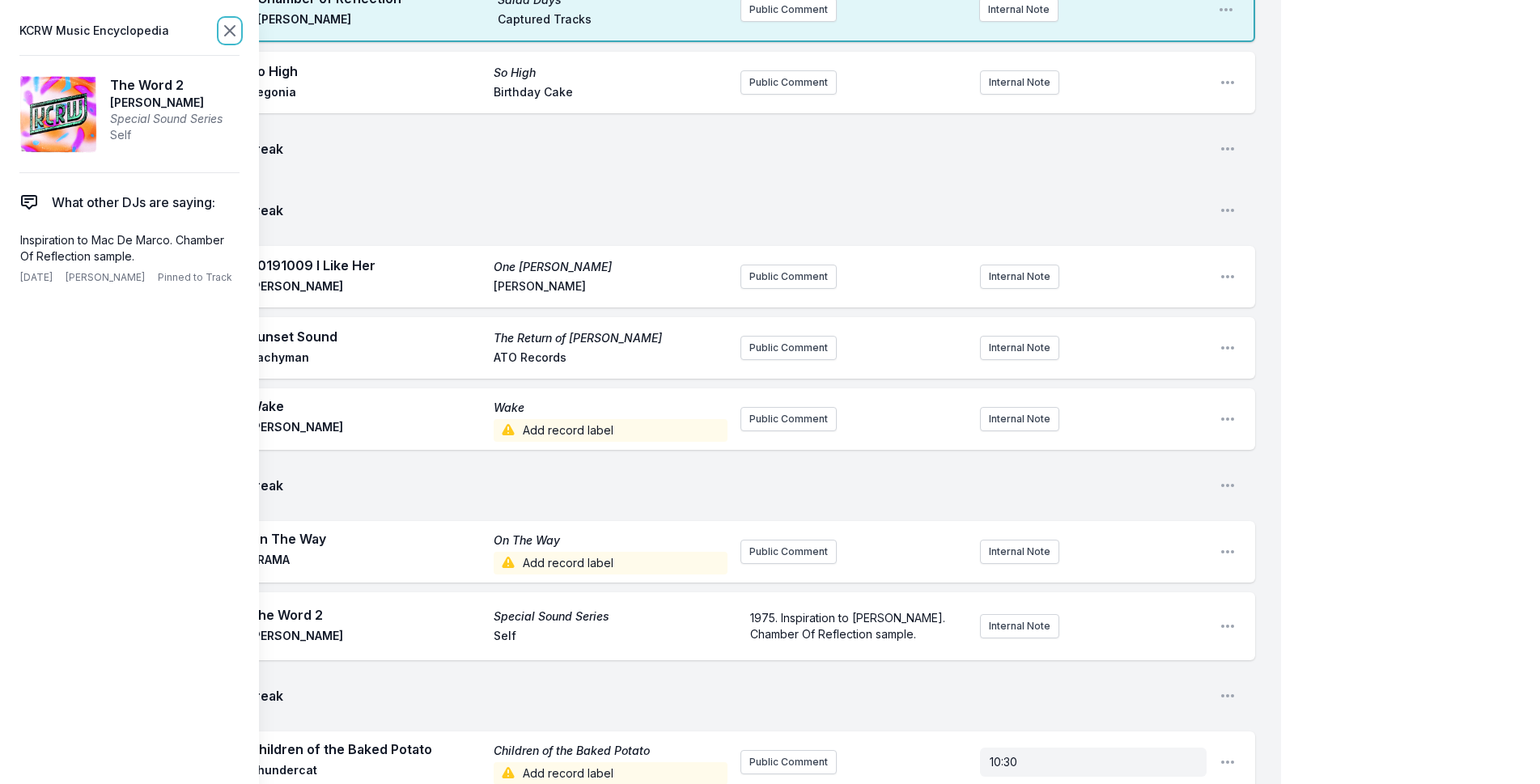
click at [232, 29] on icon at bounding box center [229, 30] width 9 height 9
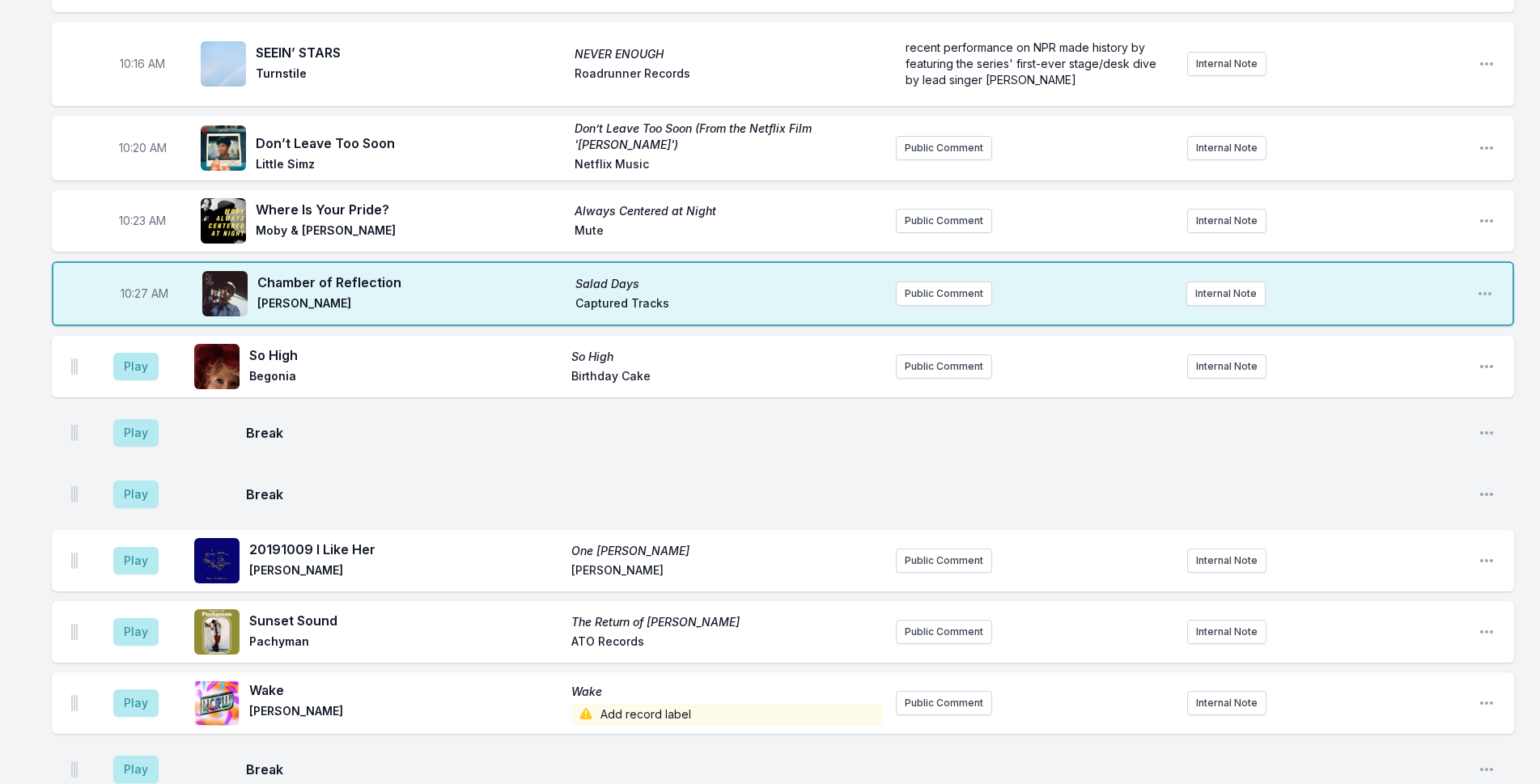
scroll to position [1776, 0]
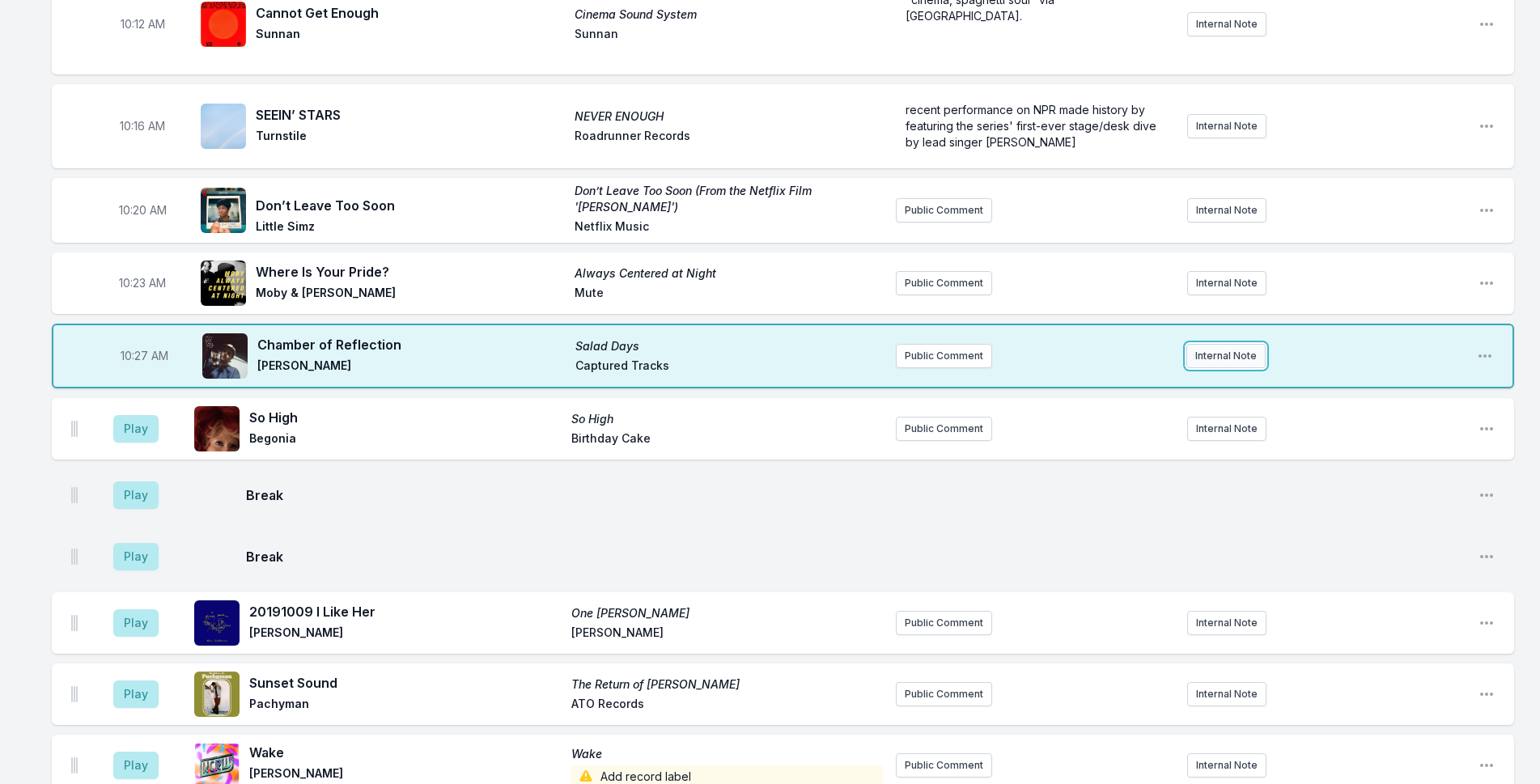
click at [1222, 343] on button "Internal Note" at bounding box center [1226, 355] width 79 height 24
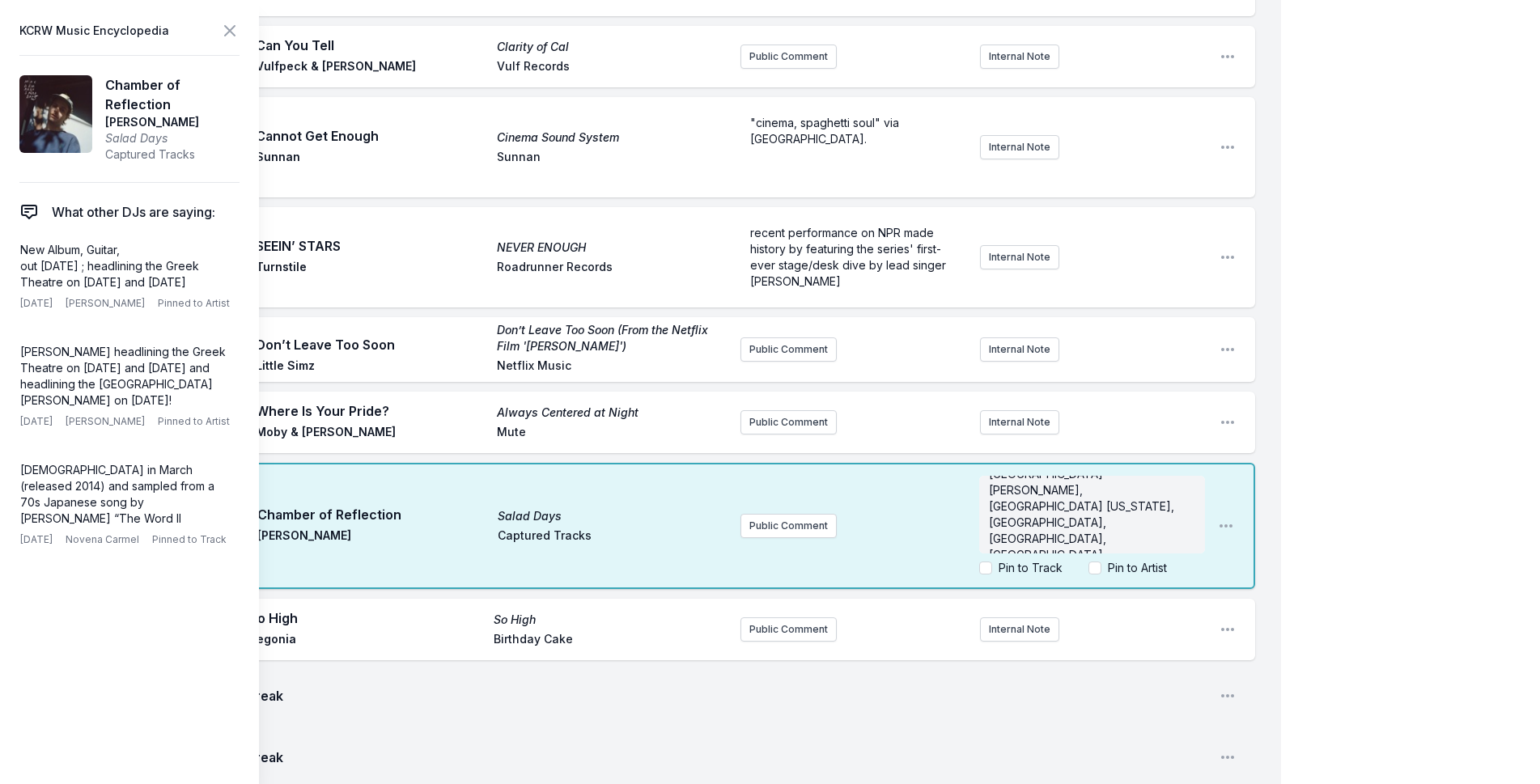
scroll to position [0, 0]
click at [1090, 483] on span "[GEOGRAPHIC_DATA][PERSON_NAME], [GEOGRAPHIC_DATA] [US_STATE], [GEOGRAPHIC_DATA]…" at bounding box center [1093, 571] width 208 height 176
drag, startPoint x: 224, startPoint y: 28, endPoint x: 188, endPoint y: 0, distance: 45.6
click at [225, 28] on icon at bounding box center [230, 30] width 20 height 20
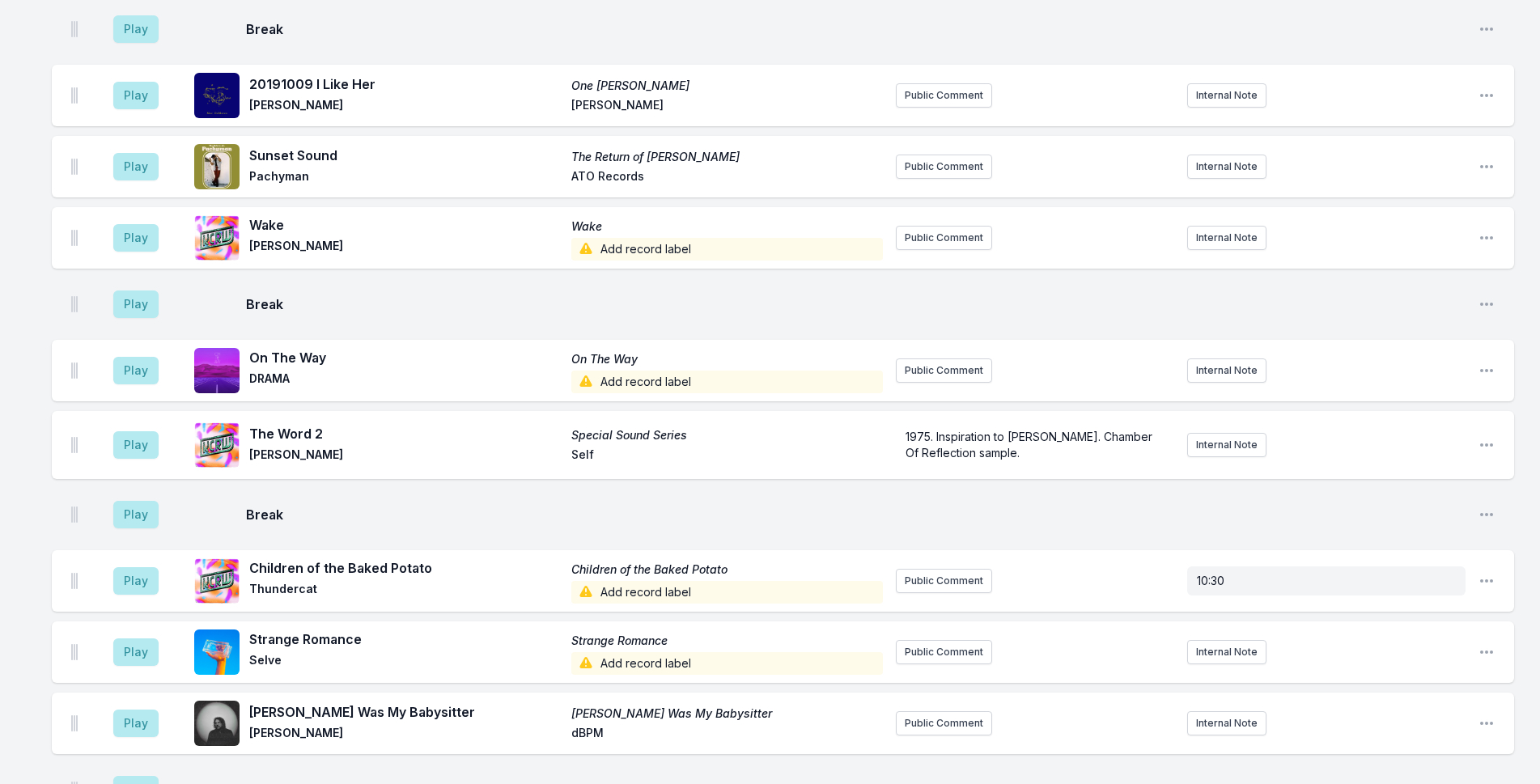
scroll to position [2585, 0]
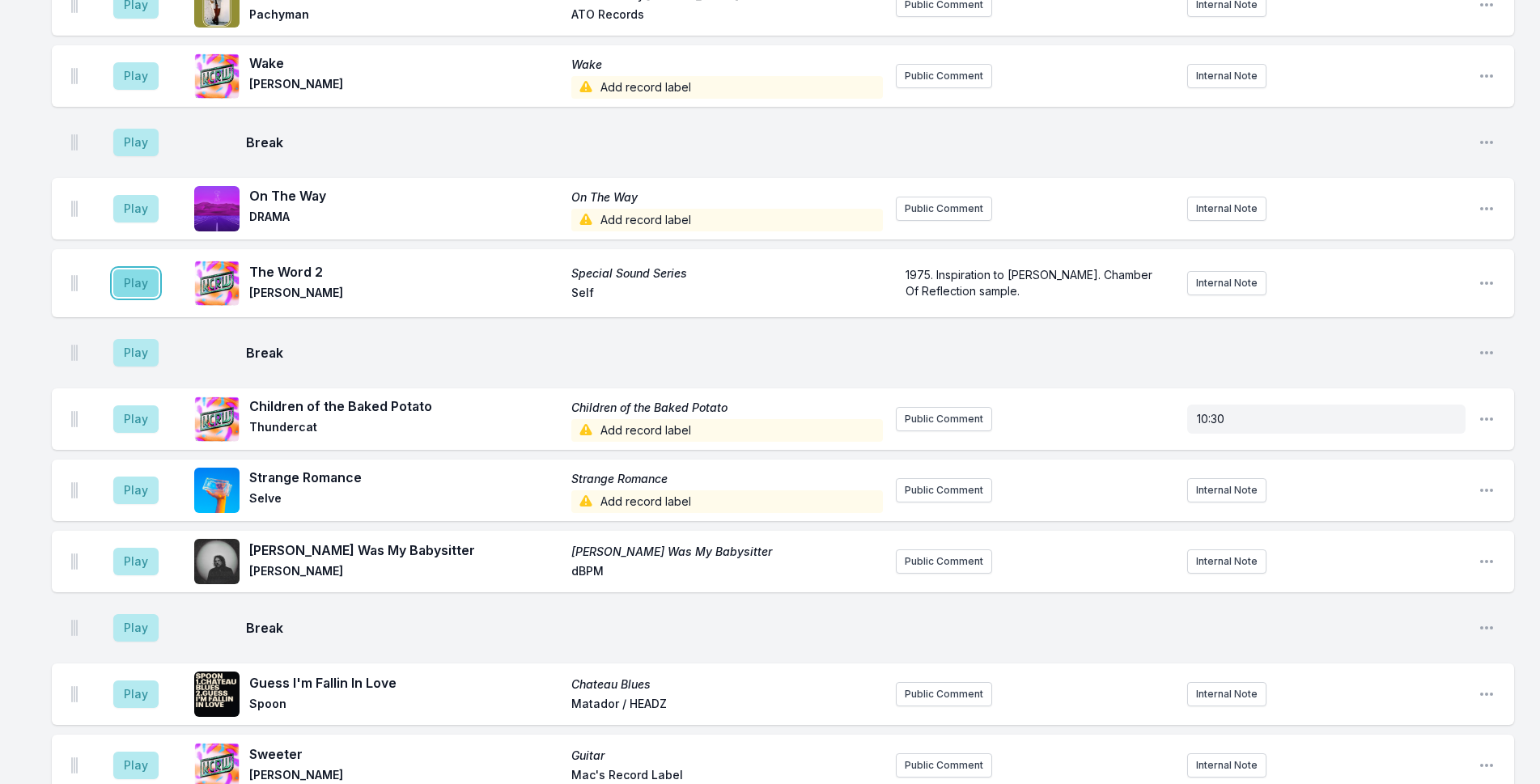
click at [137, 269] on button "Play" at bounding box center [136, 283] width 46 height 28
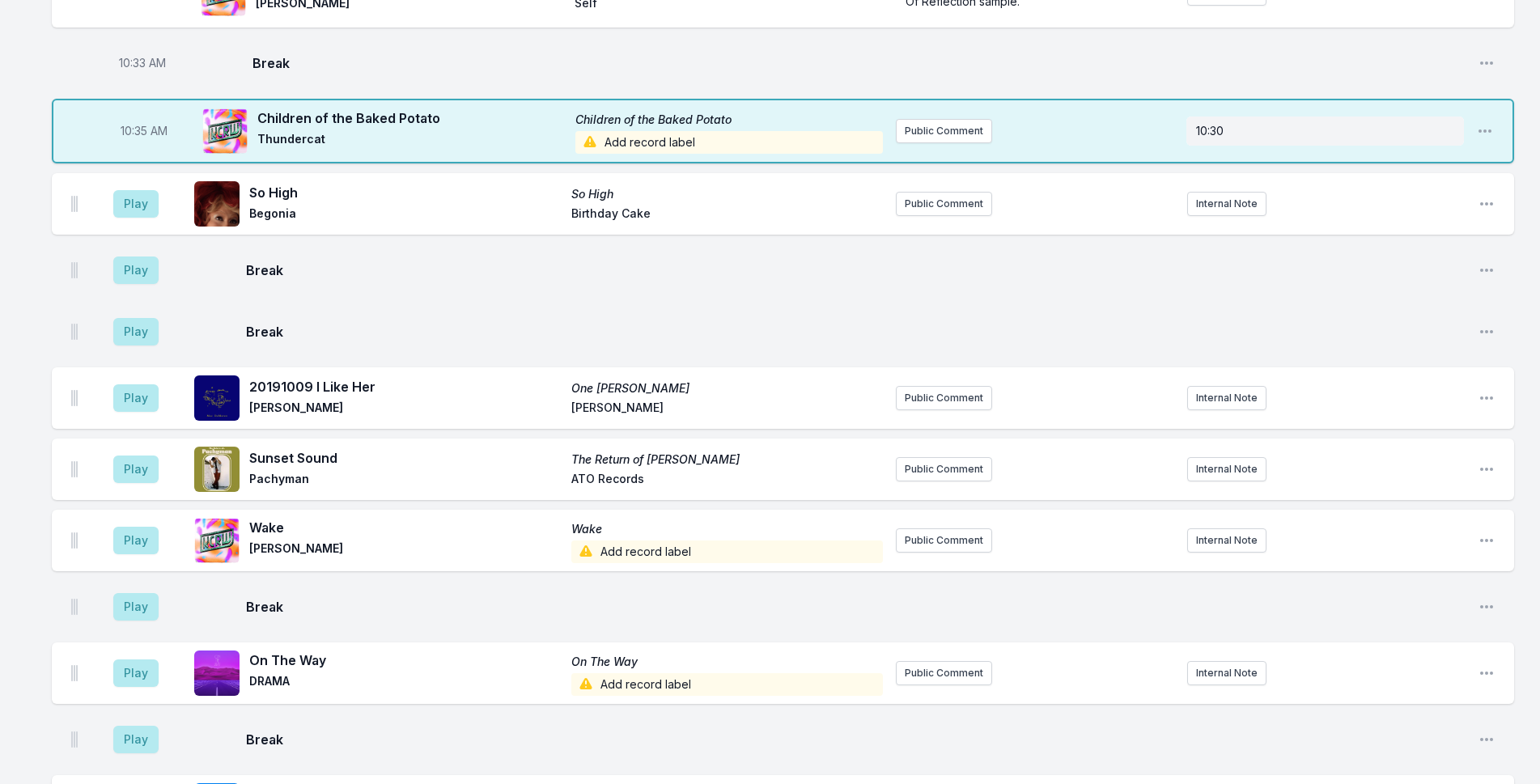
scroll to position [2504, 0]
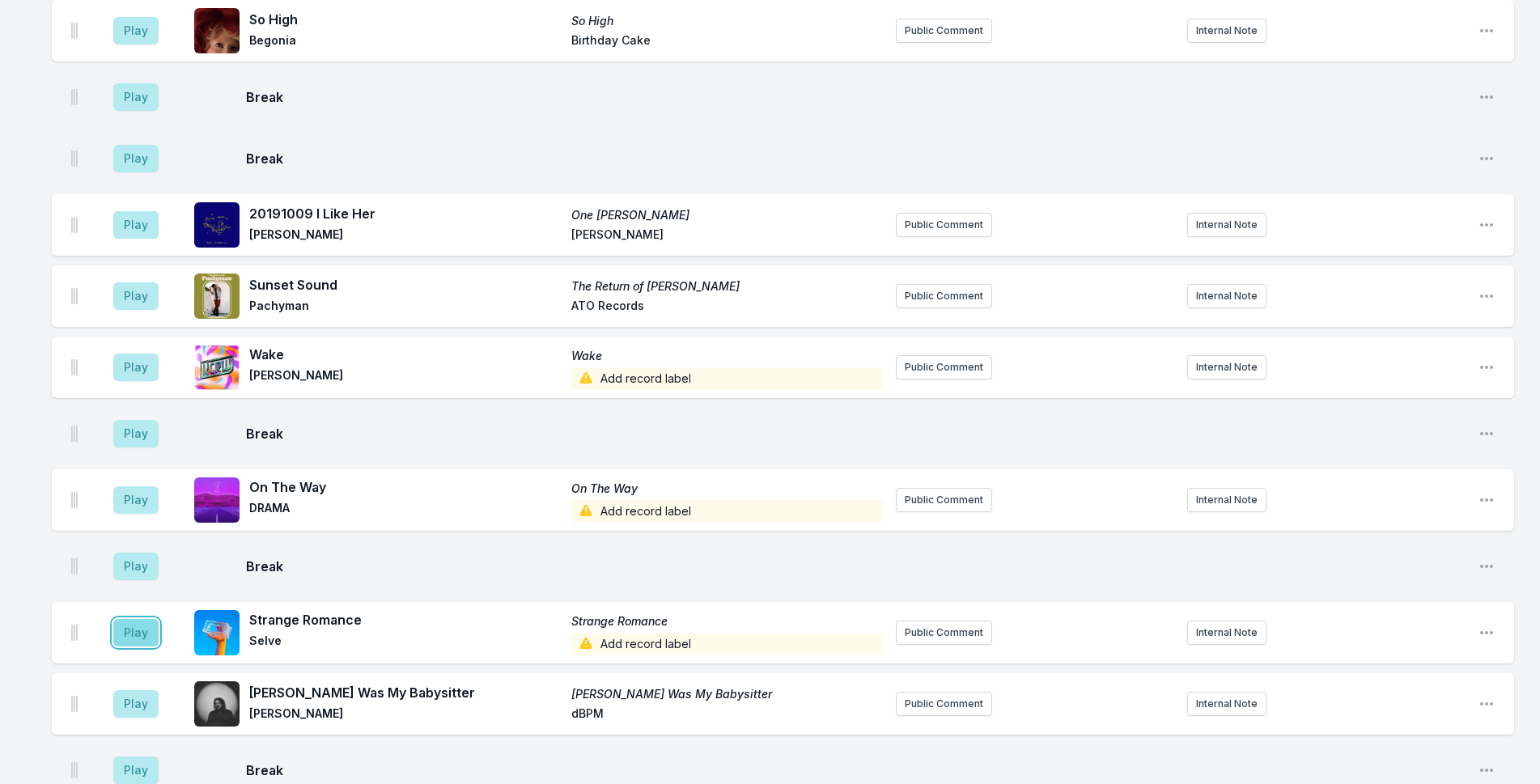
click at [147, 619] on button "Play" at bounding box center [136, 633] width 46 height 28
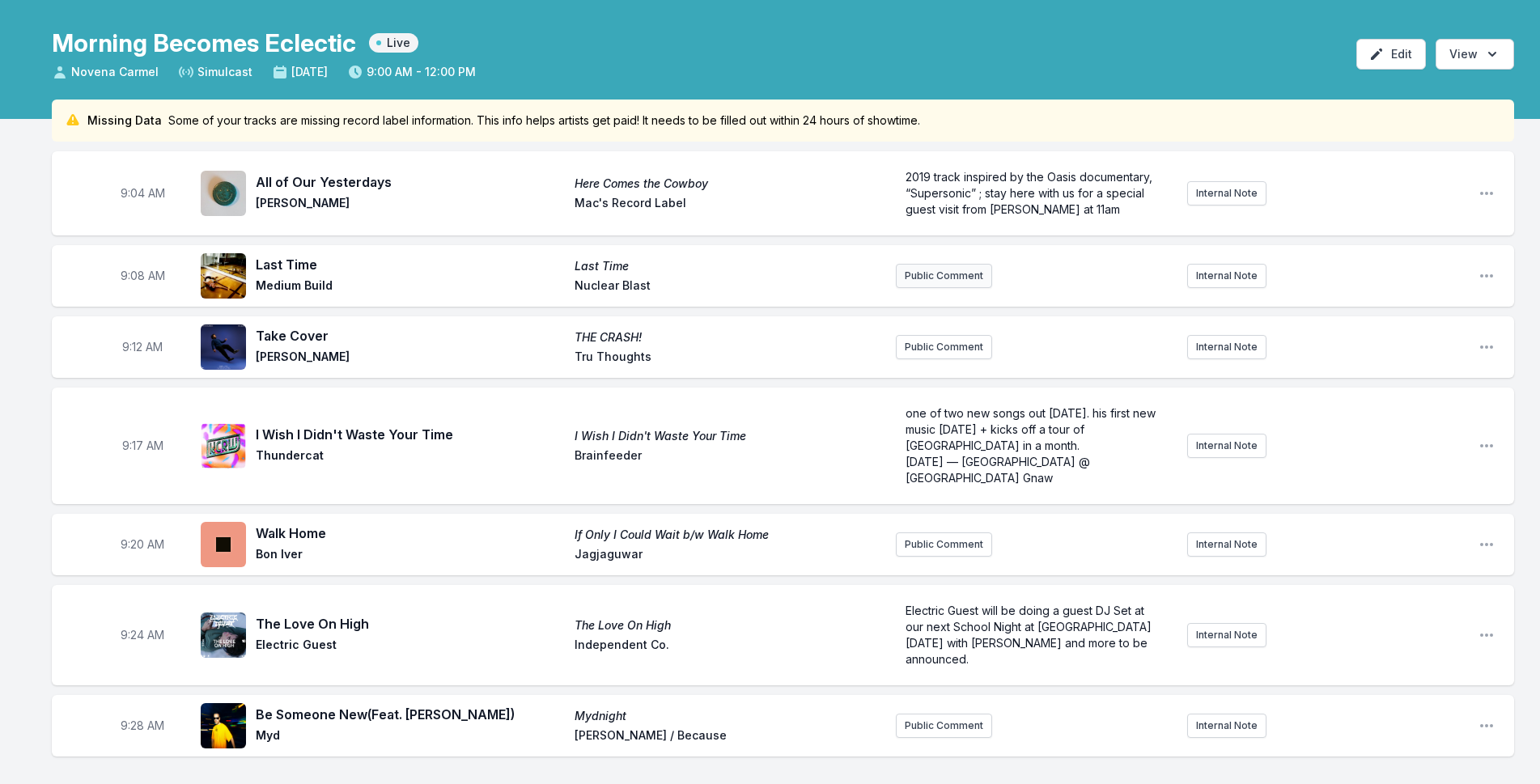
scroll to position [162, 0]
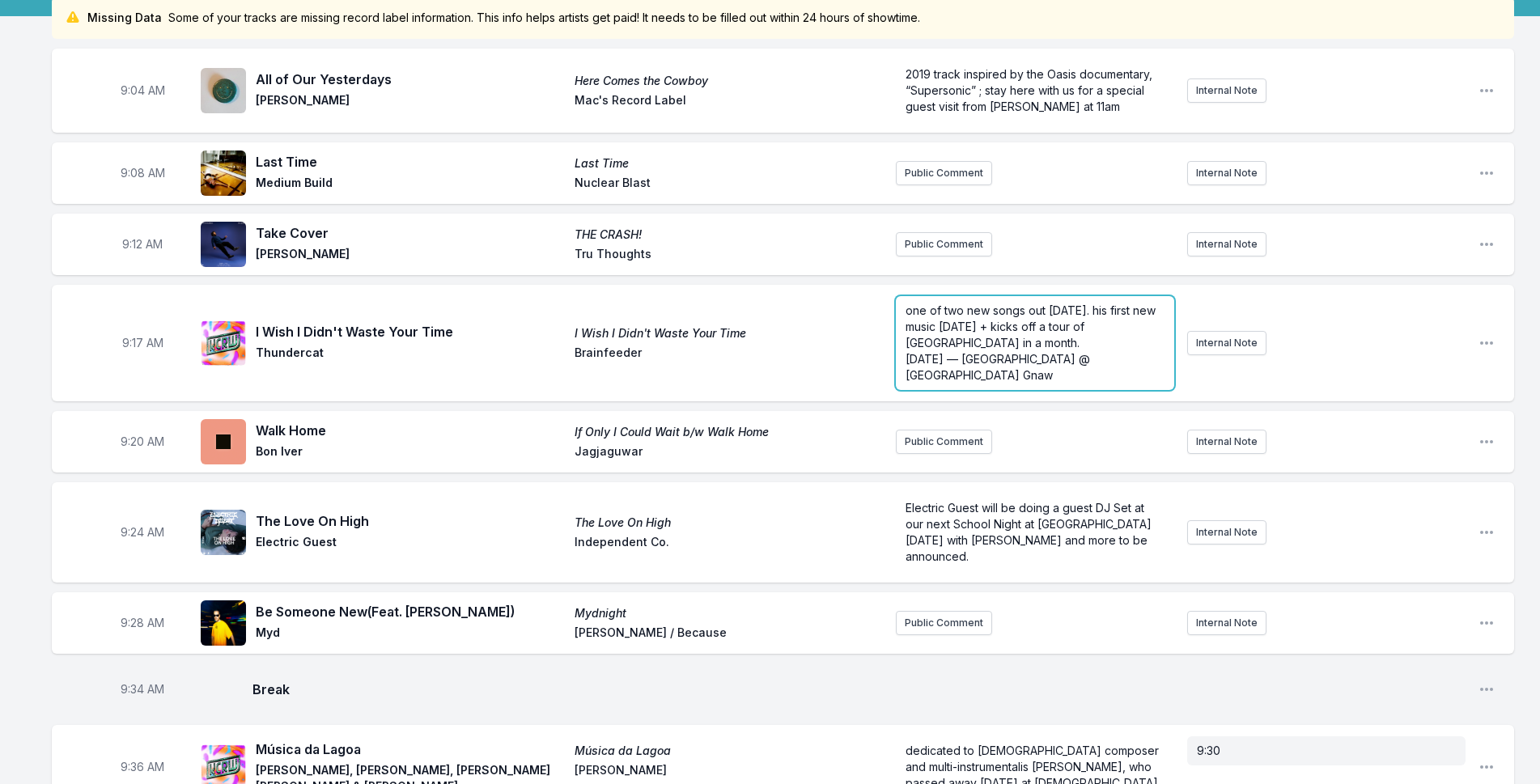
click at [956, 382] on form "one of two new songs out [DATE]. his first new music [DATE] + kicks off a tour …" at bounding box center [1034, 343] width 278 height 94
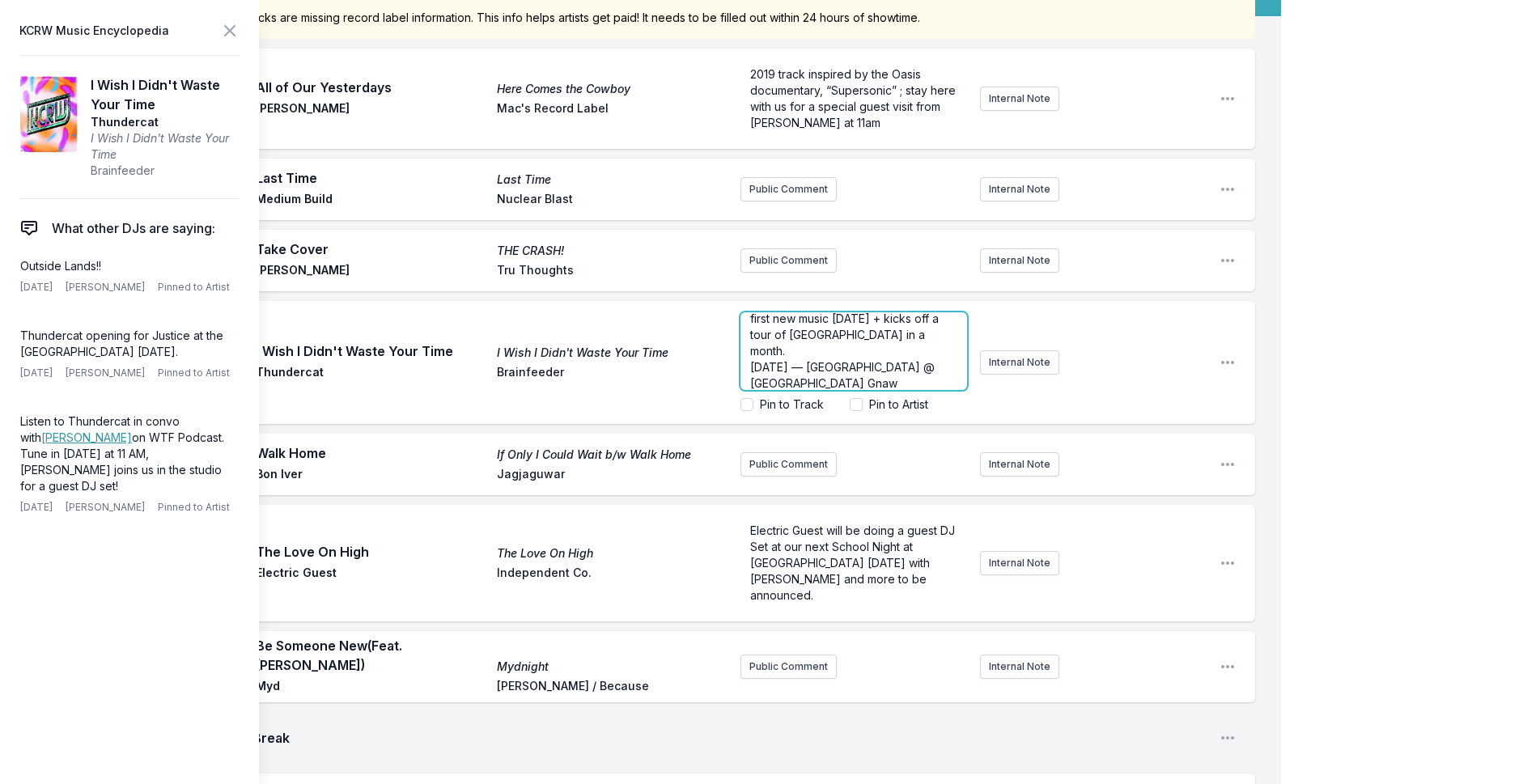
scroll to position [33, 0]
drag, startPoint x: 859, startPoint y: 374, endPoint x: 743, endPoint y: 361, distance: 116.7
click at [743, 361] on div "one of two new songs out [DATE]. his first new music [DATE] + kicks off a tour …" at bounding box center [853, 351] width 226 height 77
copy span "[DATE] — [GEOGRAPHIC_DATA] @ [GEOGRAPHIC_DATA] Gnaw"
click at [231, 31] on icon at bounding box center [229, 30] width 9 height 9
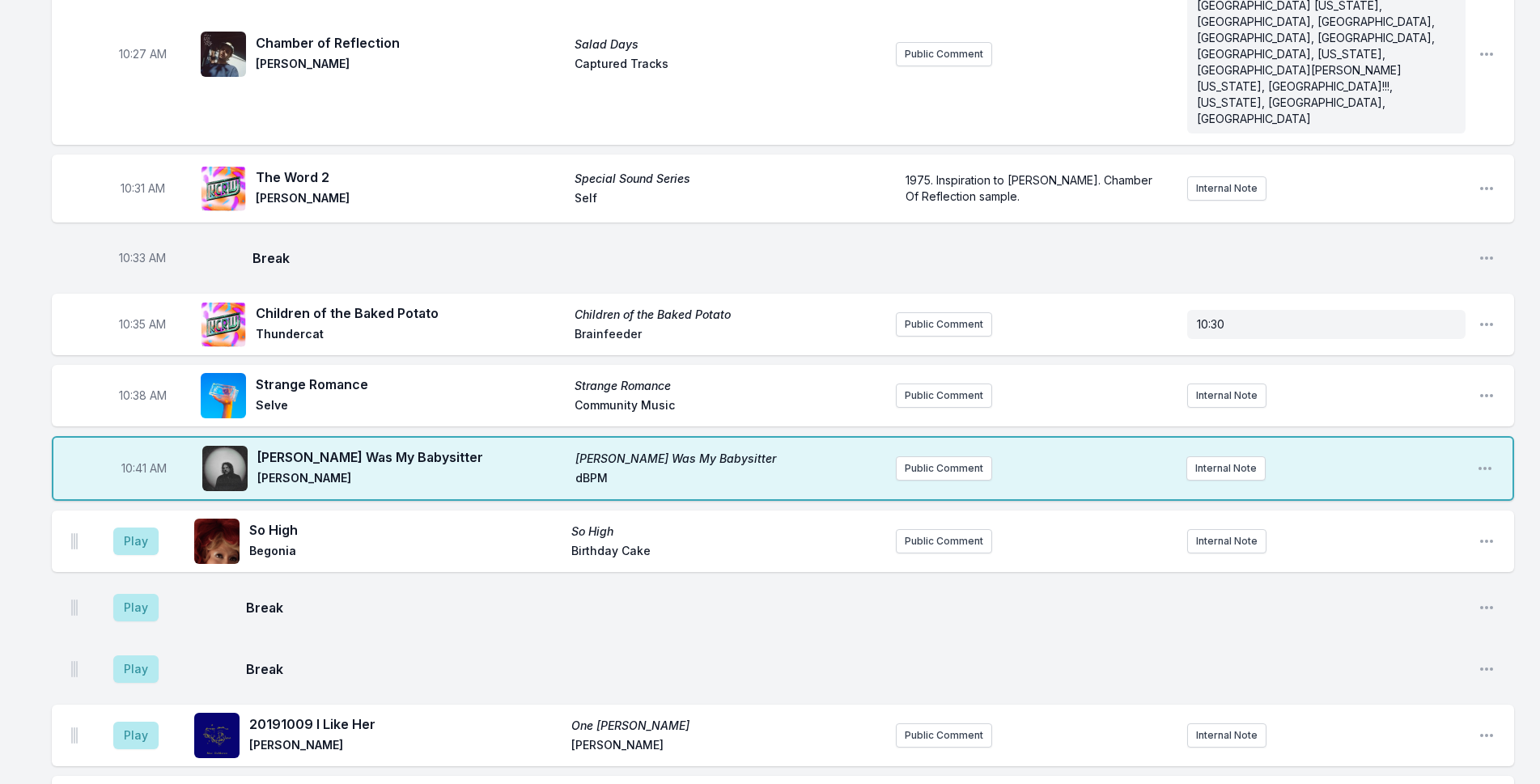
scroll to position [2103, 0]
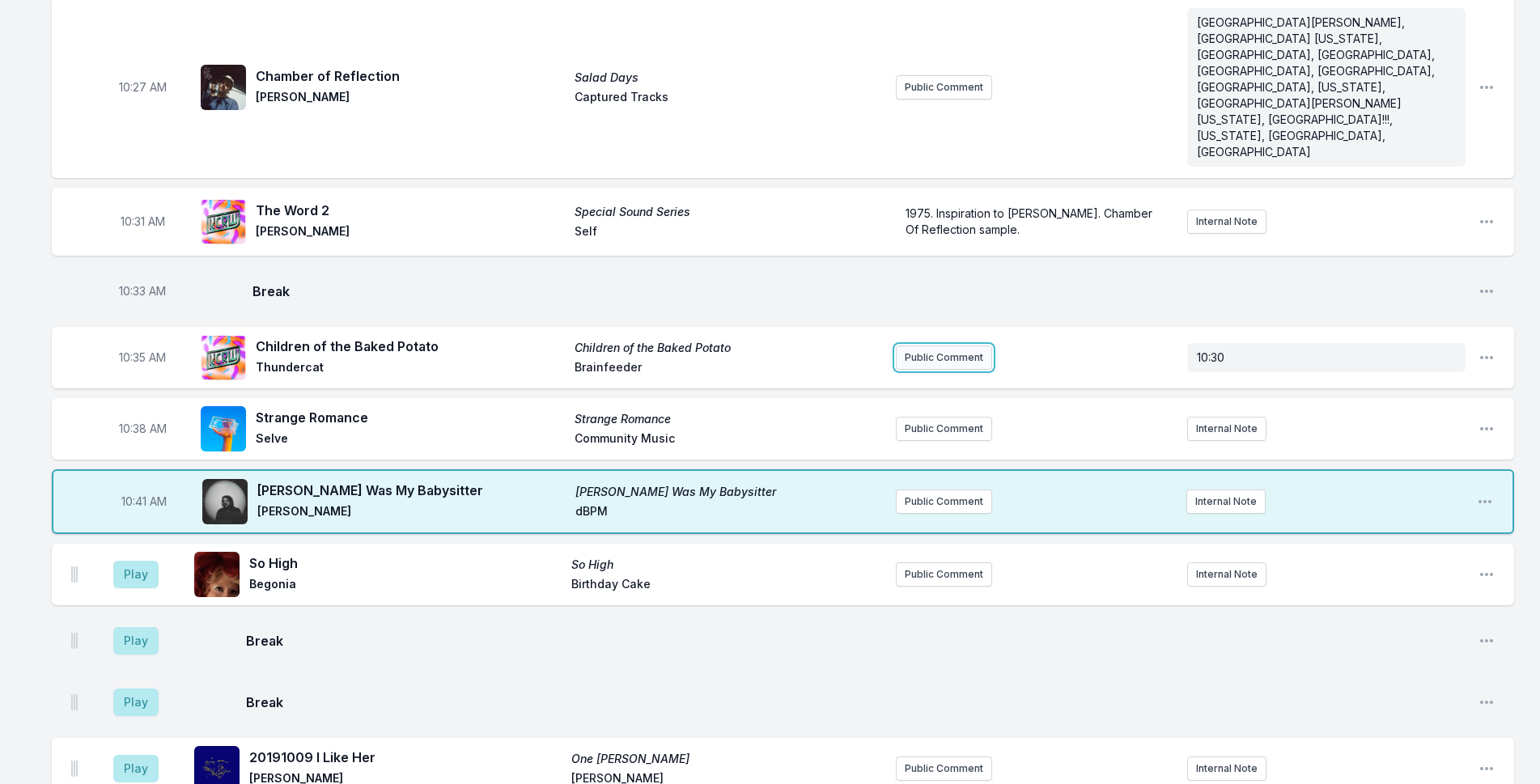
click at [945, 345] on button "Public Comment" at bounding box center [943, 357] width 96 height 24
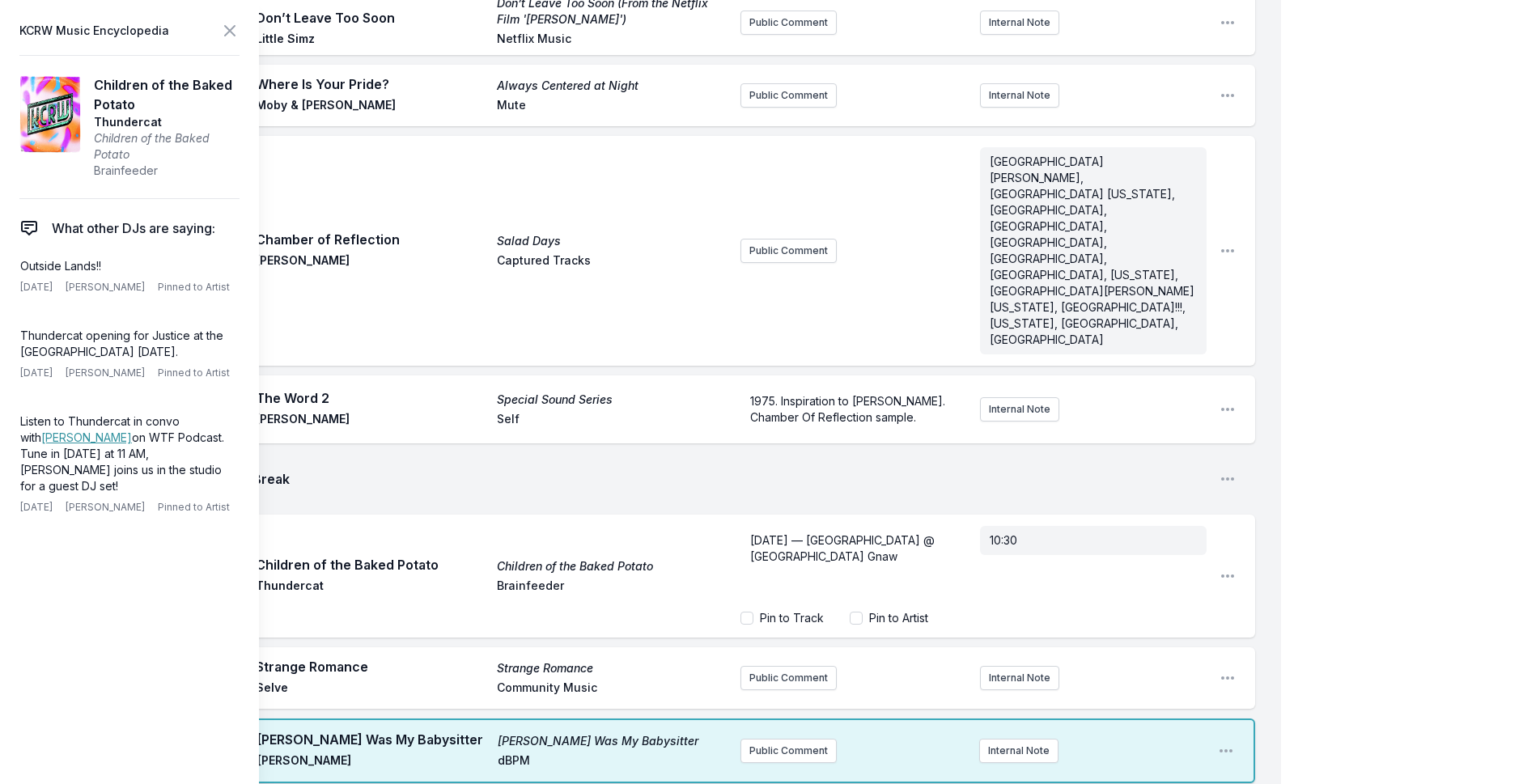
click at [219, 28] on header "KCRW Music Encyclopedia" at bounding box center [130, 31] width 220 height 22
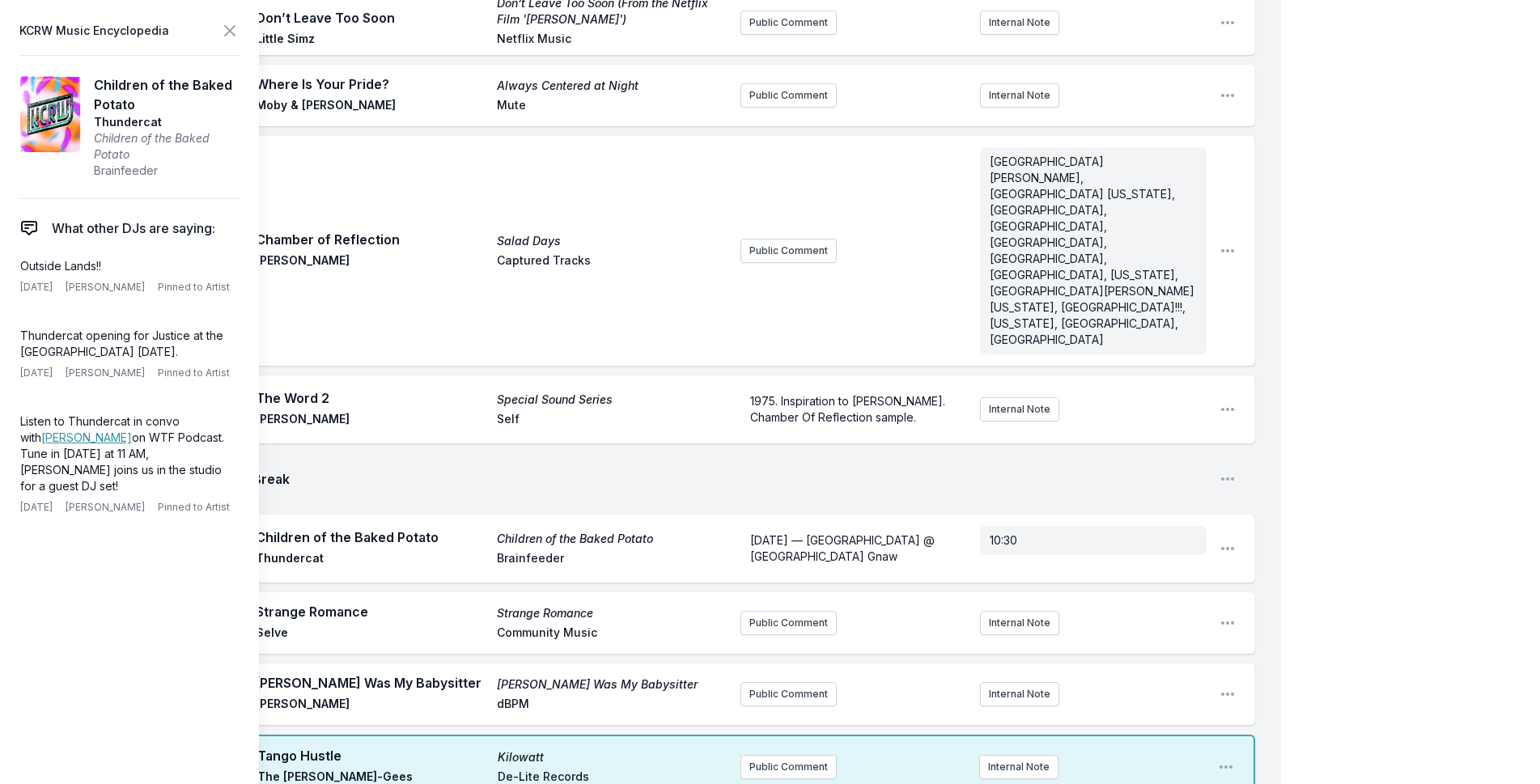
click at [236, 23] on icon at bounding box center [230, 30] width 20 height 20
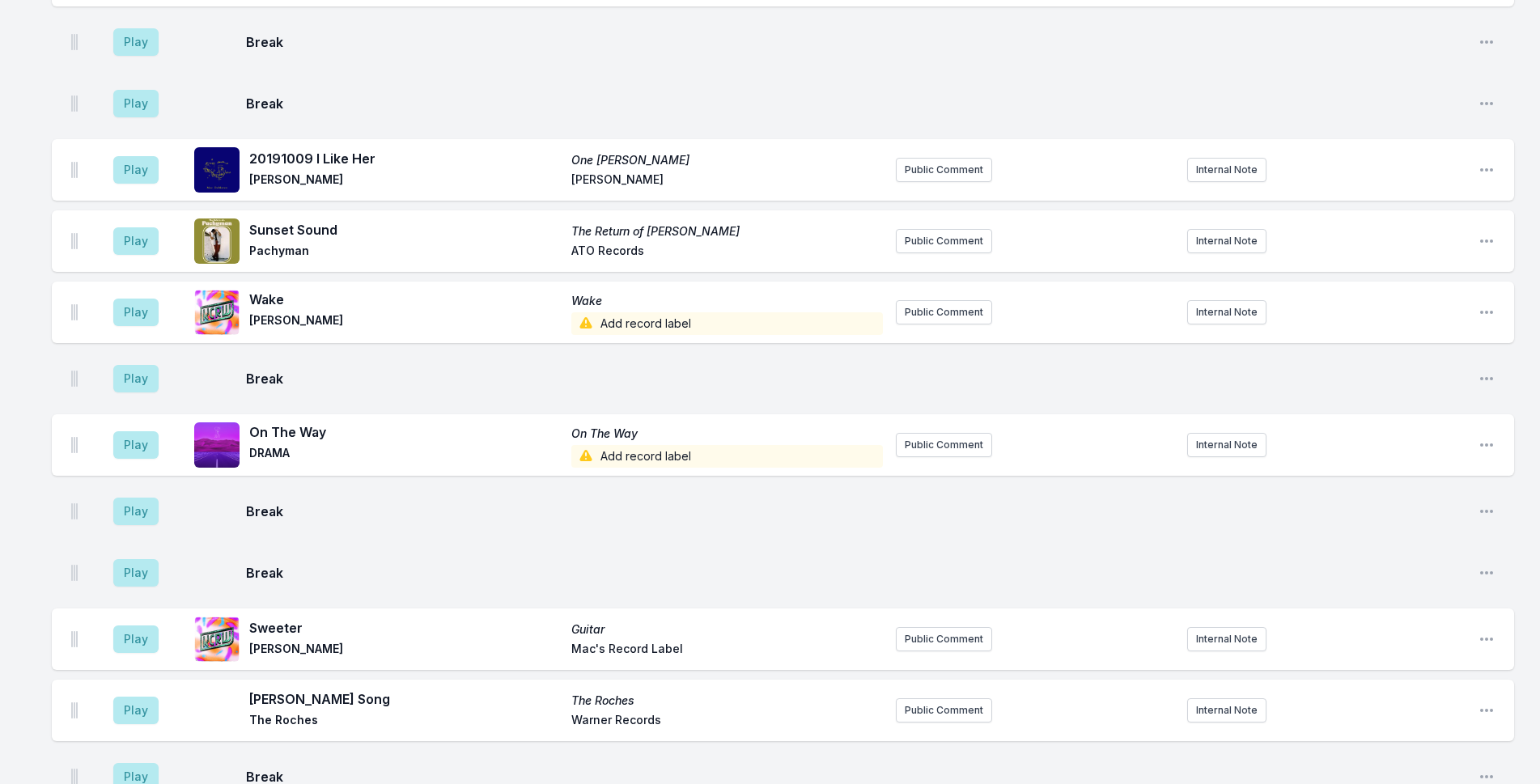
scroll to position [2992, 0]
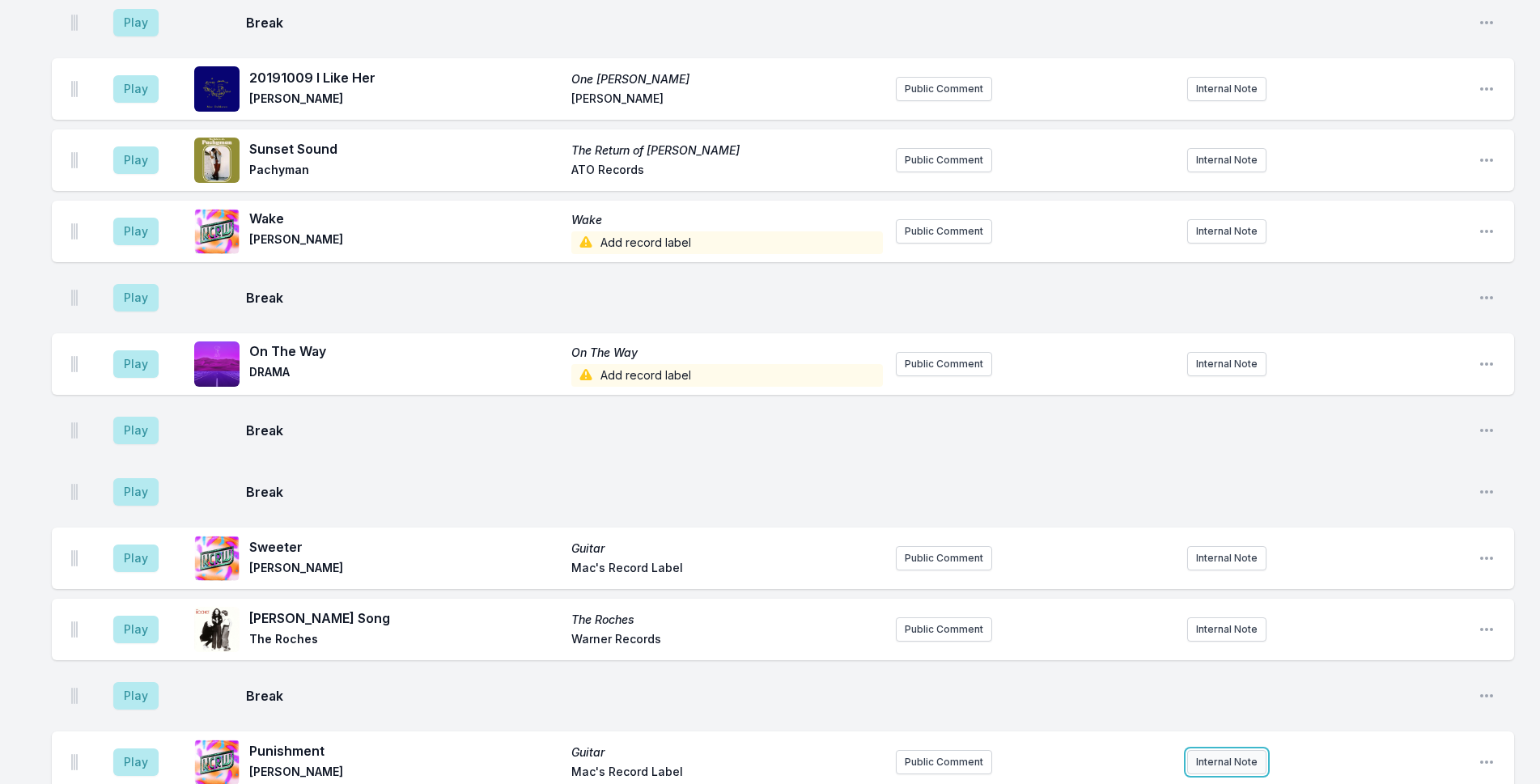
click at [1215, 750] on button "Internal Note" at bounding box center [1227, 762] width 79 height 24
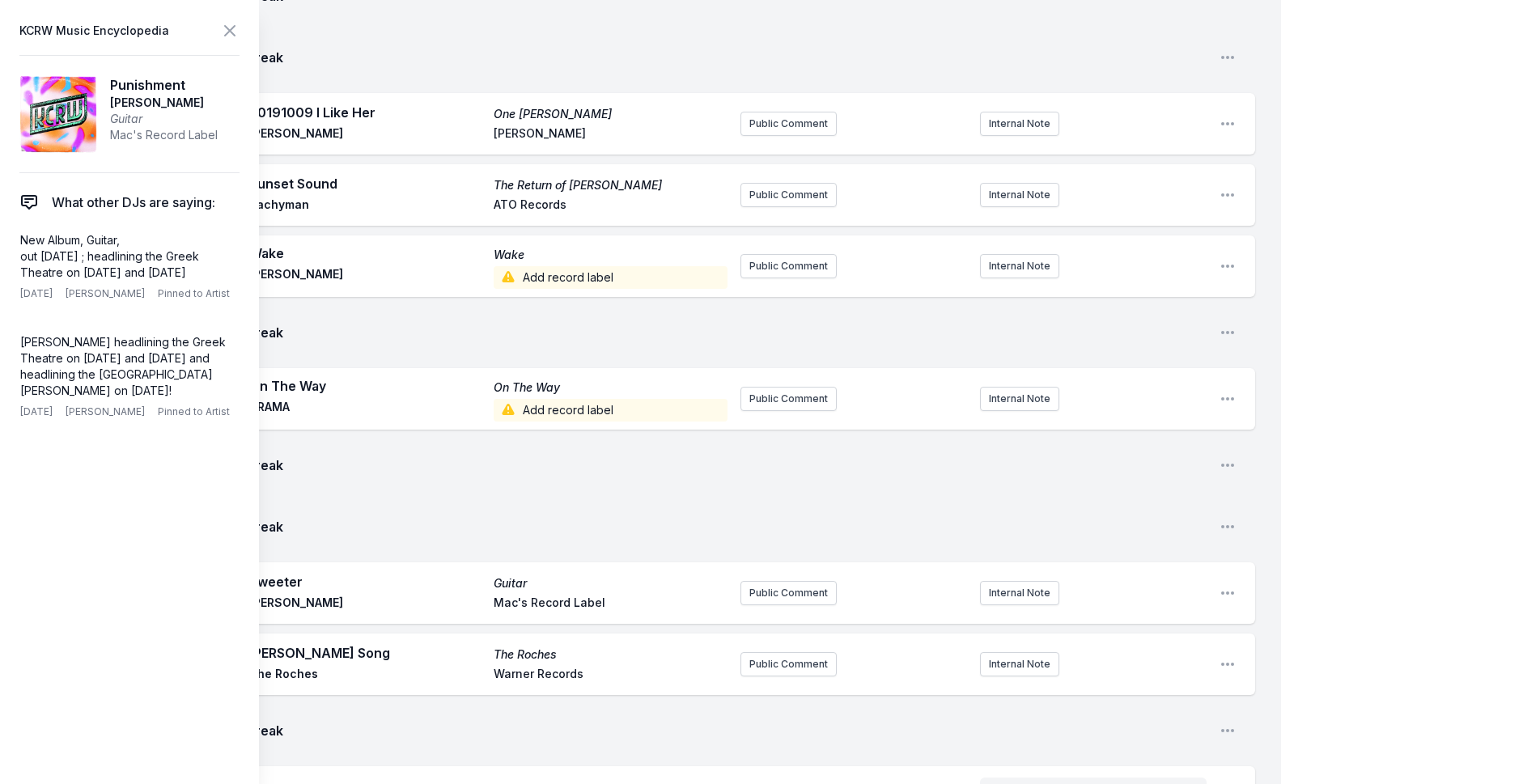
scroll to position [3154, 0]
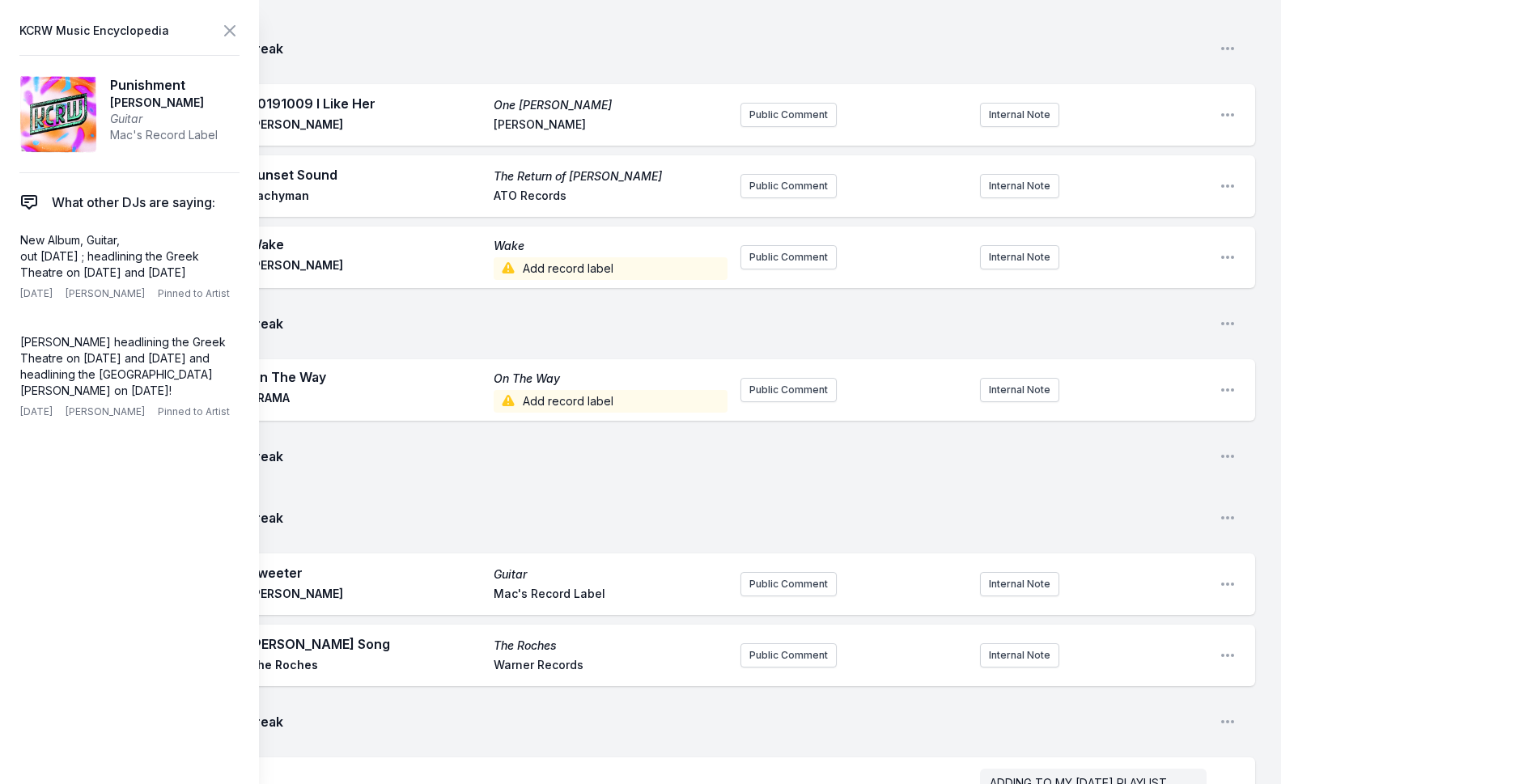
click at [227, 25] on icon at bounding box center [230, 30] width 20 height 20
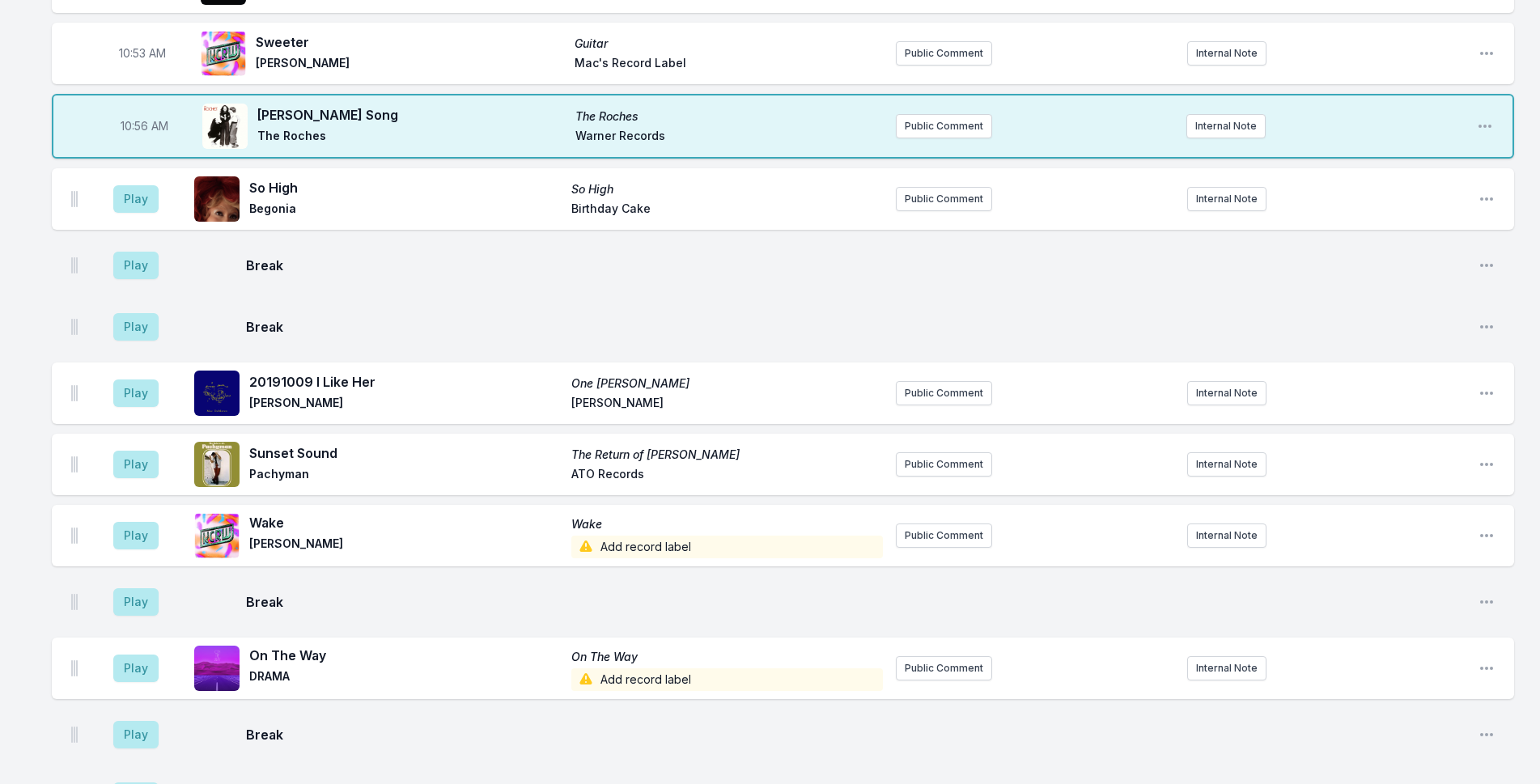
scroll to position [2670, 0]
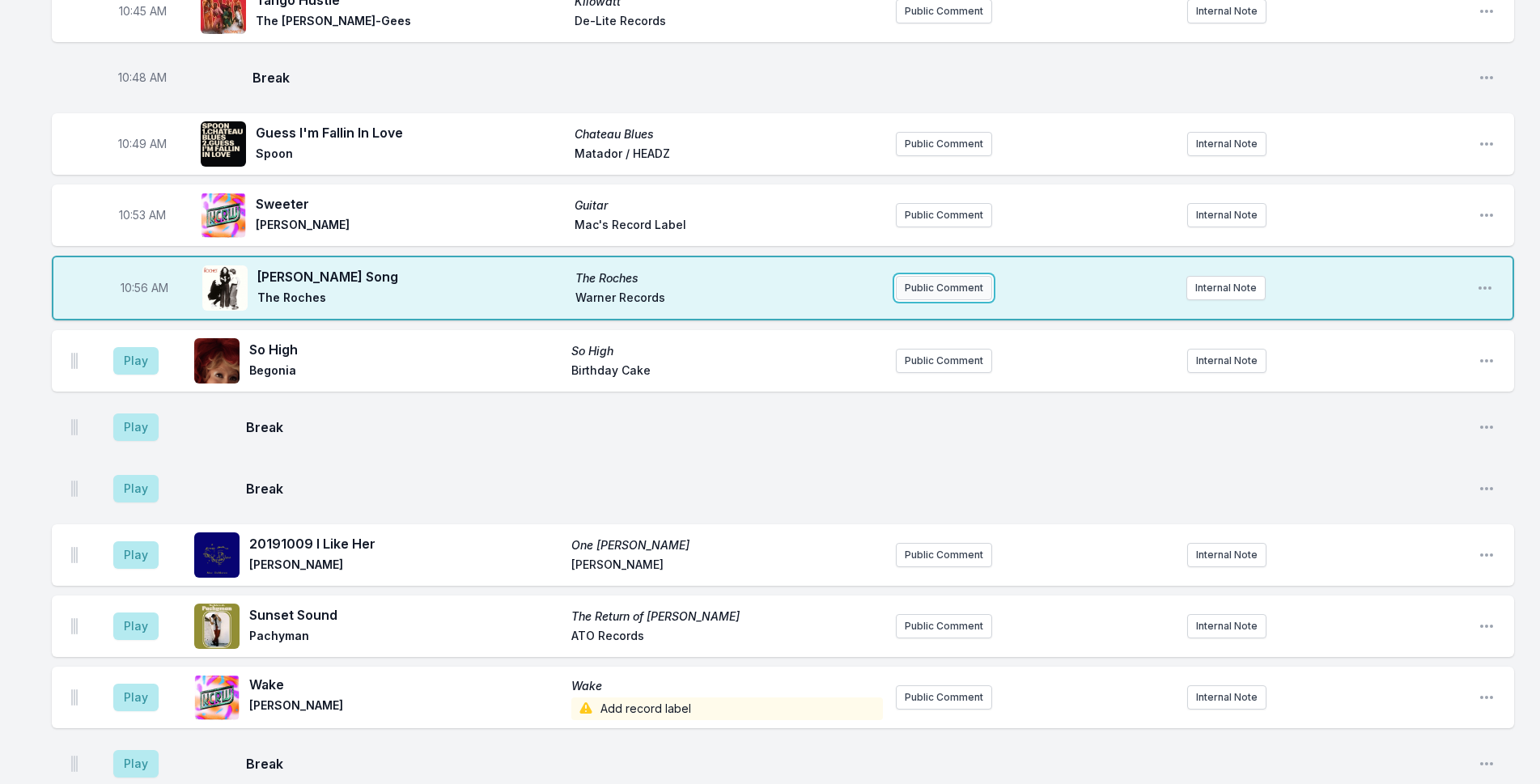
click at [936, 275] on button "Public Comment" at bounding box center [943, 287] width 96 height 24
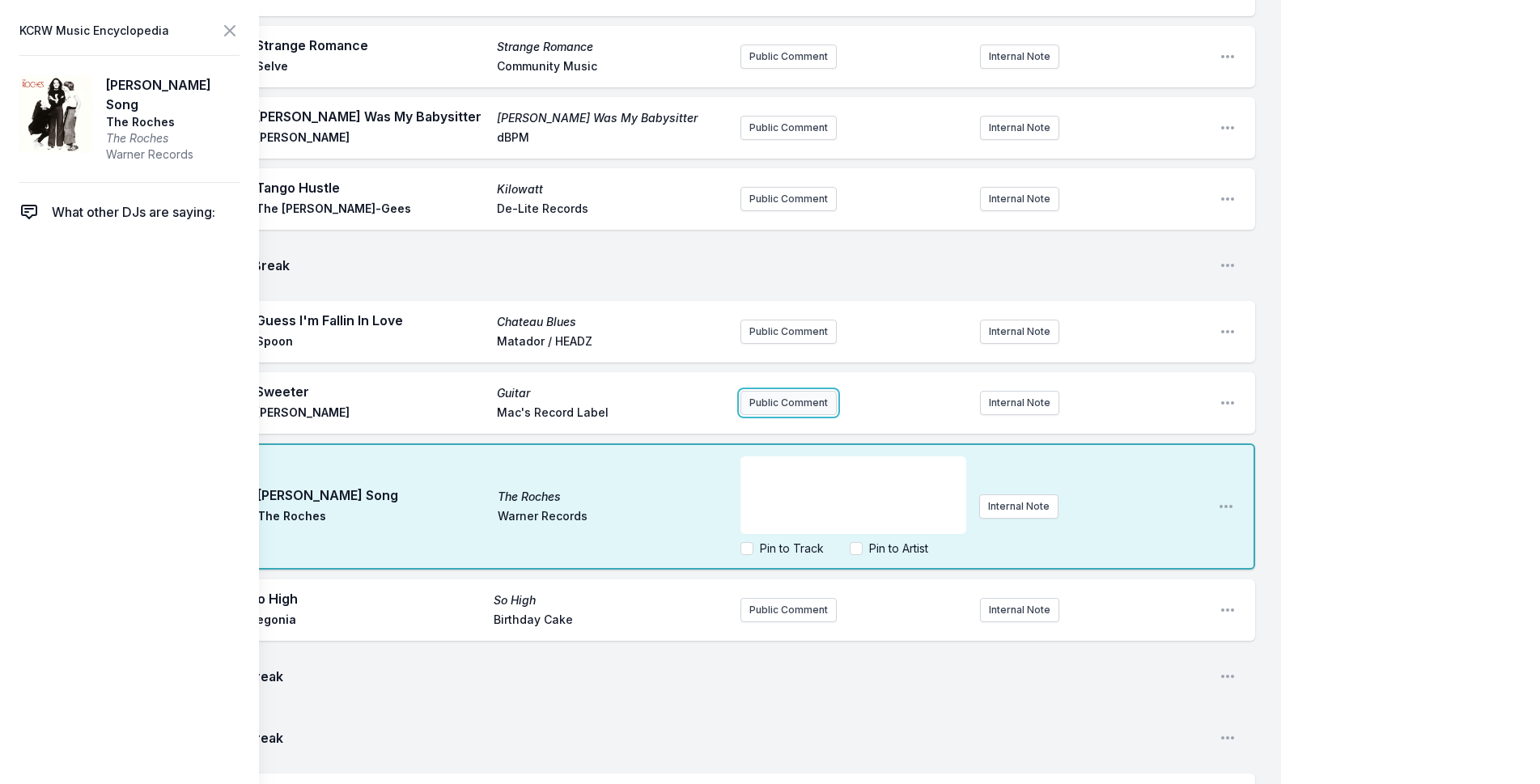
click at [761, 391] on button "Public Comment" at bounding box center [789, 403] width 96 height 24
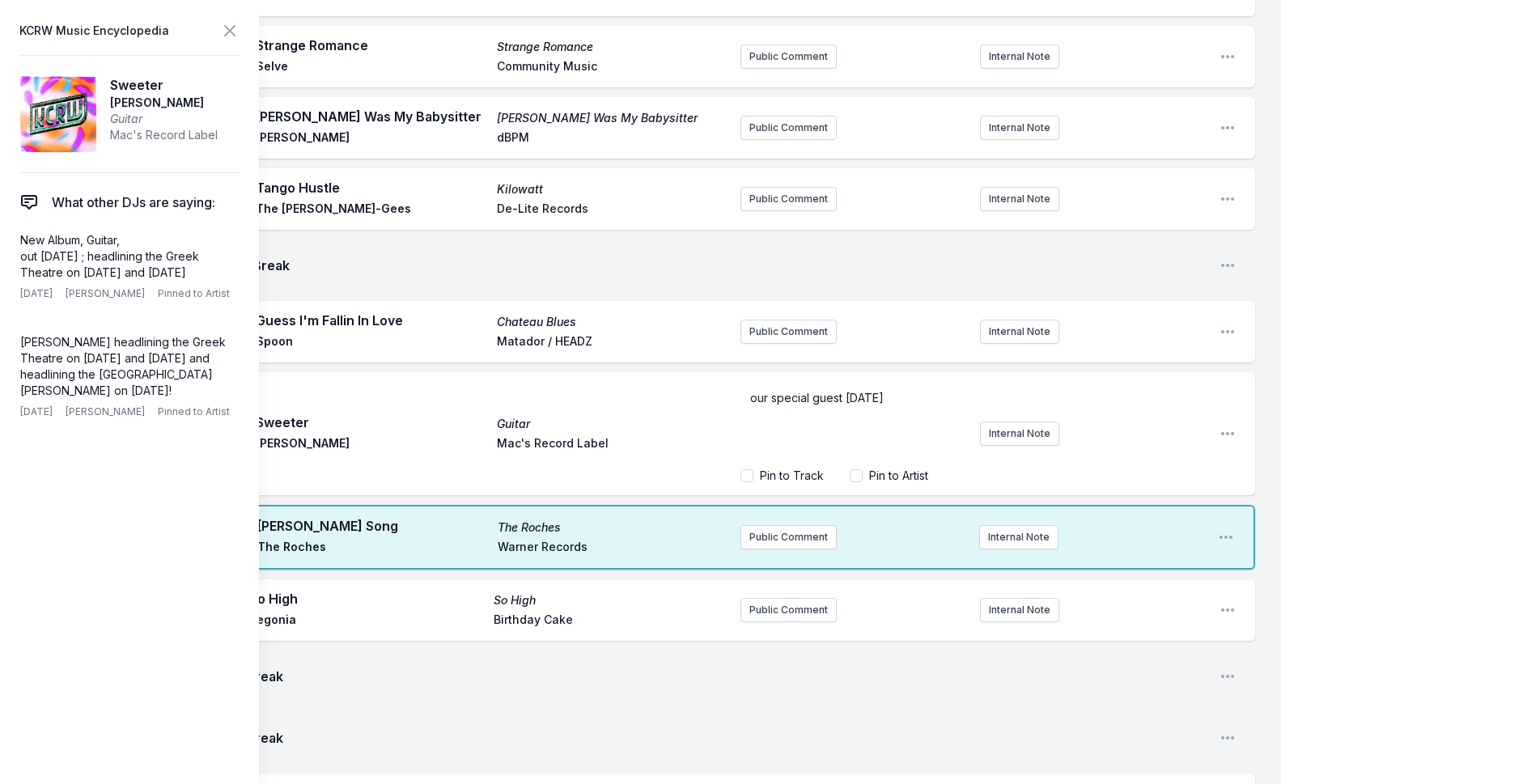
click at [1338, 135] on div "My Playlist KCRW Playlist Directory Reports NN User Guide Report Bug Sign out M…" at bounding box center [770, 355] width 1540 height 6048
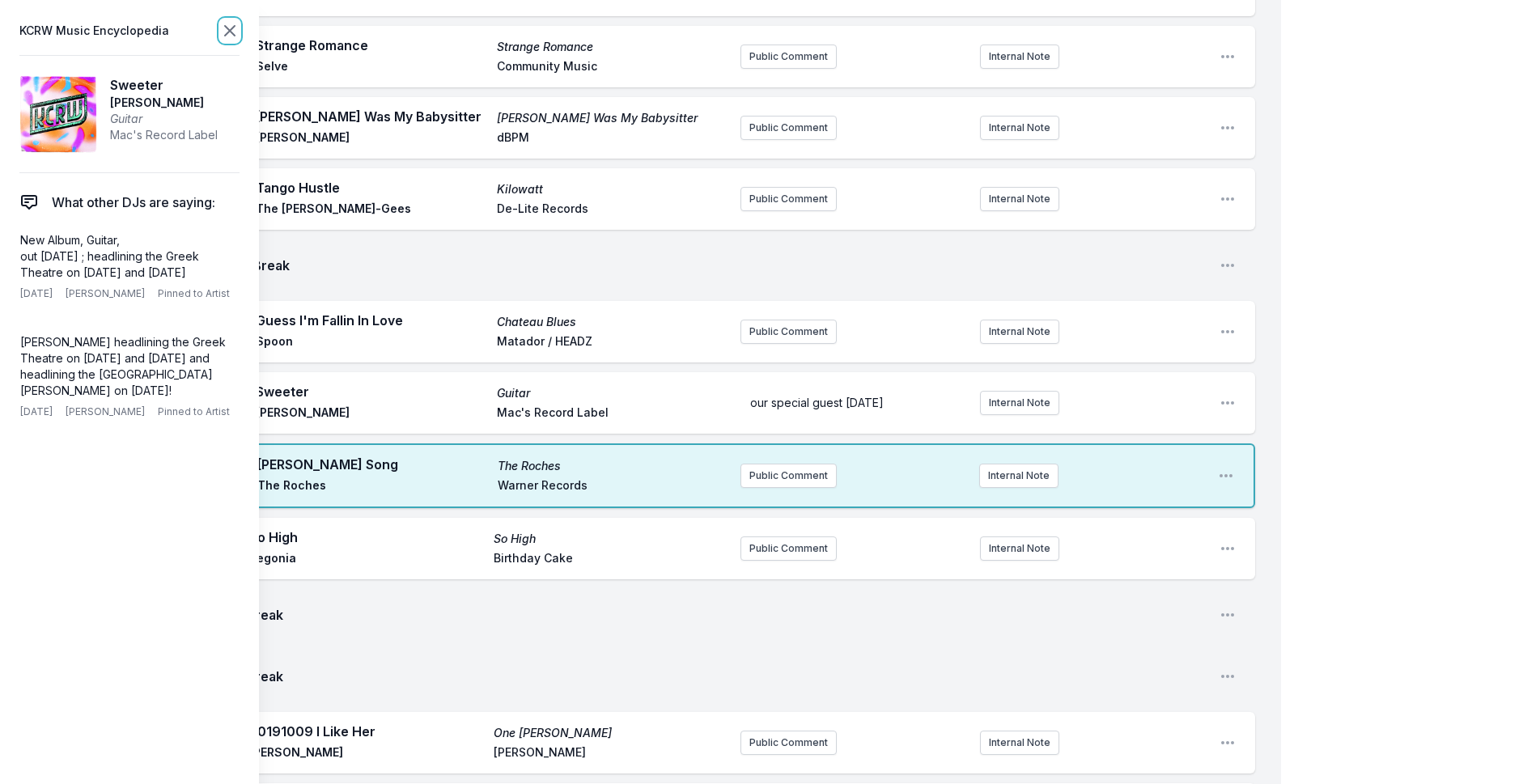
click at [235, 32] on icon at bounding box center [230, 30] width 20 height 20
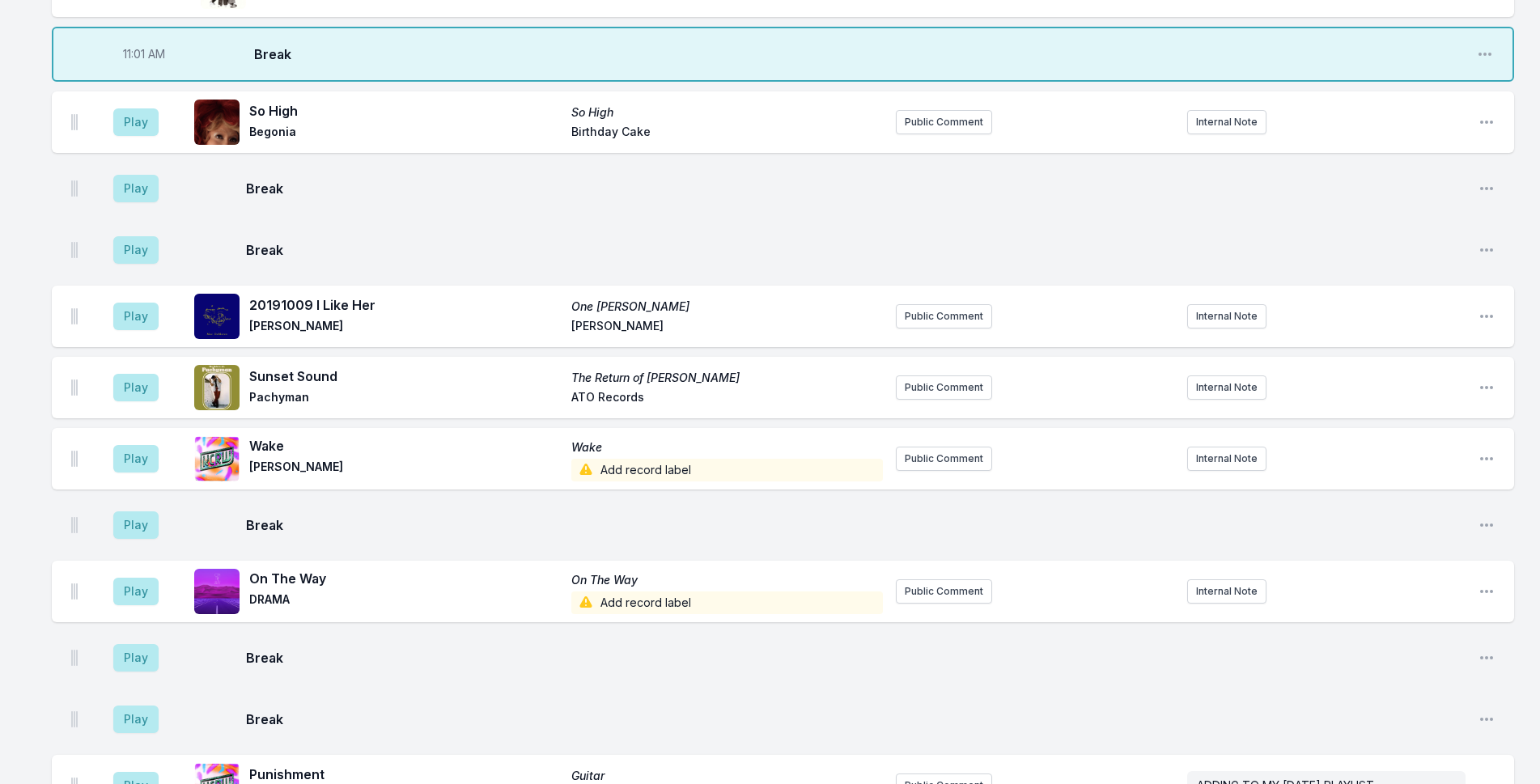
scroll to position [2992, 0]
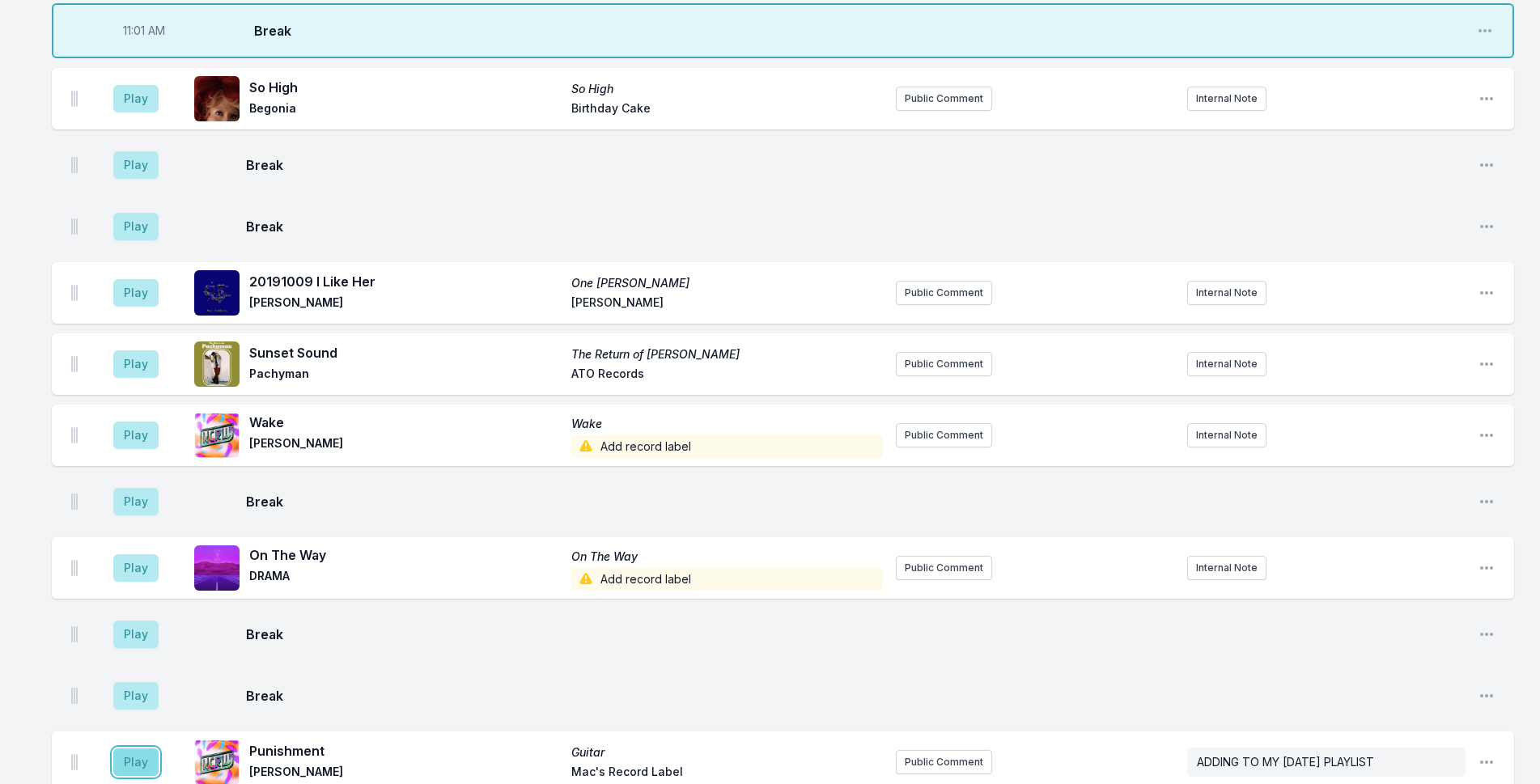
click at [127, 748] on button "Play" at bounding box center [136, 762] width 46 height 28
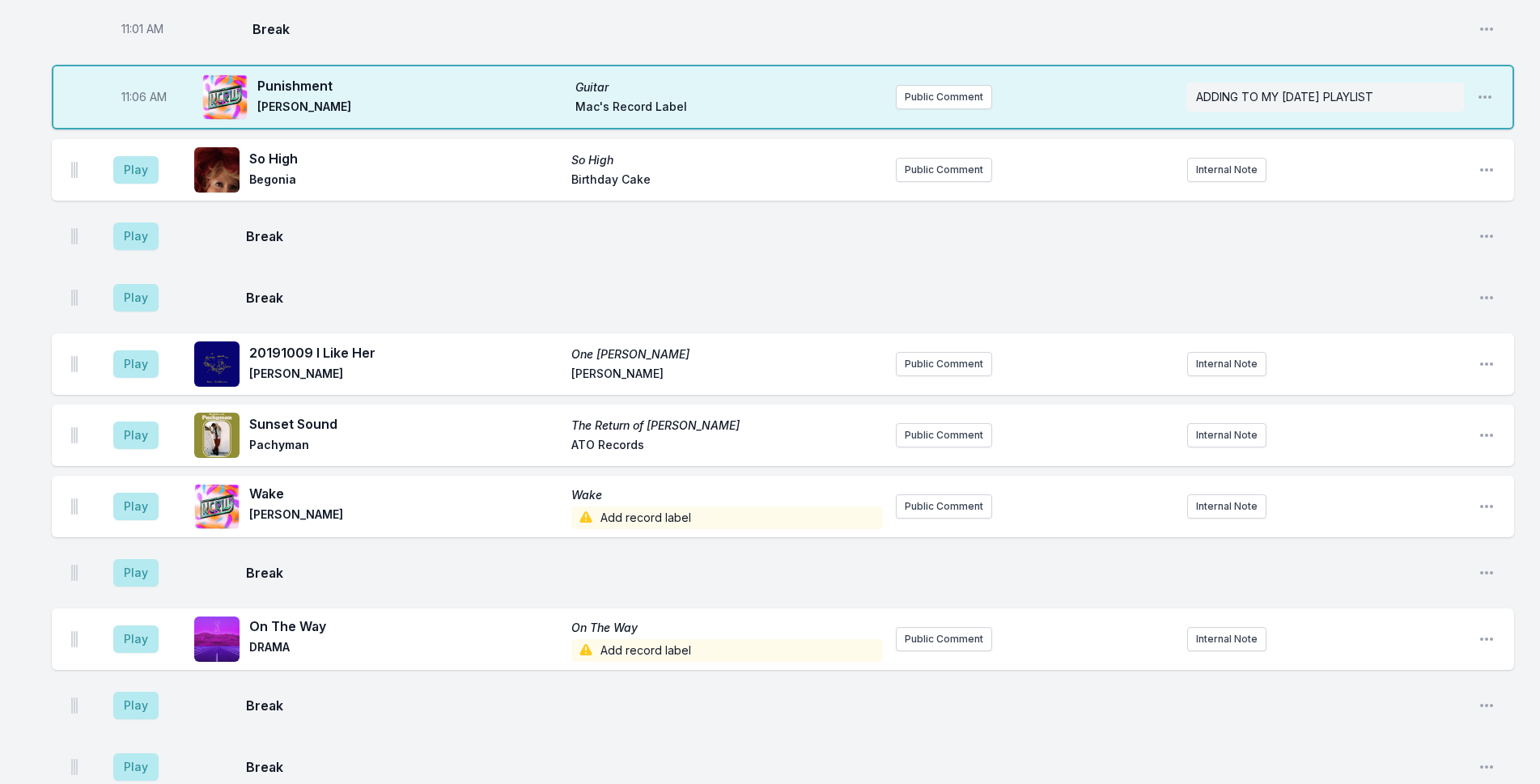
scroll to position [2670, 0]
